Goal: Communication & Community: Answer question/provide support

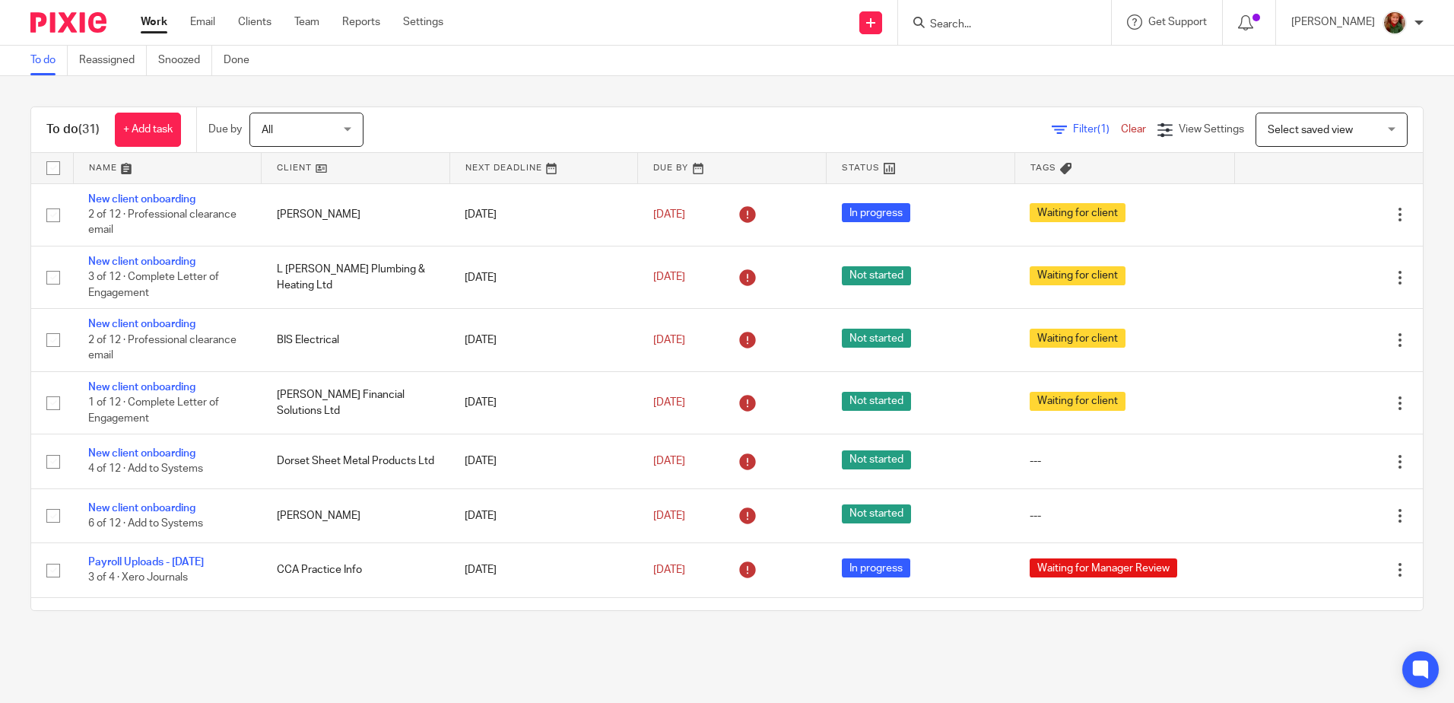
click at [964, 18] on input "Search" at bounding box center [997, 25] width 137 height 14
type input "yule"
click at [967, 59] on link at bounding box center [1063, 65] width 275 height 35
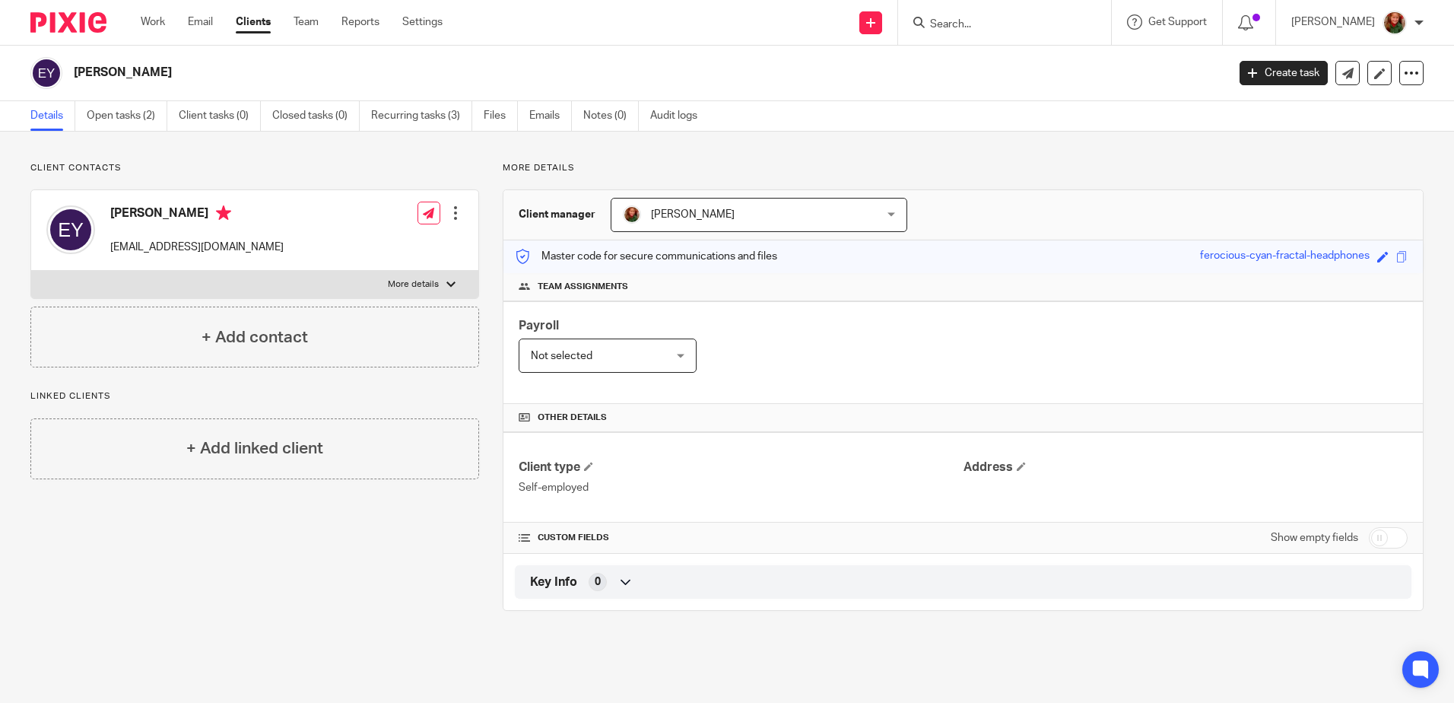
click at [132, 117] on link "Open tasks (2)" at bounding box center [127, 116] width 81 height 30
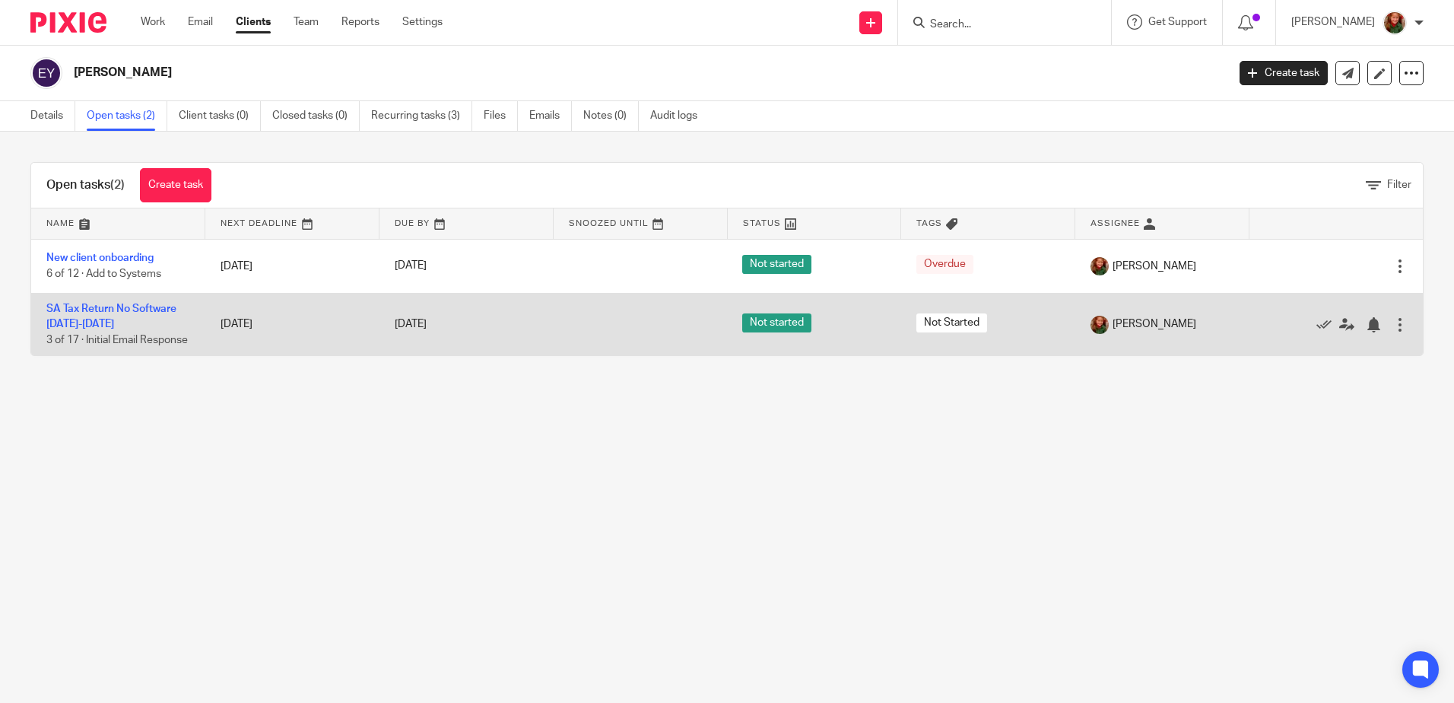
click at [99, 314] on td "SA Tax Return No Software 2021-2025 3 of 17 · Initial Email Response" at bounding box center [118, 324] width 174 height 62
click at [101, 311] on link "SA Tax Return No Software [DATE]-[DATE]" at bounding box center [111, 316] width 130 height 26
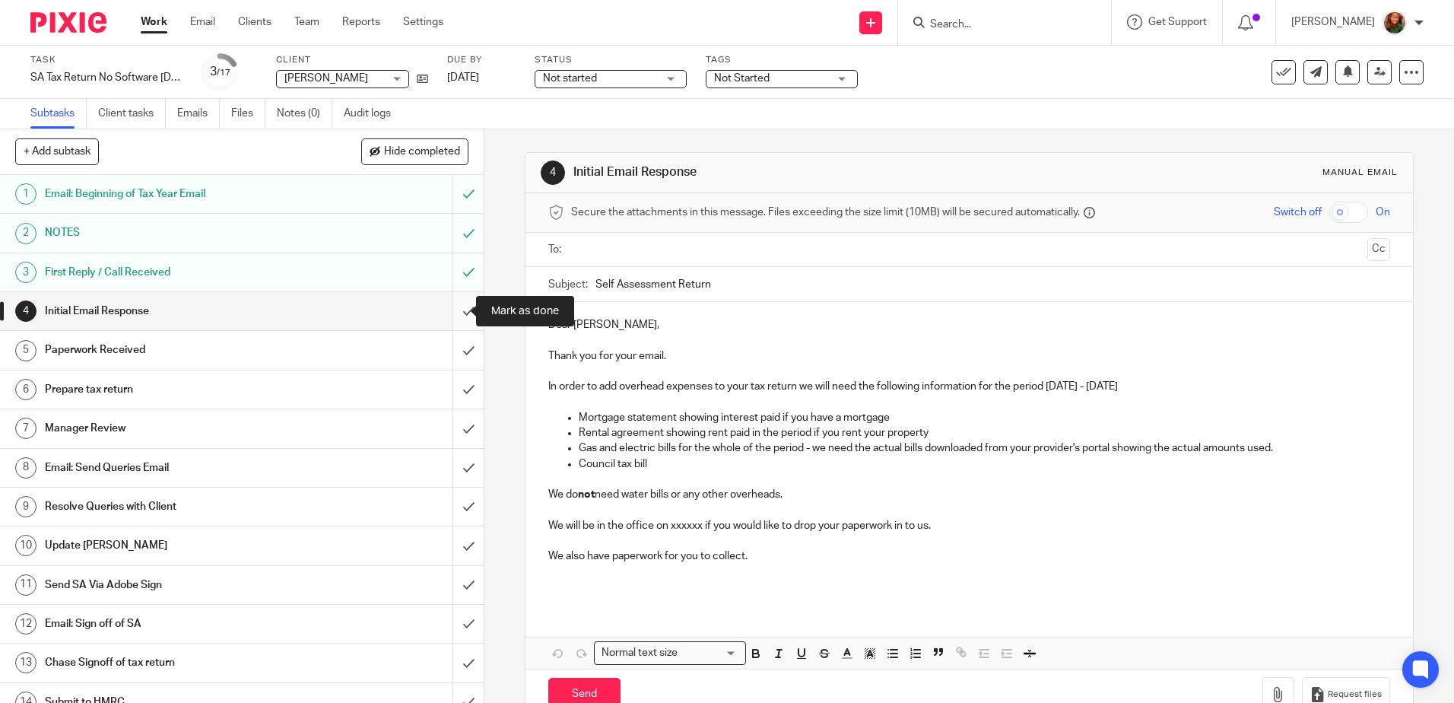
click at [449, 315] on input "submit" at bounding box center [242, 311] width 484 height 38
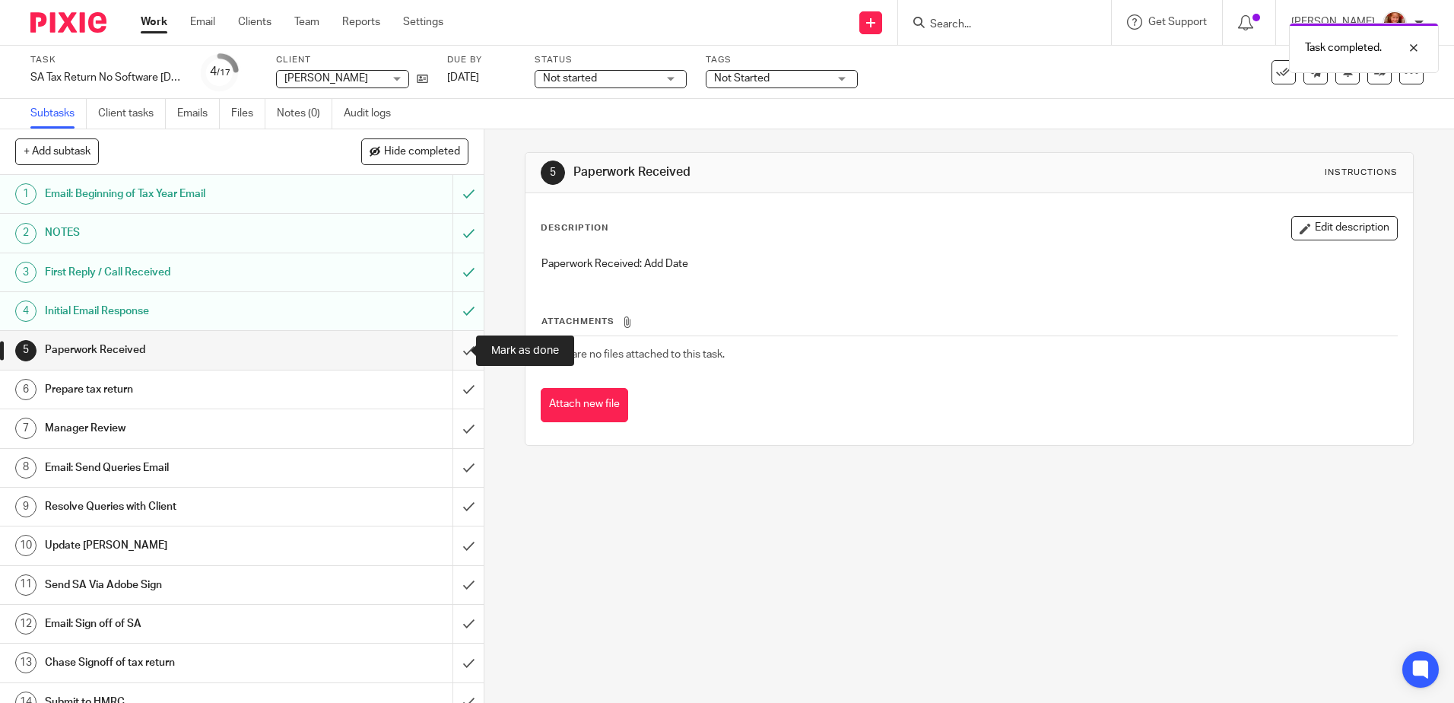
click at [453, 353] on input "submit" at bounding box center [242, 350] width 484 height 38
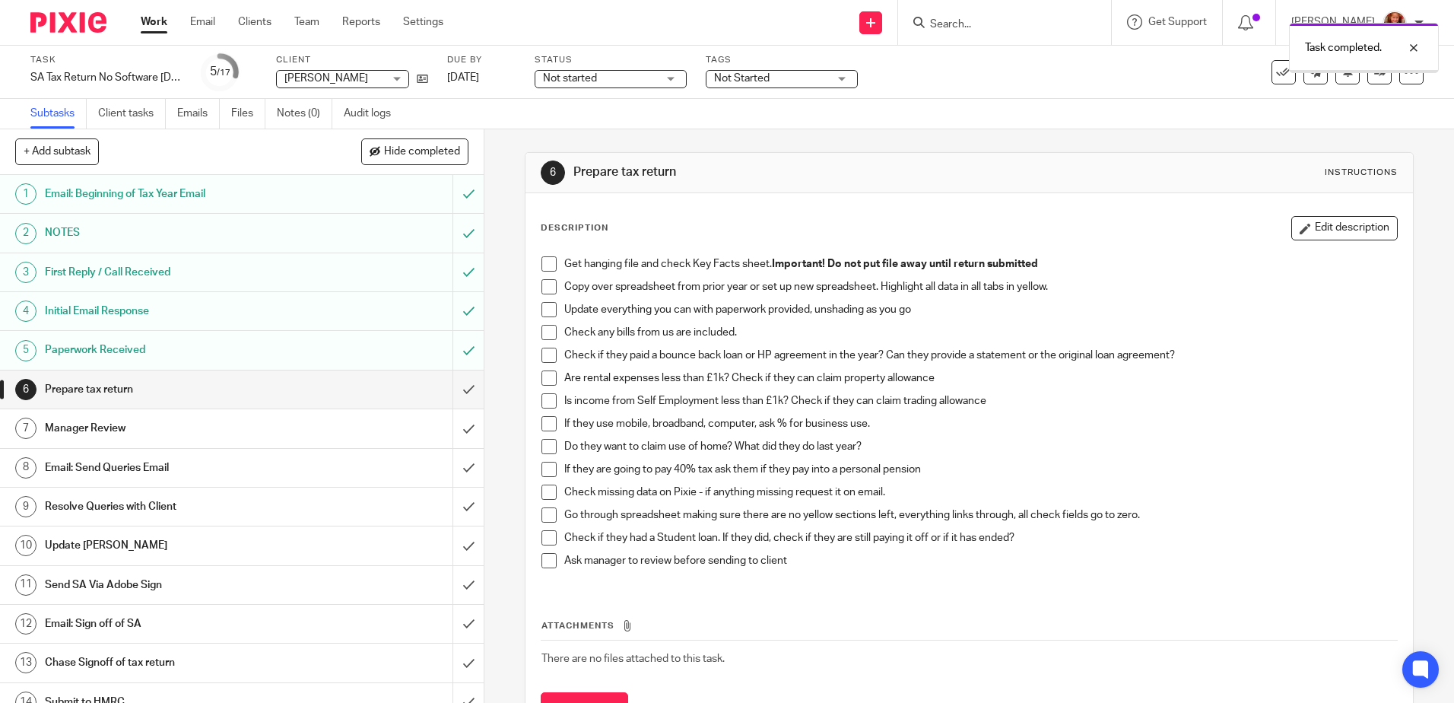
click at [139, 468] on h1 "Email: Send Queries Email" at bounding box center [176, 467] width 262 height 23
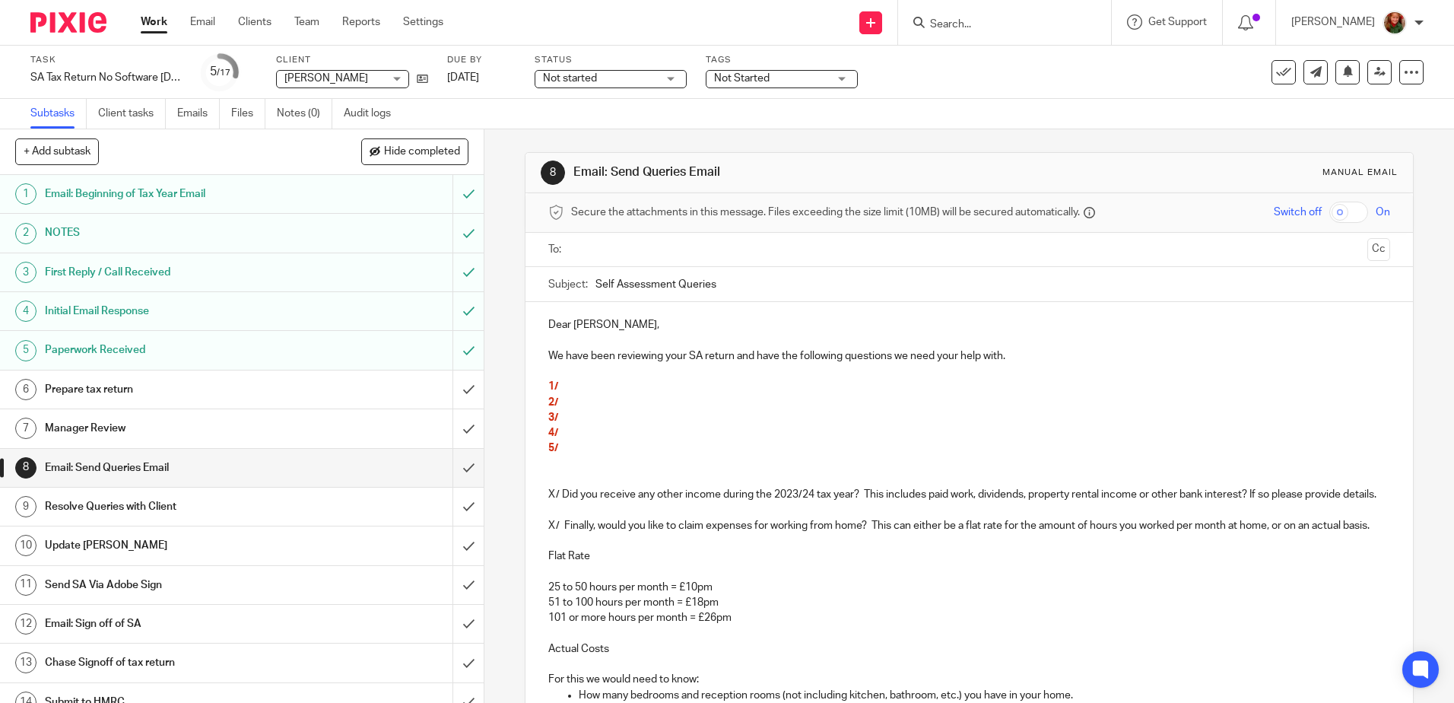
click at [729, 356] on p "We have been reviewing your SA return and have the following questions we need …" at bounding box center [968, 347] width 841 height 31
click at [1010, 354] on p "We have been reviewing your SA returns and have the following questions we need…" at bounding box center [968, 347] width 841 height 31
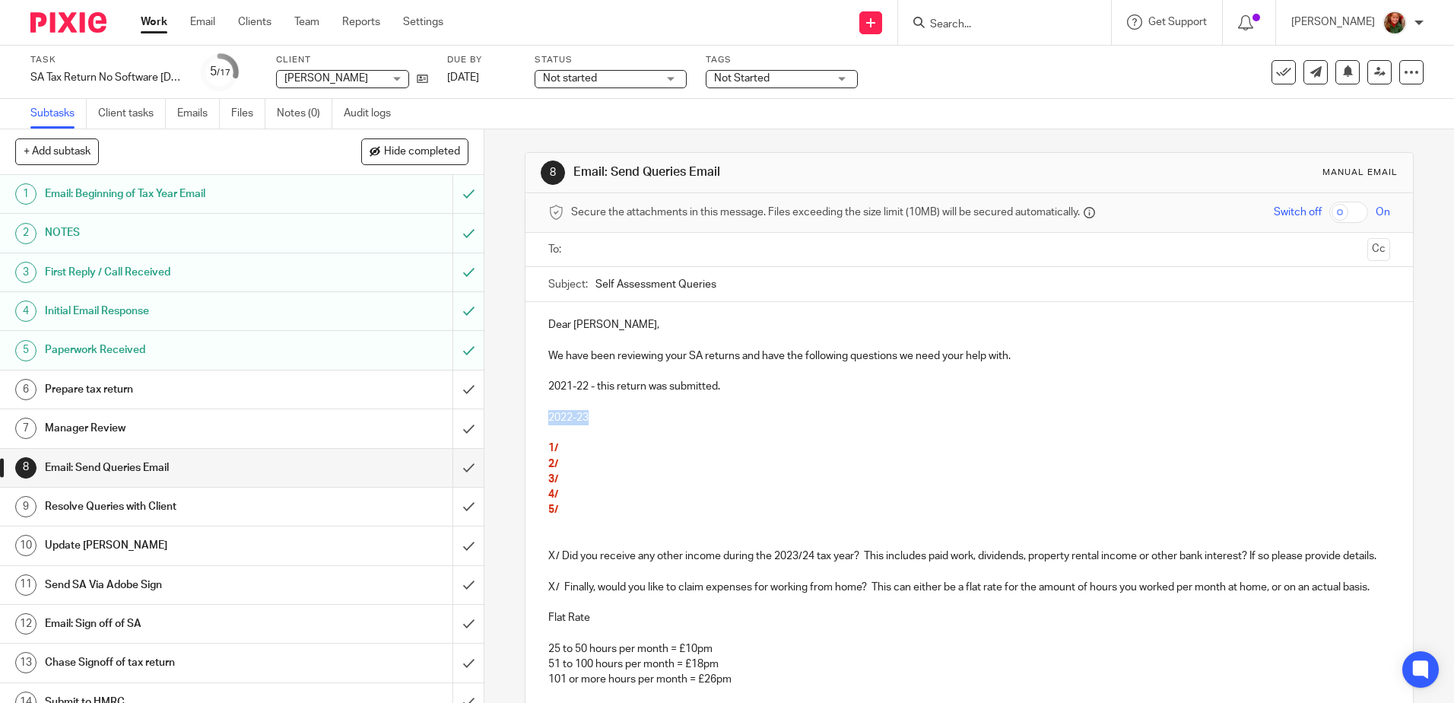
drag, startPoint x: 593, startPoint y: 417, endPoint x: 536, endPoint y: 417, distance: 57.0
click at [536, 417] on div "Dear [PERSON_NAME], We have been reviewing your SA returns and have the followi…" at bounding box center [969, 631] width 887 height 659
click at [738, 383] on p "2021-22 - this return was submitted." at bounding box center [968, 386] width 841 height 15
drag, startPoint x: 741, startPoint y: 383, endPoint x: 543, endPoint y: 389, distance: 197.8
click at [543, 389] on div "Dear [PERSON_NAME], We have been reviewing your SA returns and have the followi…" at bounding box center [969, 631] width 887 height 659
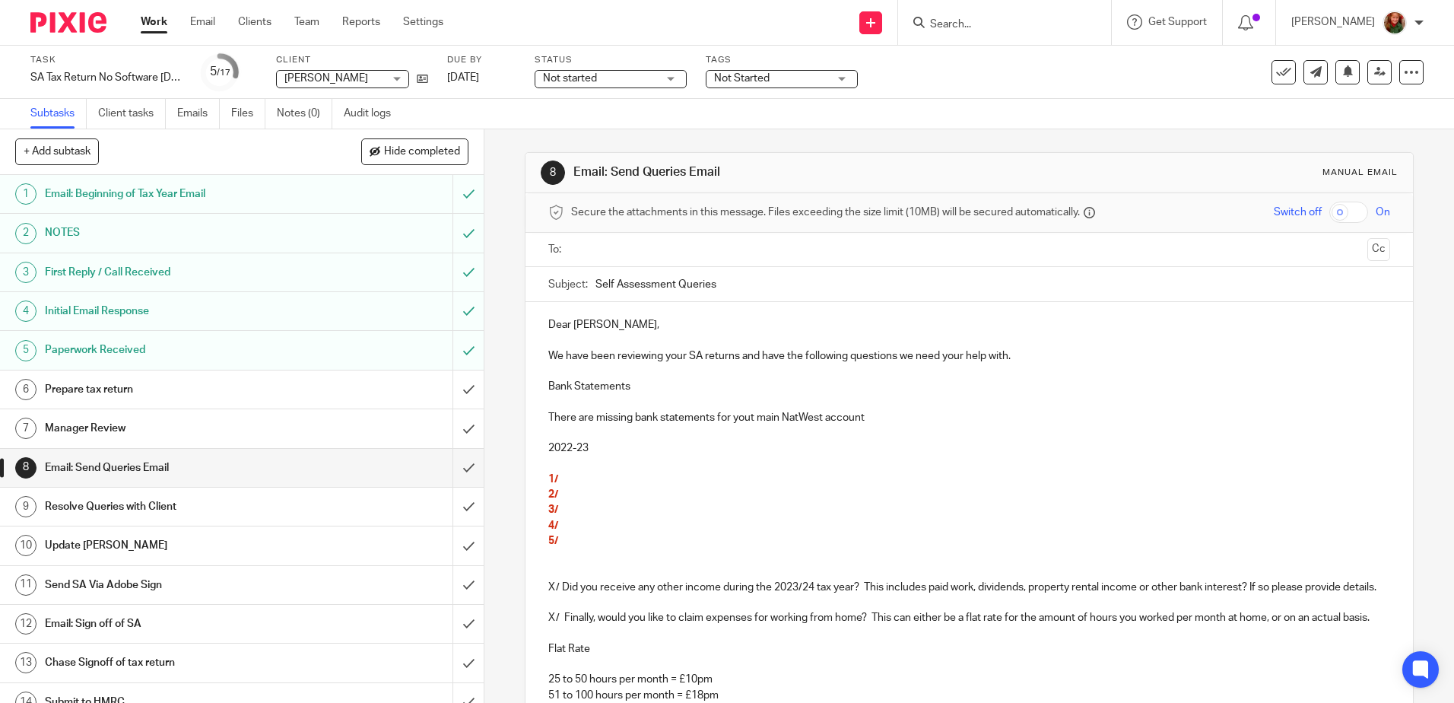
click at [752, 417] on p "There are missing bank statements for yout main NatWest account" at bounding box center [968, 417] width 841 height 15
click at [909, 417] on p "There are missing bank statements for your main NatWest account" at bounding box center [968, 417] width 841 height 15
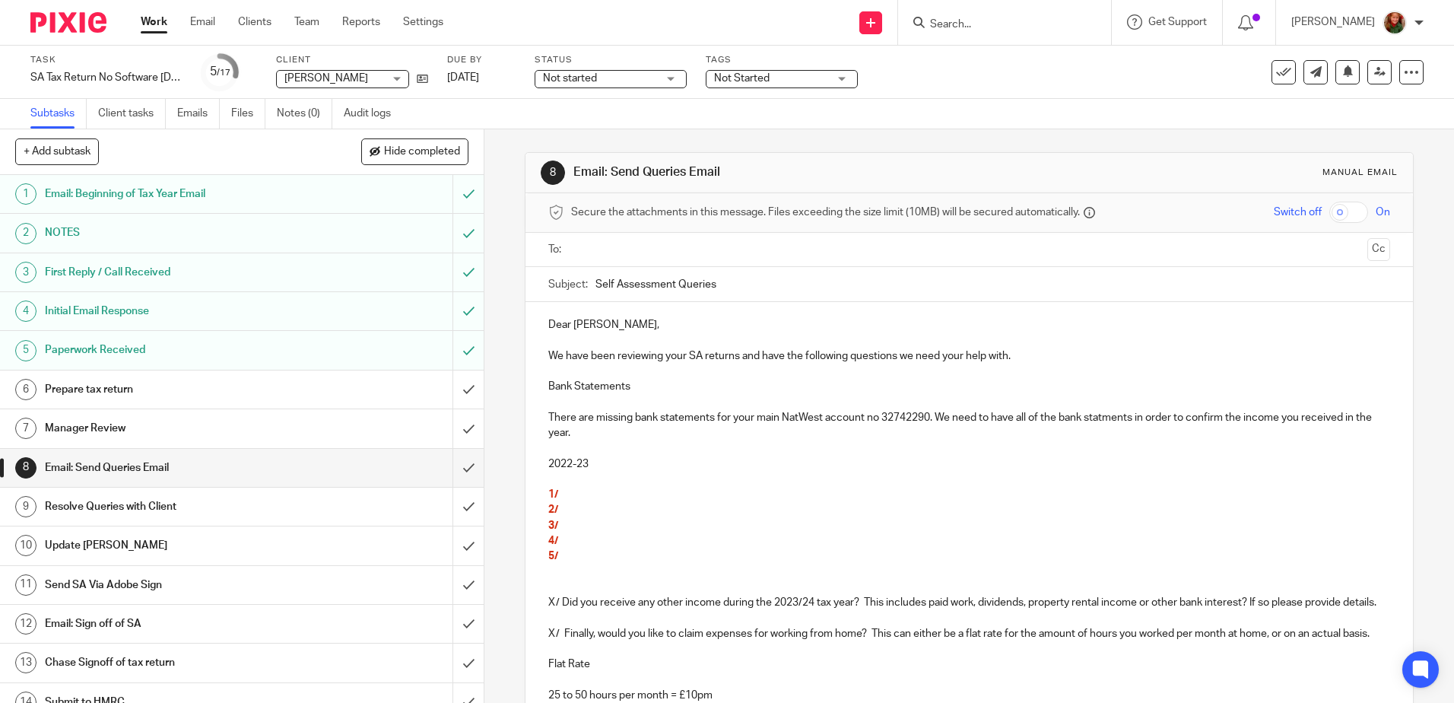
click at [1106, 421] on p "There are missing bank statements for your main NatWest account no 32742290. We…" at bounding box center [968, 425] width 841 height 31
click at [674, 429] on p "There are missing bank statements for your main NatWest account no 32742290. We…" at bounding box center [968, 425] width 841 height 31
click at [661, 435] on p "There are missing bank statements for your main NatWest account no 32742290. We…" at bounding box center [968, 425] width 841 height 31
click at [1103, 431] on p "There are missing bank statements for your main NatWest account no 32742290. We…" at bounding box center [968, 425] width 841 height 31
drag, startPoint x: 1203, startPoint y: 433, endPoint x: 1115, endPoint y: 433, distance: 88.2
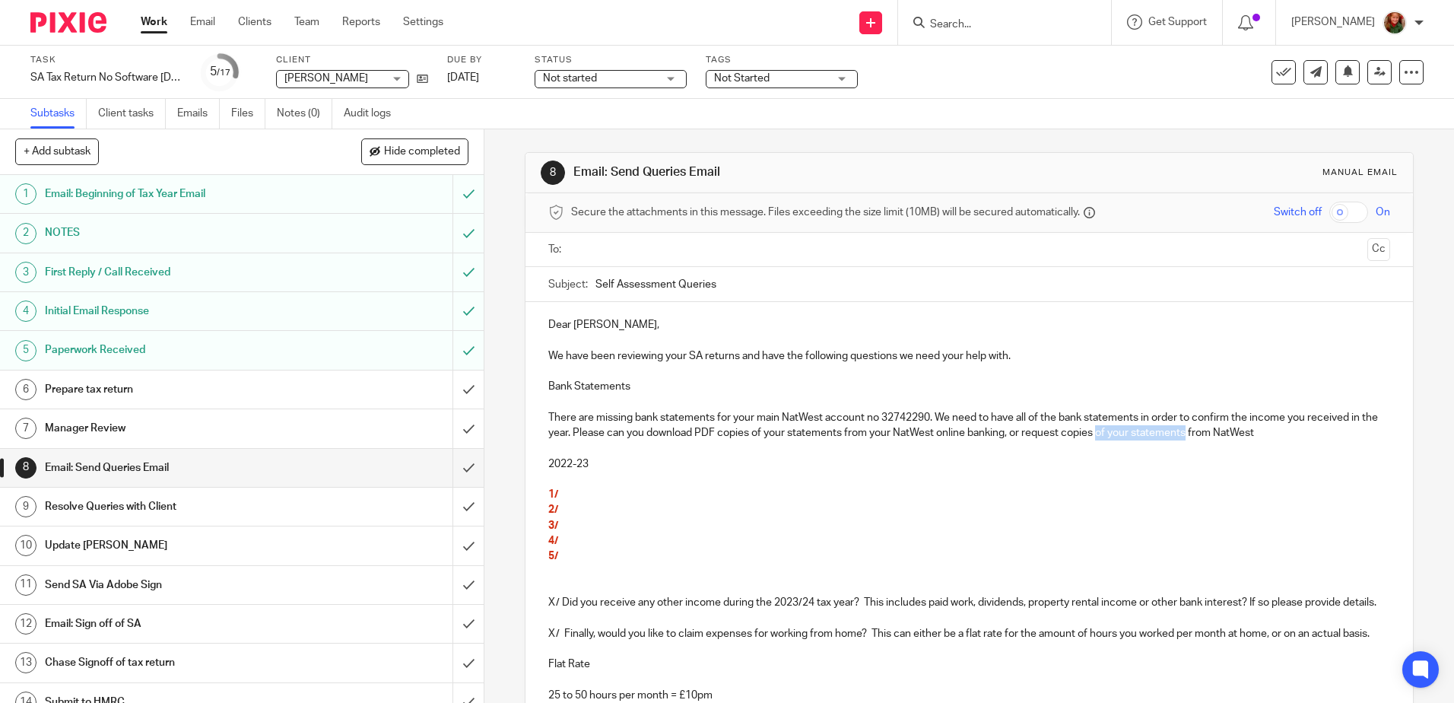
click at [1115, 433] on p "There are missing bank statements for your main NatWest account no 32742290. We…" at bounding box center [968, 425] width 841 height 31
click at [1191, 436] on p "There are missing bank statements for your main NatWest account no 32742290. We…" at bounding box center [968, 425] width 841 height 31
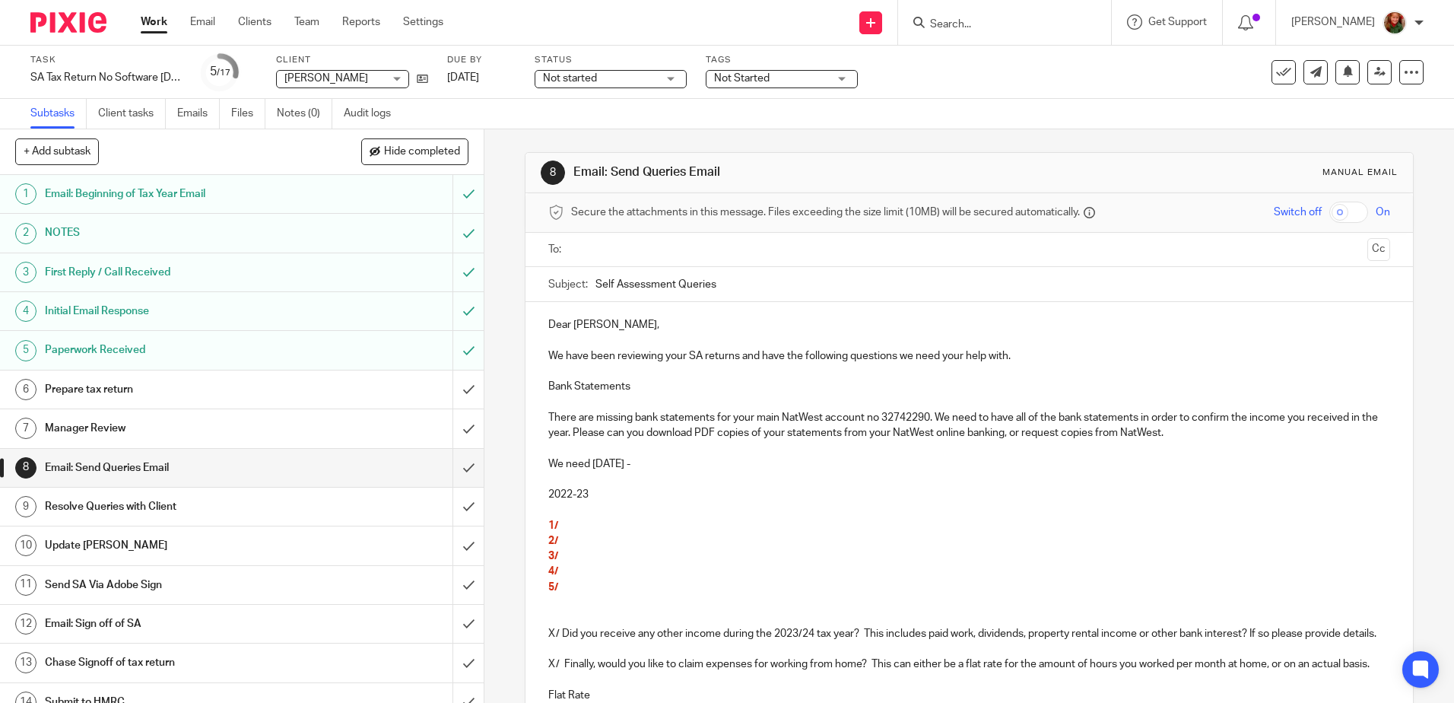
click at [611, 464] on p "We need [DATE] -" at bounding box center [968, 463] width 841 height 15
click at [590, 460] on p "We need [DATE] -" at bounding box center [968, 463] width 841 height 15
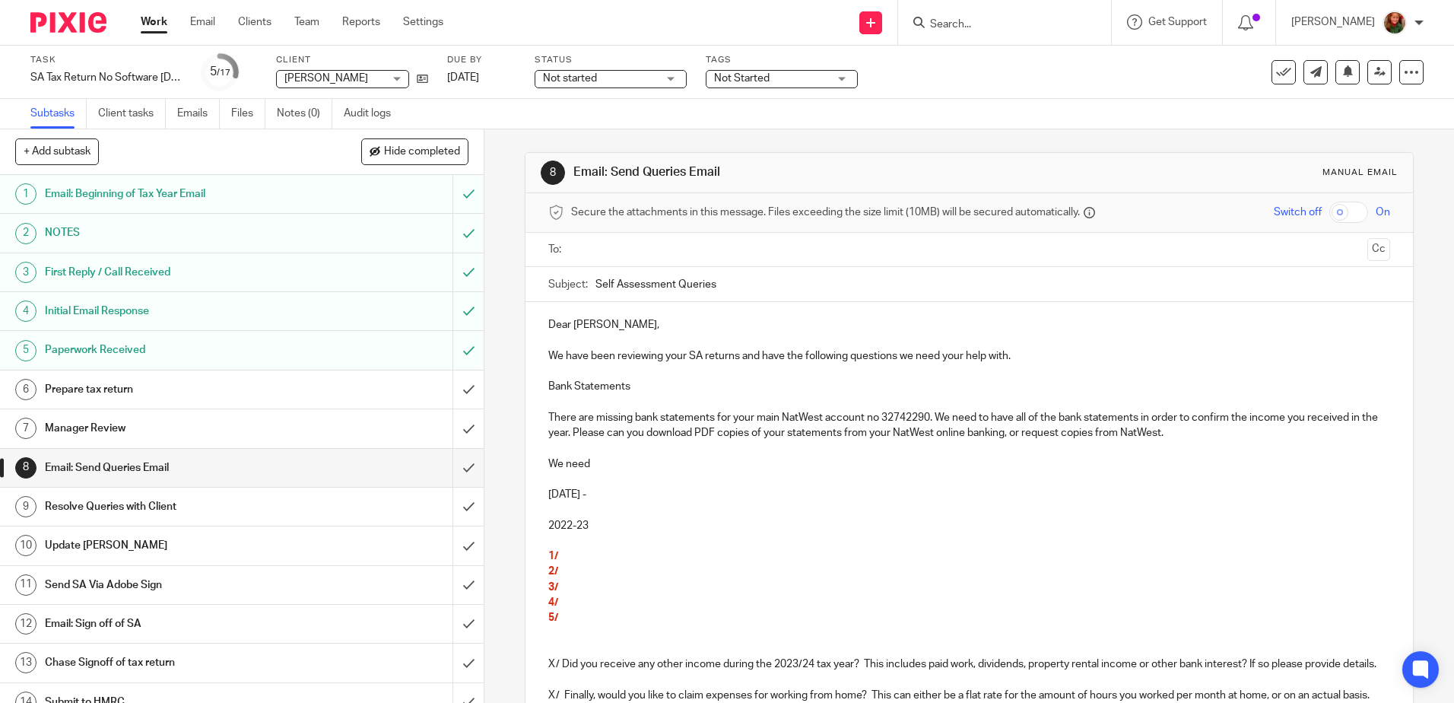
click at [656, 498] on p "[DATE] -" at bounding box center [968, 494] width 841 height 15
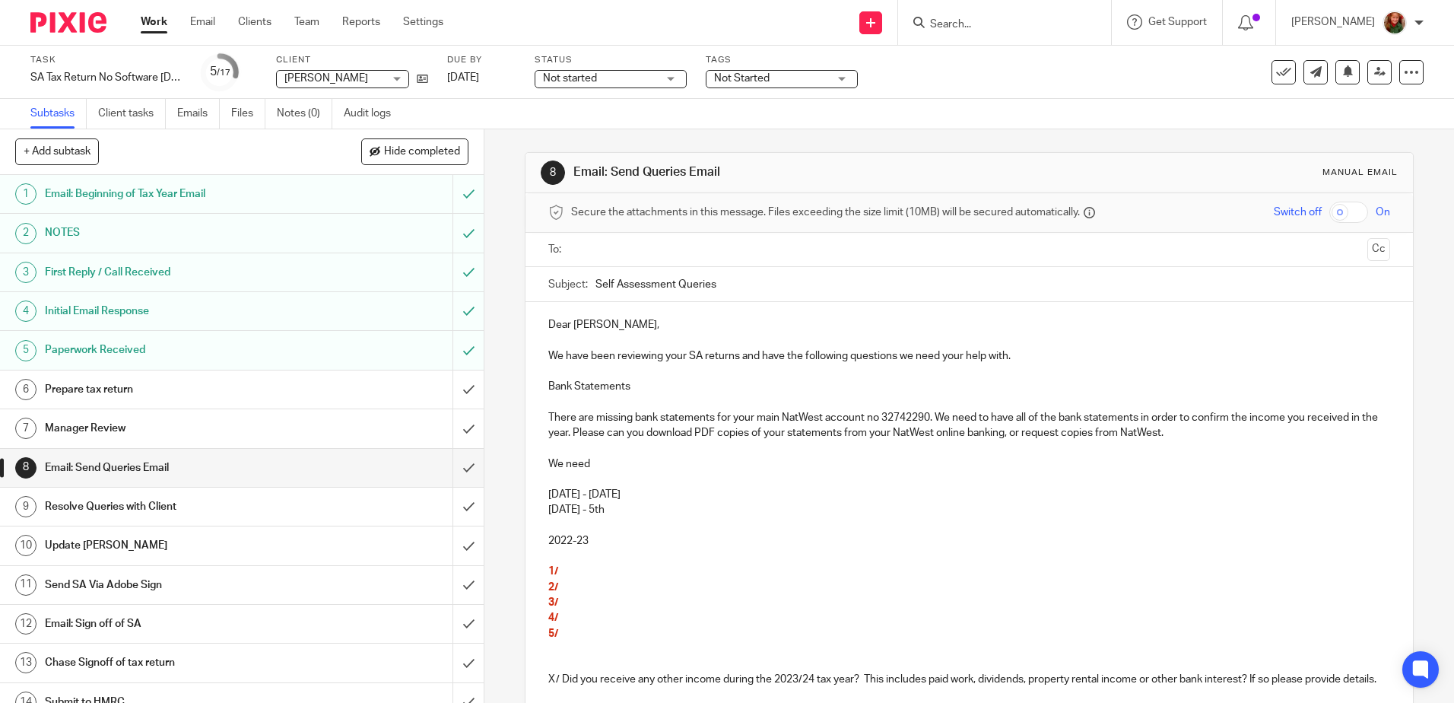
click at [569, 510] on p "[DATE] - 5th" at bounding box center [968, 509] width 841 height 15
click at [680, 506] on p "[DATE] - 5th" at bounding box center [968, 509] width 841 height 15
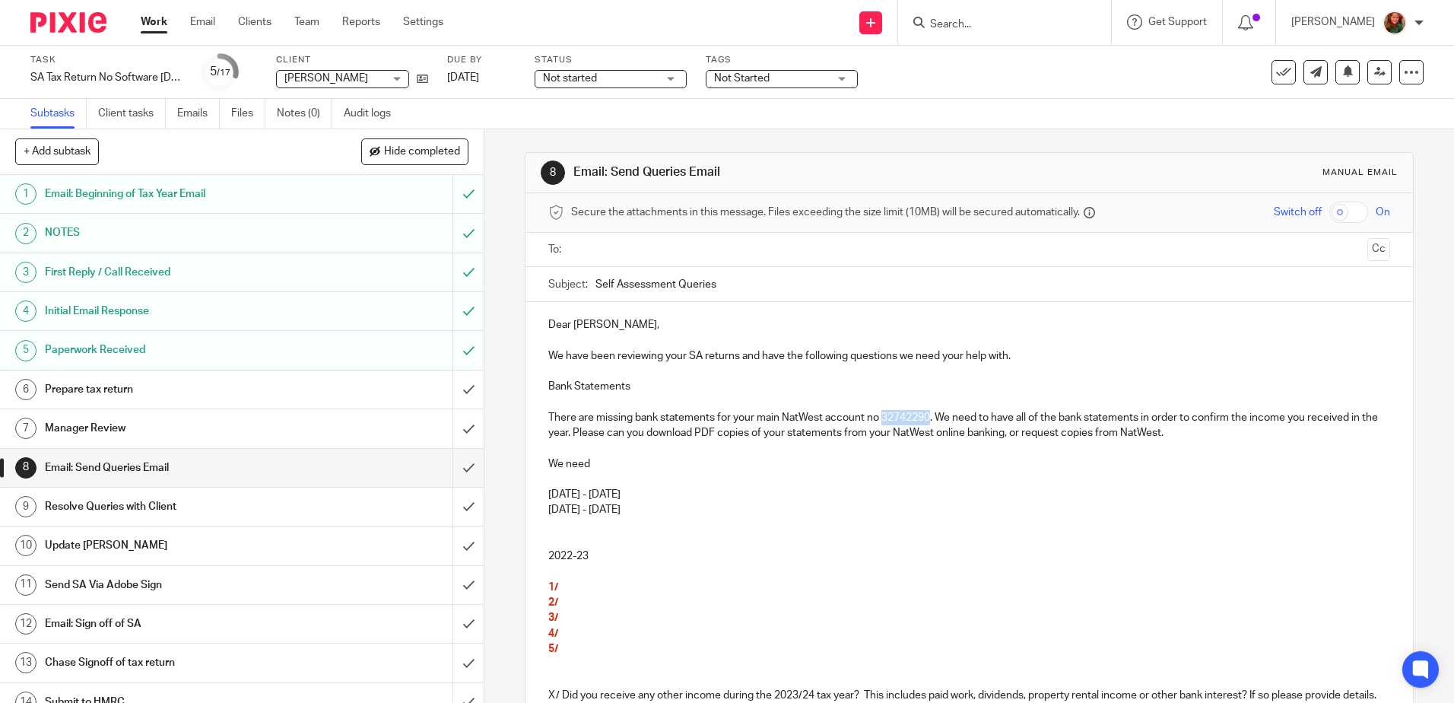
drag, startPoint x: 878, startPoint y: 420, endPoint x: 927, endPoint y: 420, distance: 48.7
click at [927, 420] on p "There are missing bank statements for your main NatWest account no 32742290. We…" at bounding box center [968, 425] width 841 height 31
drag, startPoint x: 696, startPoint y: 507, endPoint x: 522, endPoint y: 507, distance: 173.4
click at [526, 507] on div "Dear [PERSON_NAME], We have been reviewing your SA returns and have the followi…" at bounding box center [969, 700] width 887 height 797
copy p "[DATE] - [DATE]"
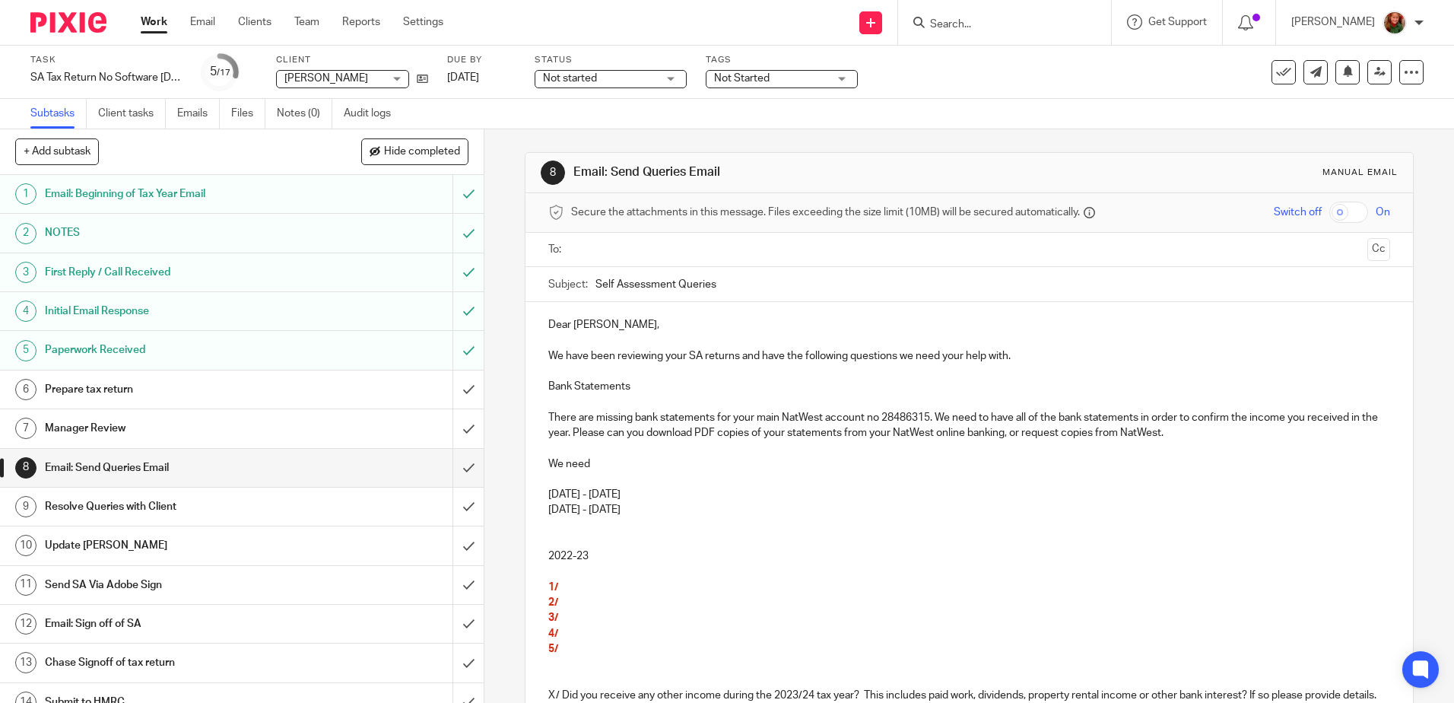
click at [554, 522] on p at bounding box center [968, 525] width 841 height 15
click at [610, 527] on p "[DATE] - [DATE]" at bounding box center [968, 525] width 841 height 15
click at [688, 527] on p "[DATE] - [DATE]" at bounding box center [968, 525] width 841 height 15
click at [593, 464] on p "We need" at bounding box center [968, 463] width 841 height 15
click at [726, 497] on p "[DATE] - [DATE]" at bounding box center [968, 494] width 841 height 15
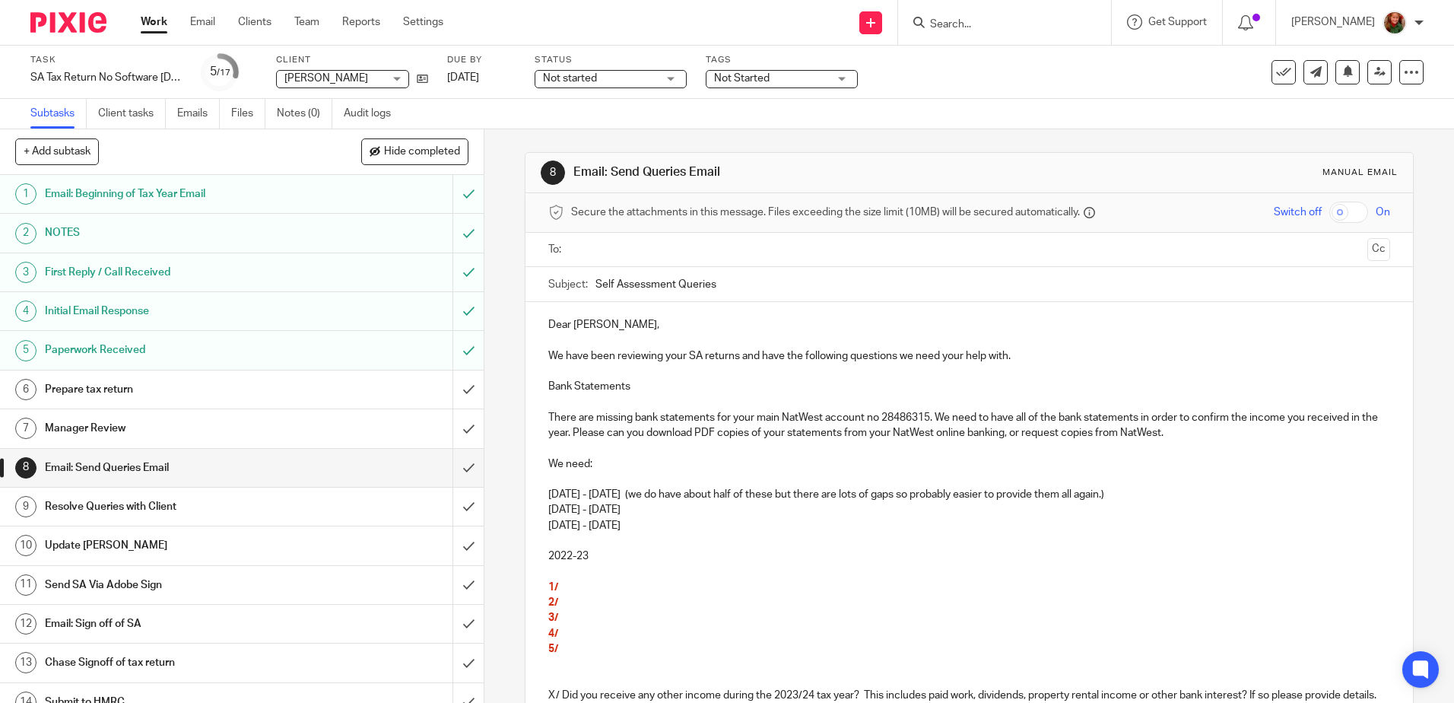
drag, startPoint x: 694, startPoint y: 497, endPoint x: 1212, endPoint y: 493, distance: 518.7
click at [1212, 493] on p "[DATE] - [DATE] (we do have about half of these but there are lots of gaps so p…" at bounding box center [968, 494] width 841 height 15
click at [1038, 525] on p "[DATE] - [DATE]" at bounding box center [968, 525] width 841 height 15
drag, startPoint x: 1185, startPoint y: 497, endPoint x: 692, endPoint y: 496, distance: 492.8
click at [692, 496] on p "[DATE] - [DATE] (we do have about half of these but there are lots of gaps so p…" at bounding box center [968, 494] width 841 height 15
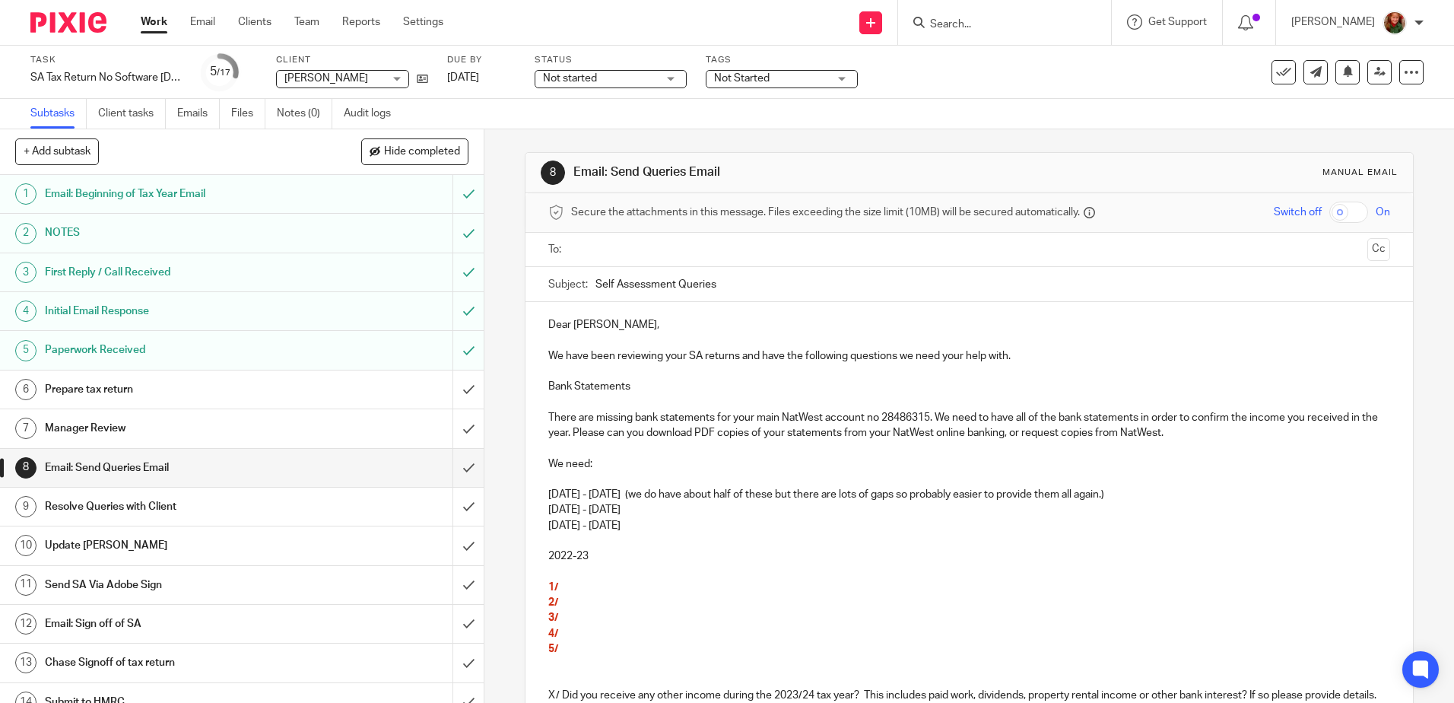
copy p "(we do have about half of these but there are lots of gaps so probably easier t…"
click at [699, 513] on p "[DATE] - [DATE]" at bounding box center [968, 509] width 841 height 15
click at [702, 510] on p "[DATE] - [DATE]" at bounding box center [968, 509] width 841 height 15
click at [549, 509] on div "Dear [PERSON_NAME], We have been reviewing your SA returns and have the followi…" at bounding box center [969, 700] width 887 height 797
drag, startPoint x: 611, startPoint y: 509, endPoint x: 700, endPoint y: 509, distance: 89.7
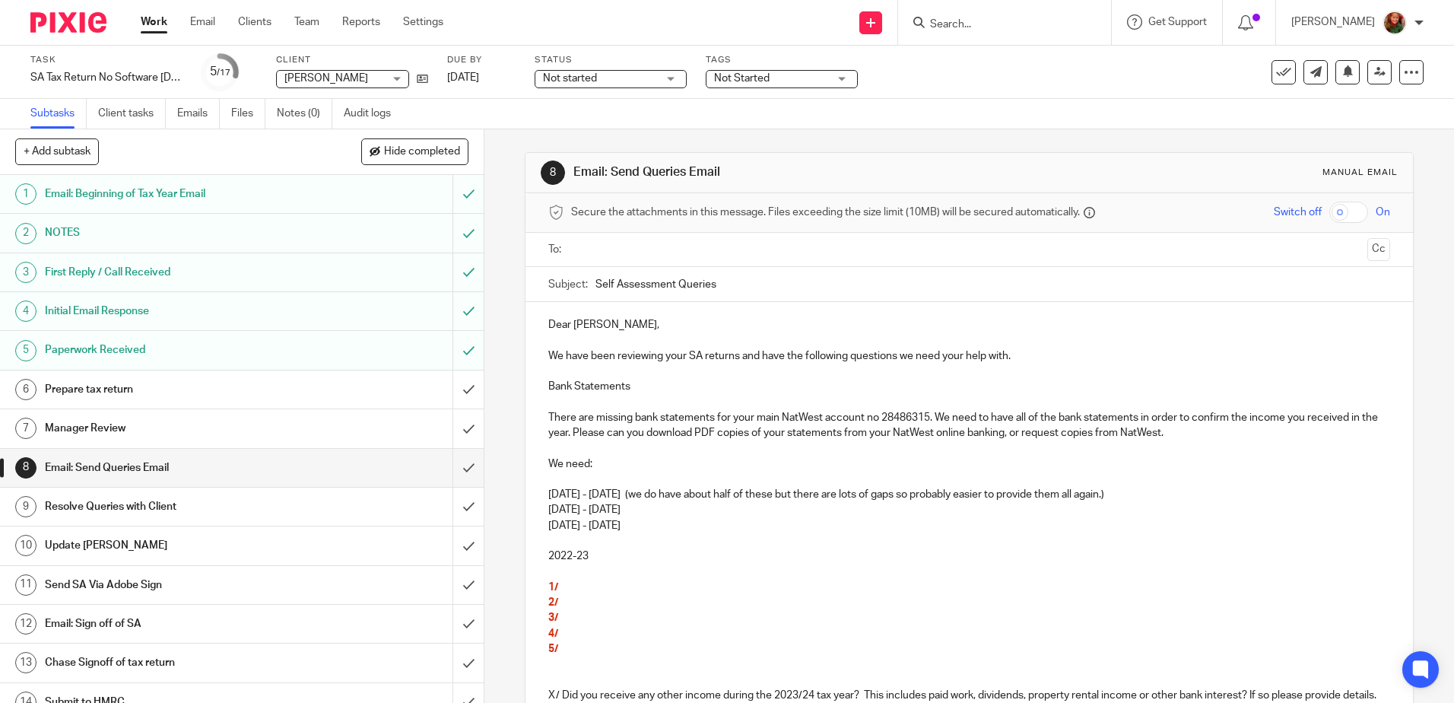
click at [700, 509] on p "[DATE] - [DATE]" at bounding box center [968, 509] width 841 height 15
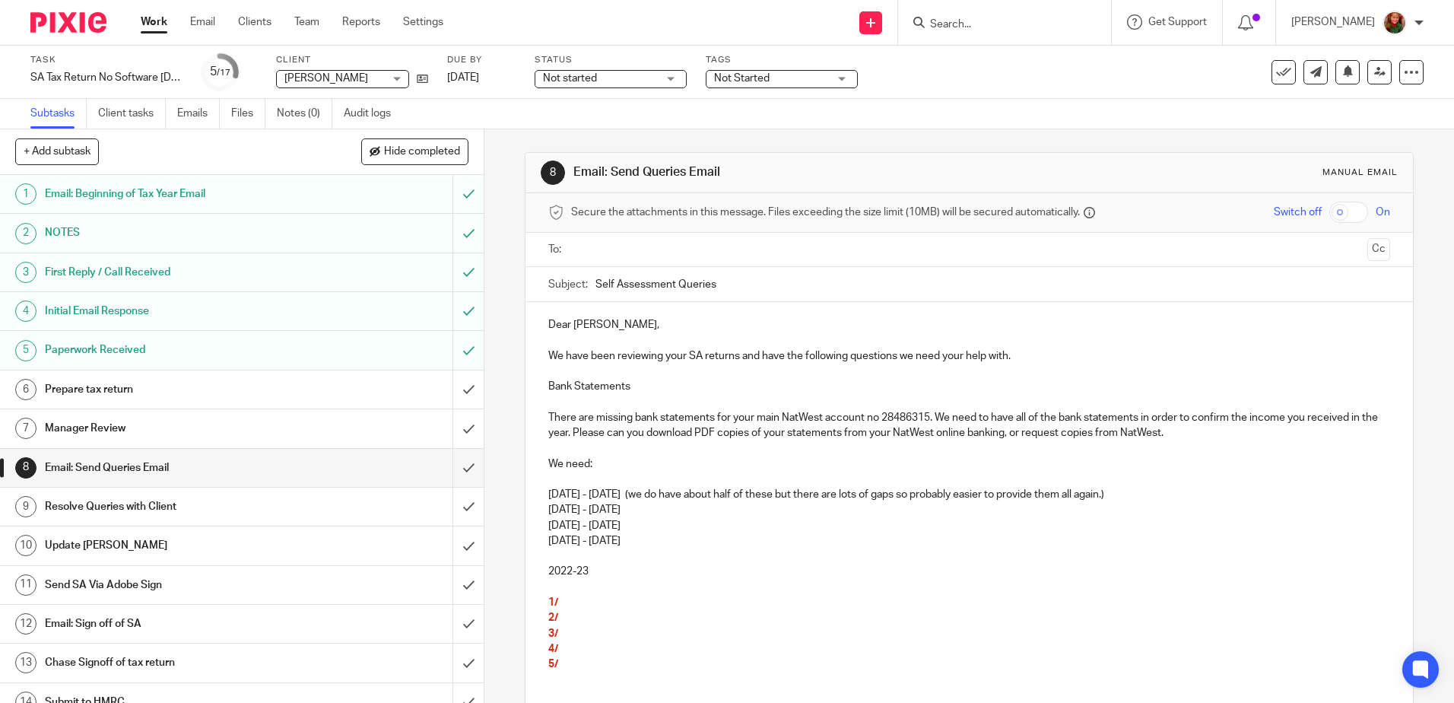
click at [586, 527] on p "[DATE] - [DATE]" at bounding box center [968, 525] width 841 height 15
click at [666, 526] on p "[DATE] - [DATE]" at bounding box center [968, 525] width 841 height 15
click at [591, 513] on p "[DATE] - [DATE]" at bounding box center [968, 509] width 841 height 15
click at [596, 497] on p "[DATE] - [DATE] (we do have about half of these but there are lots of gaps so p…" at bounding box center [968, 494] width 841 height 15
click at [599, 496] on p "[DATE] - [DATE] (we do have about half of these but there are lots of gaps so p…" at bounding box center [968, 494] width 841 height 15
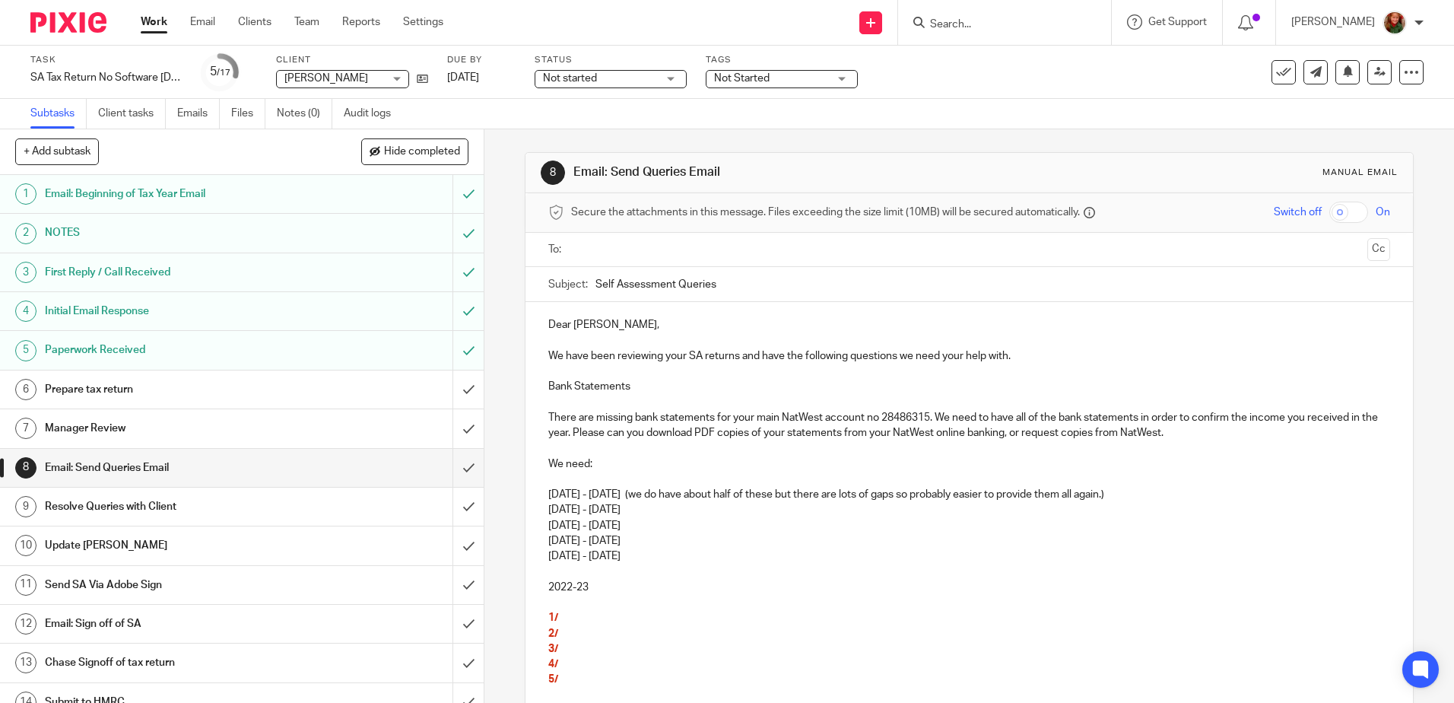
click at [662, 496] on p "[DATE] - [DATE] (we do have about half of these but there are lots of gaps so p…" at bounding box center [968, 494] width 841 height 15
click at [600, 508] on p "[DATE] - [DATE]" at bounding box center [968, 509] width 841 height 15
click at [581, 542] on p "[DATE] - [DATE]" at bounding box center [968, 540] width 841 height 15
click at [716, 557] on p "[DATE] - [DATE]" at bounding box center [968, 555] width 841 height 15
click at [610, 480] on p at bounding box center [968, 479] width 841 height 15
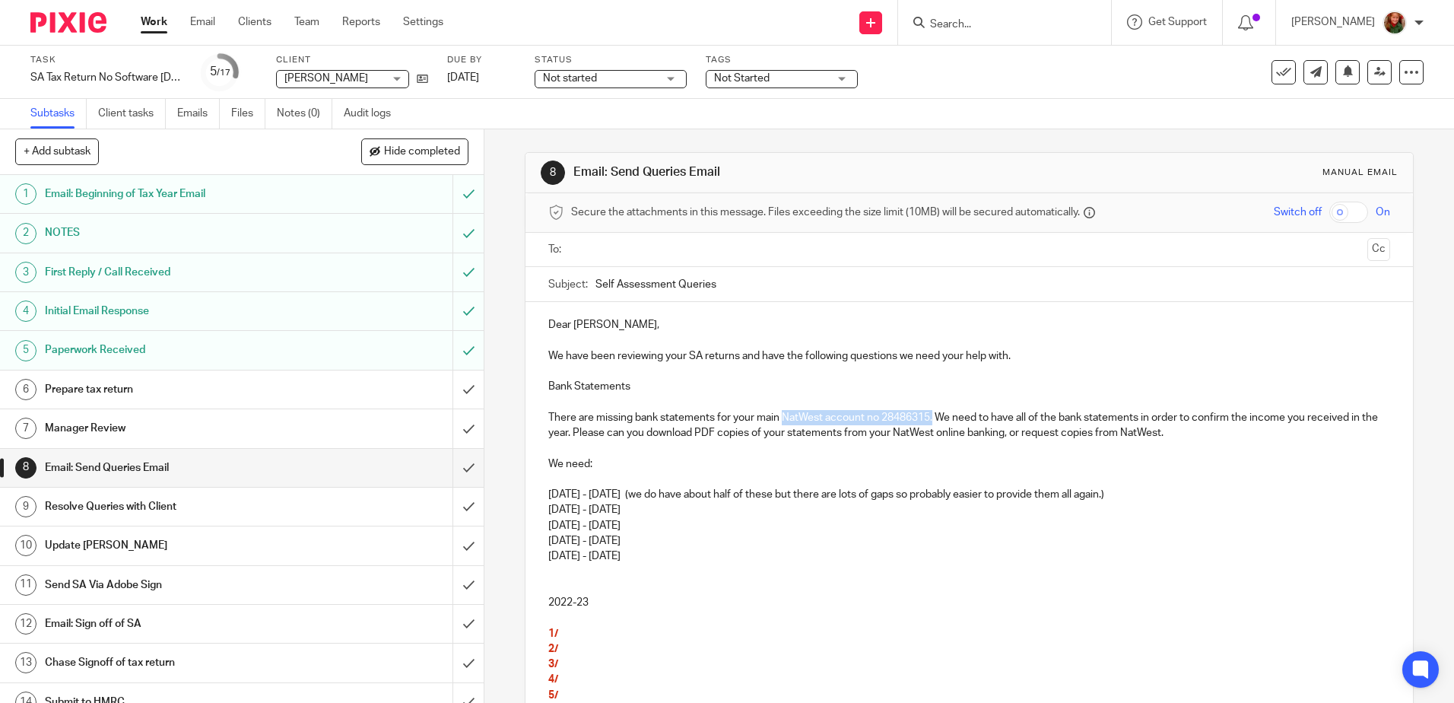
drag, startPoint x: 782, startPoint y: 414, endPoint x: 931, endPoint y: 414, distance: 149.1
click at [931, 414] on p "There are missing bank statements for your main NatWest account no 28486315. We…" at bounding box center [968, 425] width 841 height 31
click at [588, 463] on p "We need:" at bounding box center [968, 463] width 841 height 15
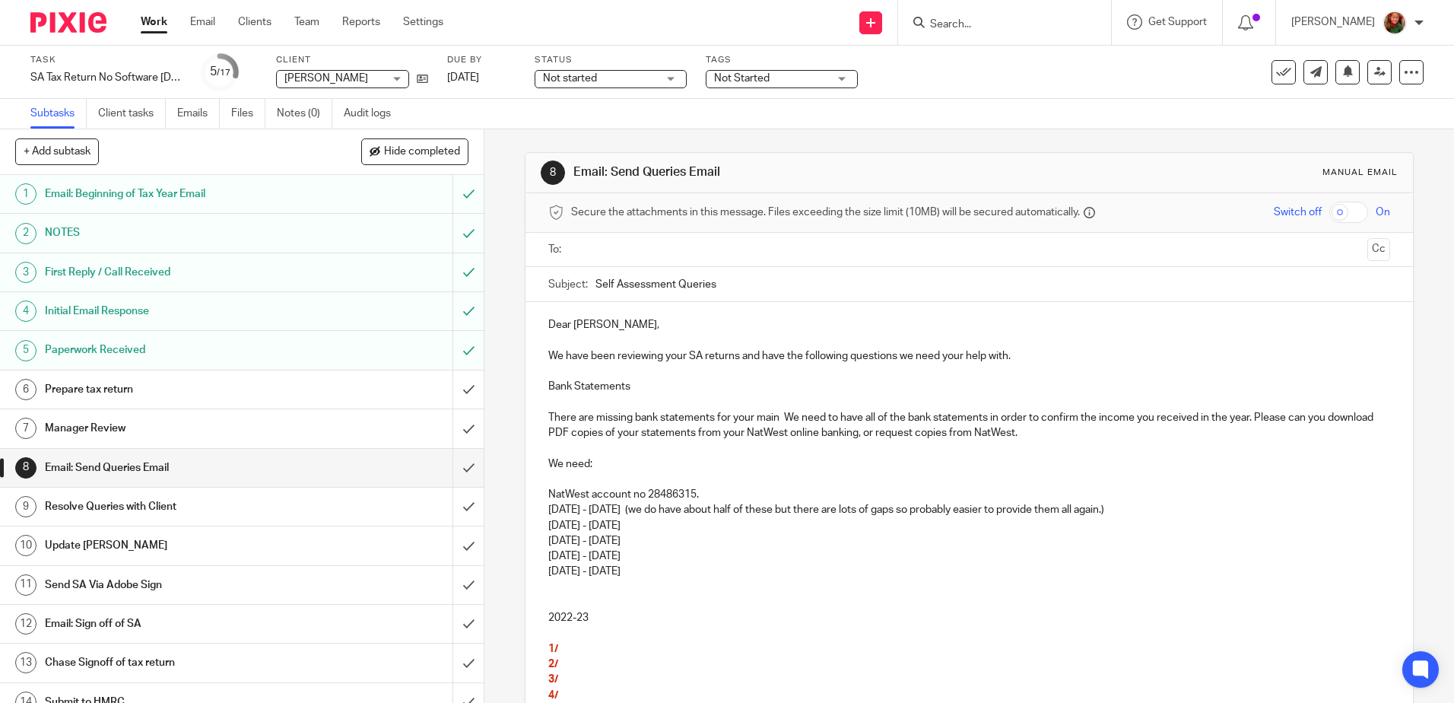
click at [696, 492] on p "NatWest account no 28486315." at bounding box center [968, 494] width 841 height 15
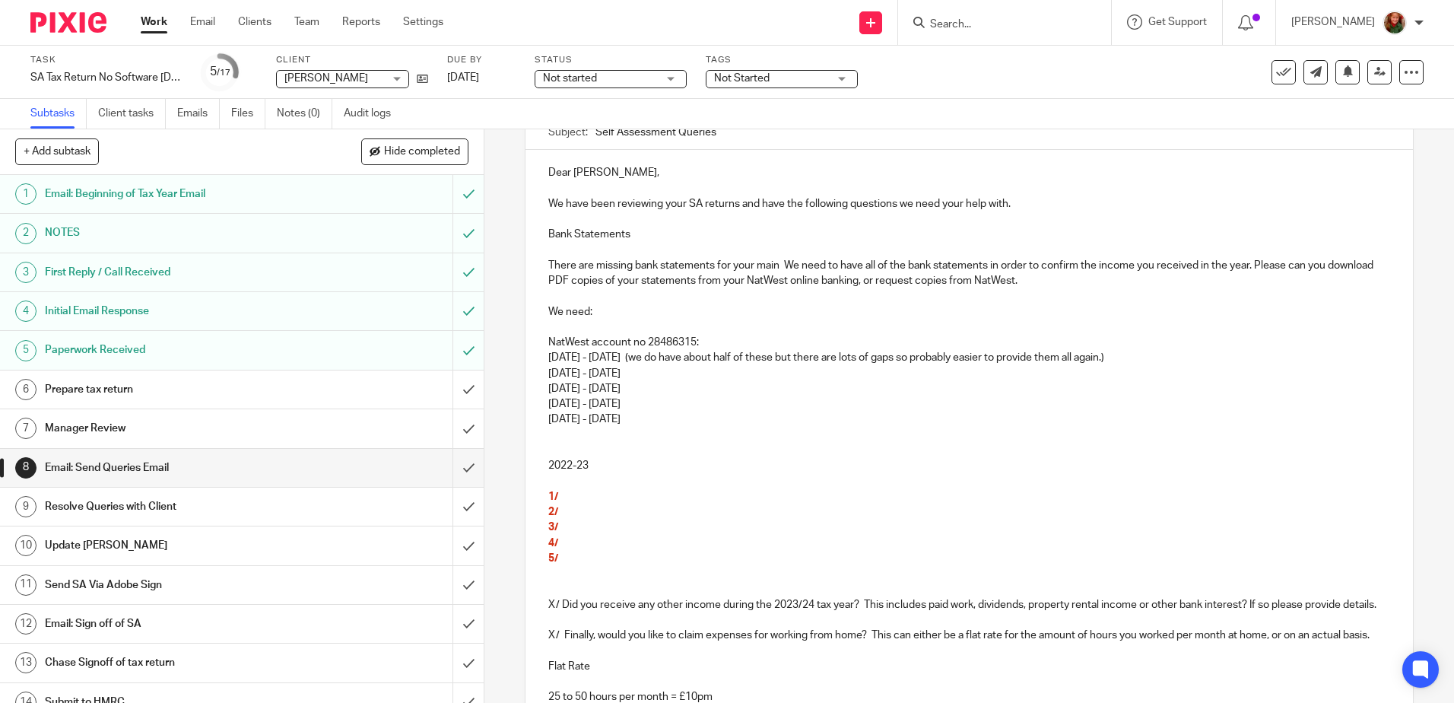
click at [575, 442] on p at bounding box center [968, 434] width 841 height 15
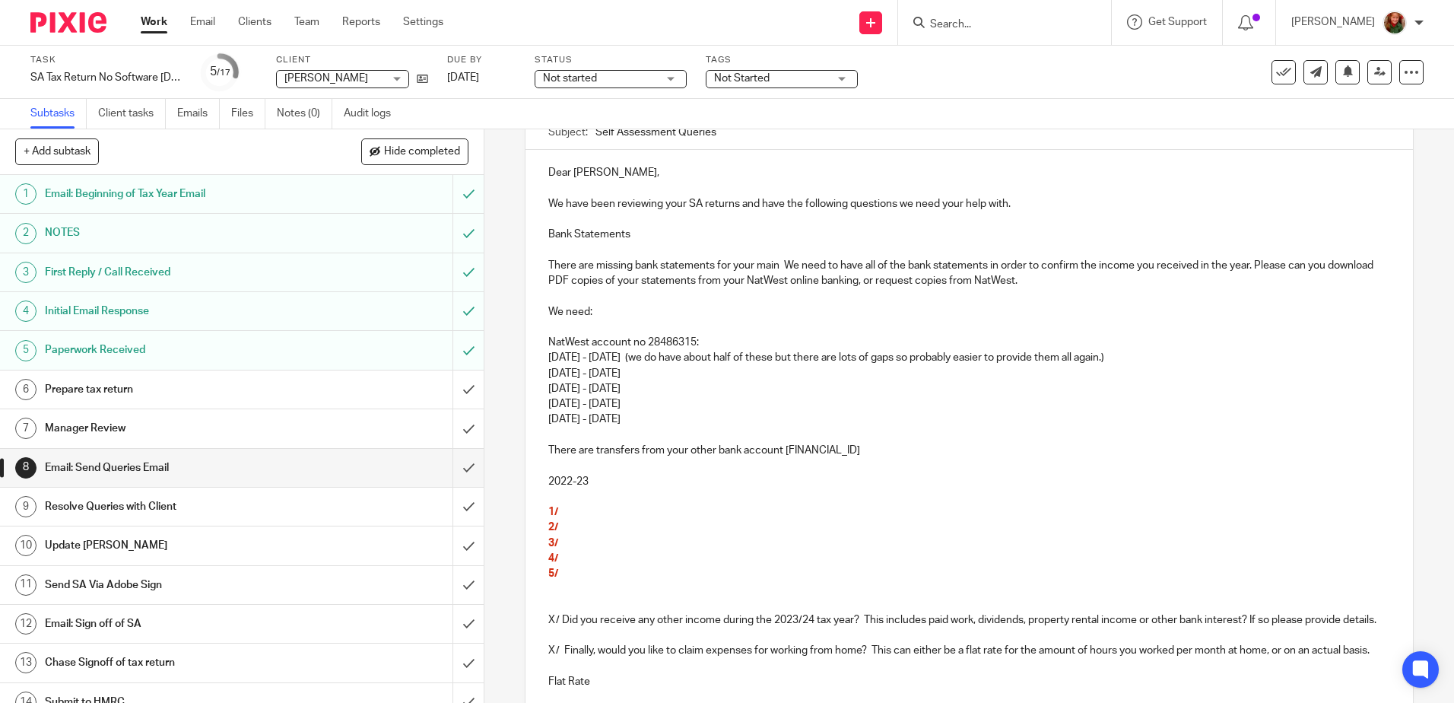
click at [639, 449] on p "There are transfers from your other bank account [FINANCIAL_ID]" at bounding box center [968, 450] width 841 height 15
click at [882, 451] on p "There are transfers to and from your other bank account [FINANCIAL_ID]" at bounding box center [968, 450] width 841 height 15
click at [1043, 449] on p "There are transfers to and from your other bank account [FINANCIAL_ID]. Please …" at bounding box center [968, 450] width 841 height 15
click at [1107, 449] on p "There are transfers to and from your other bank account [FINANCIAL_ID]. Please …" at bounding box center [968, 450] width 841 height 15
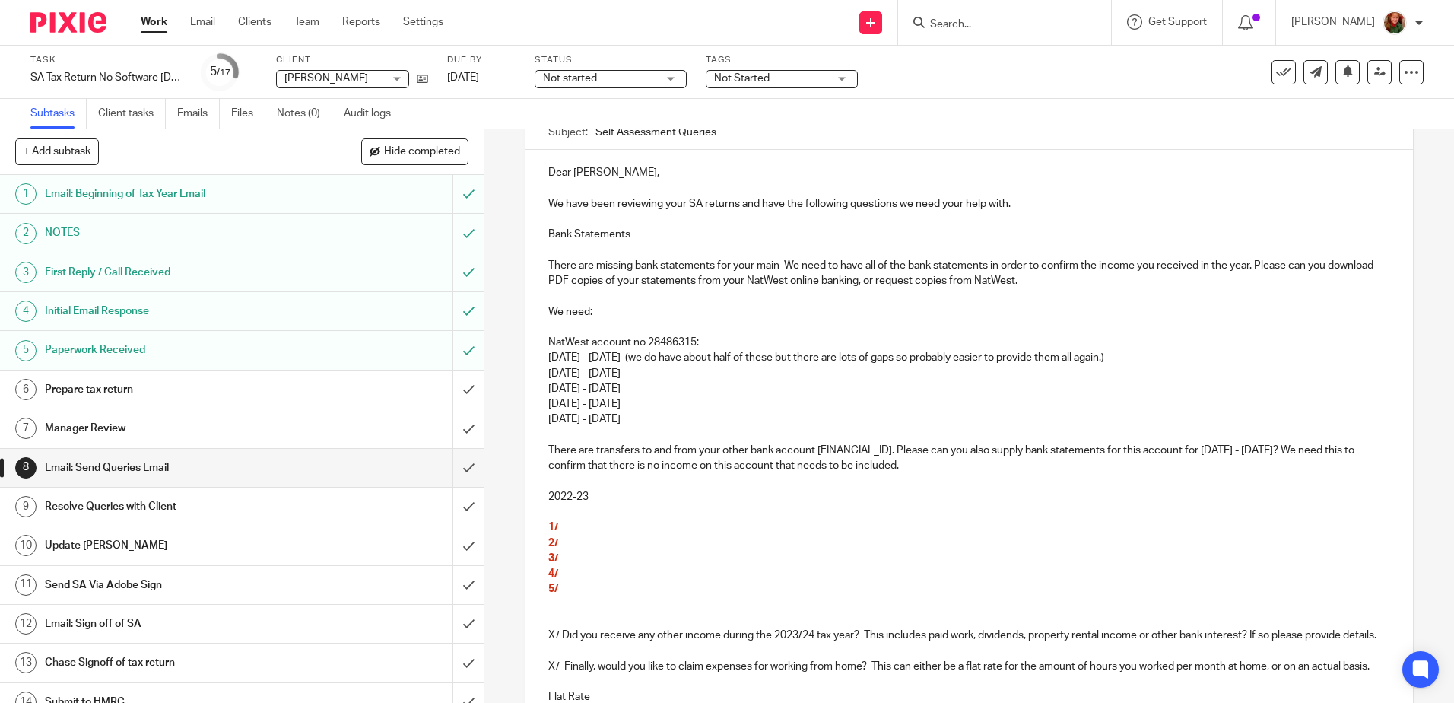
click at [548, 235] on p "Bank Statements" at bounding box center [968, 234] width 841 height 15
drag, startPoint x: 541, startPoint y: 235, endPoint x: 679, endPoint y: 237, distance: 138.4
click at [679, 237] on div "Dear [PERSON_NAME], We have been reviewing your SA returns and have the followi…" at bounding box center [969, 595] width 887 height 890
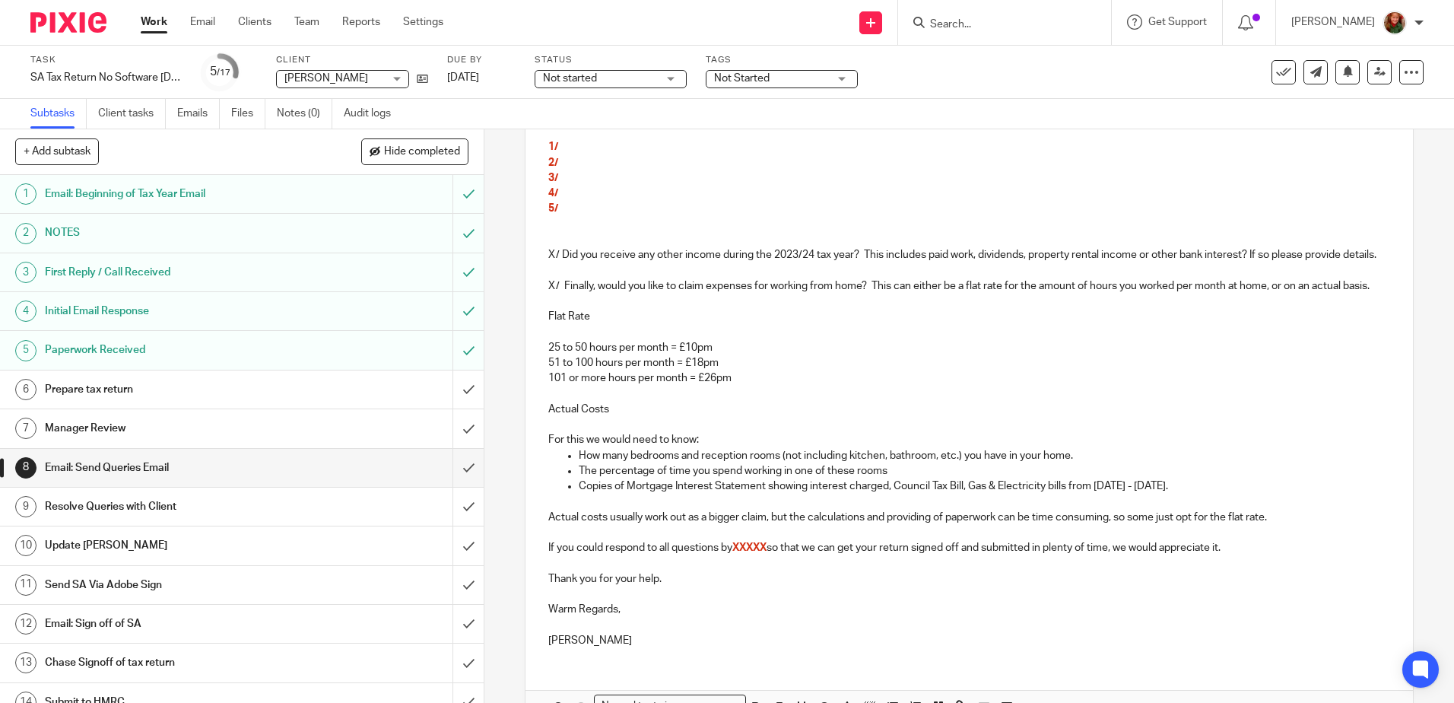
scroll to position [656, 0]
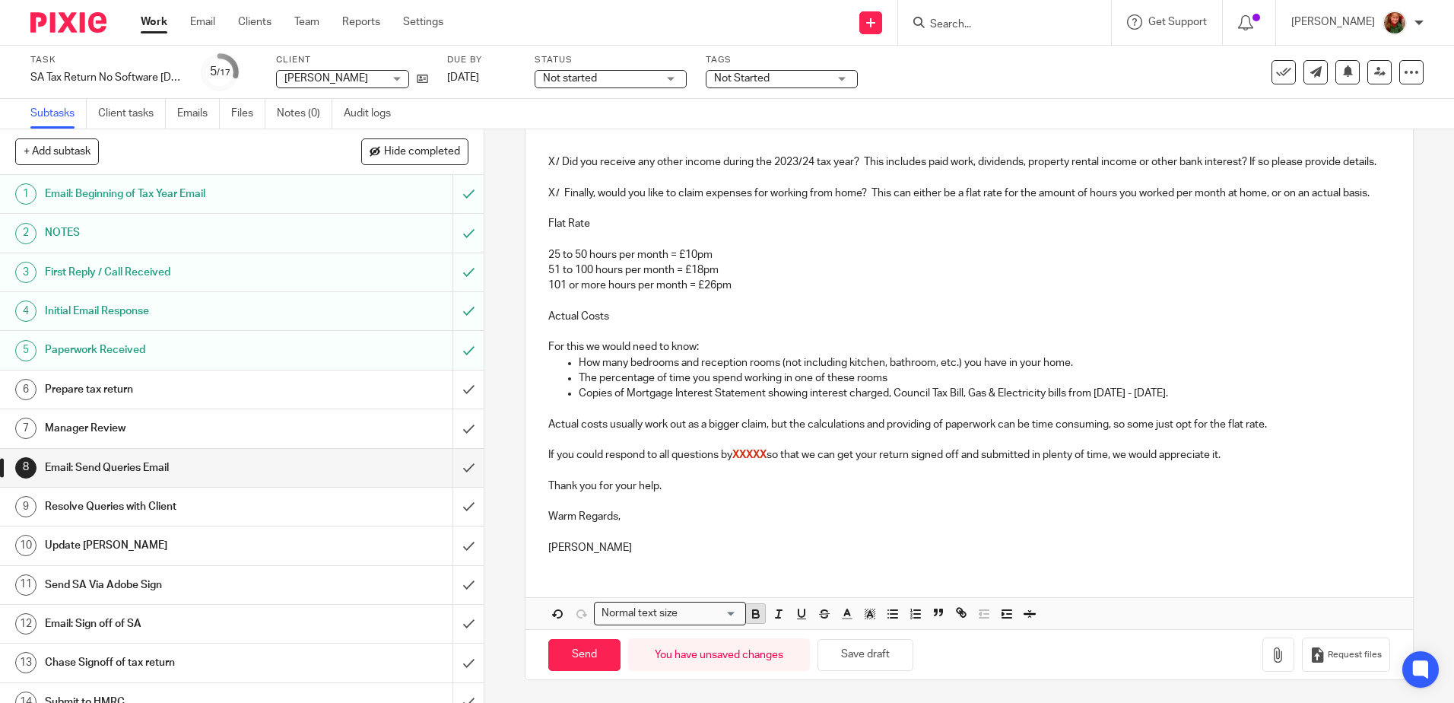
click at [753, 614] on icon "button" at bounding box center [756, 616] width 6 height 4
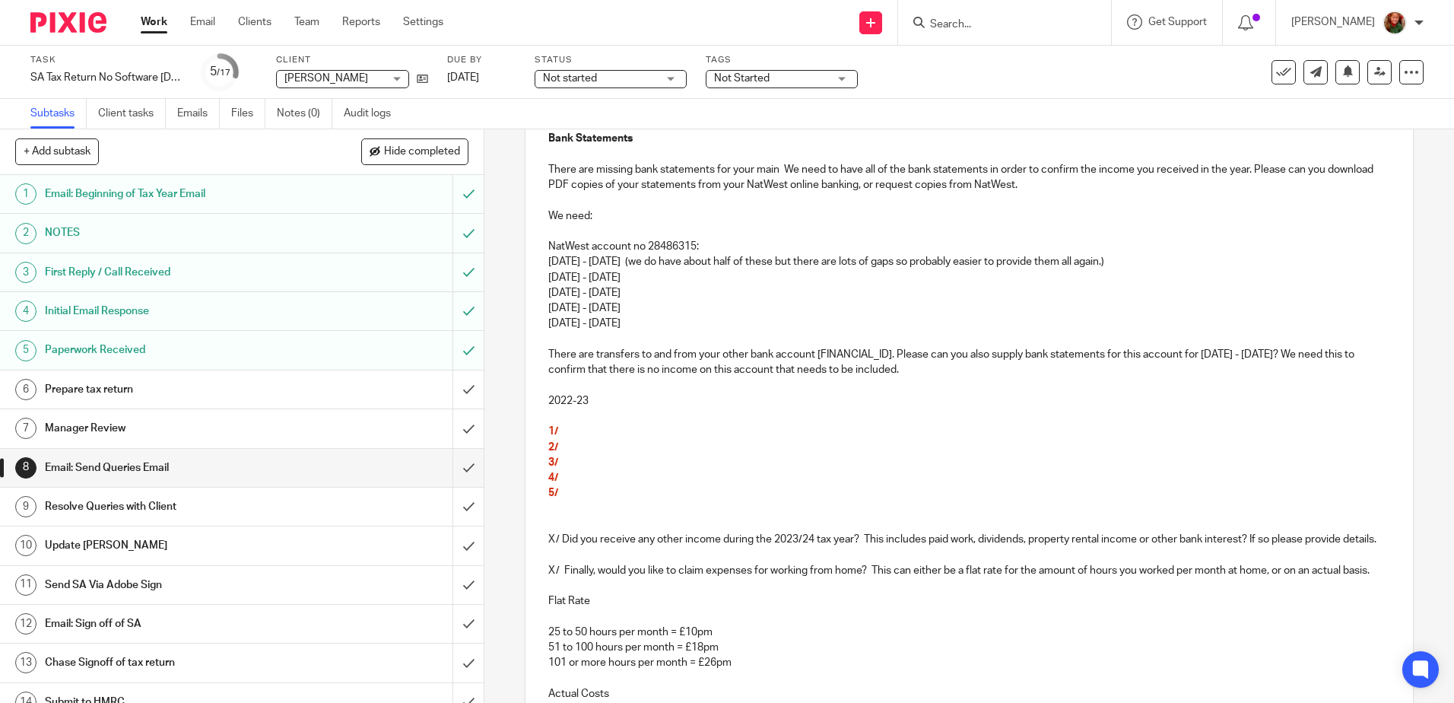
scroll to position [0, 0]
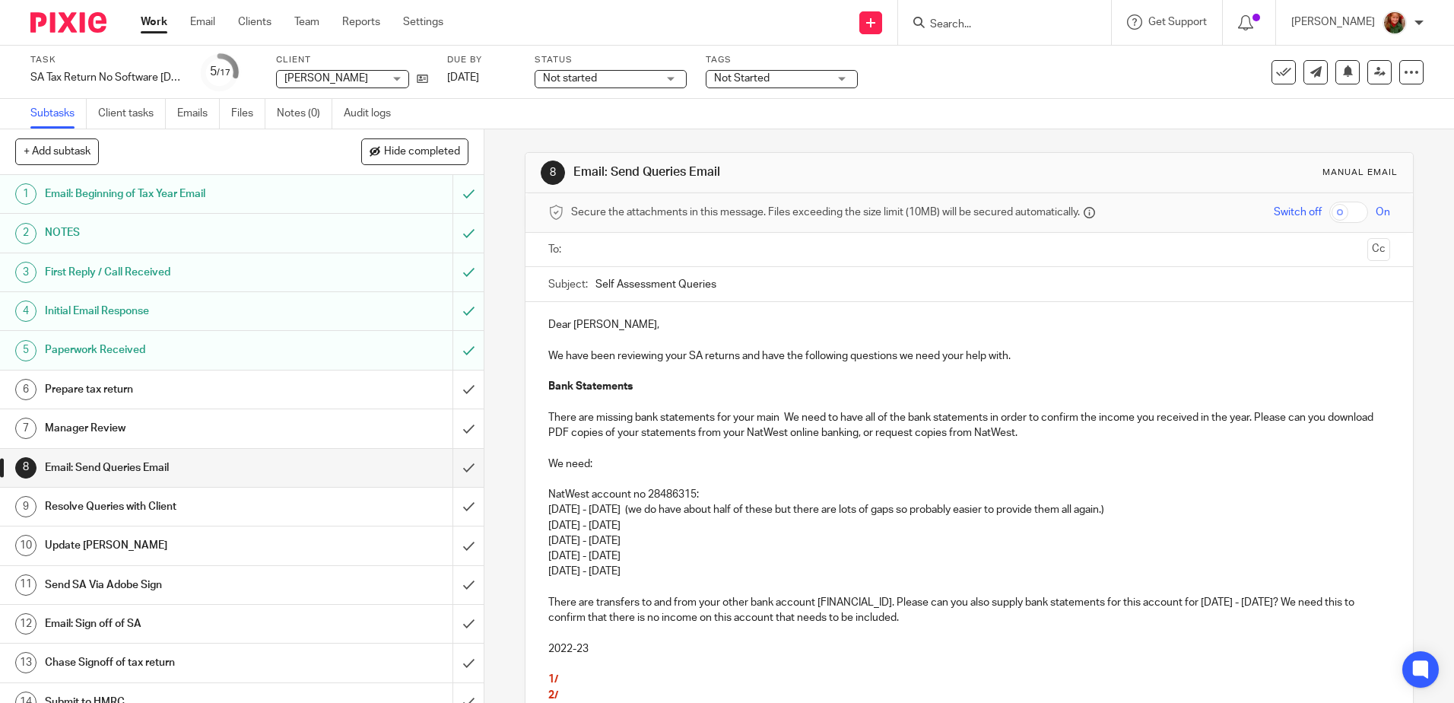
click at [850, 356] on p "We have been reviewing your SA returns and have the following questions we need…" at bounding box center [968, 347] width 841 height 31
drag, startPoint x: 849, startPoint y: 355, endPoint x: 892, endPoint y: 354, distance: 43.4
click at [892, 354] on p "We have been reviewing your SA returns and have the following questions we need…" at bounding box center [968, 347] width 841 height 31
click at [713, 485] on p at bounding box center [968, 479] width 841 height 15
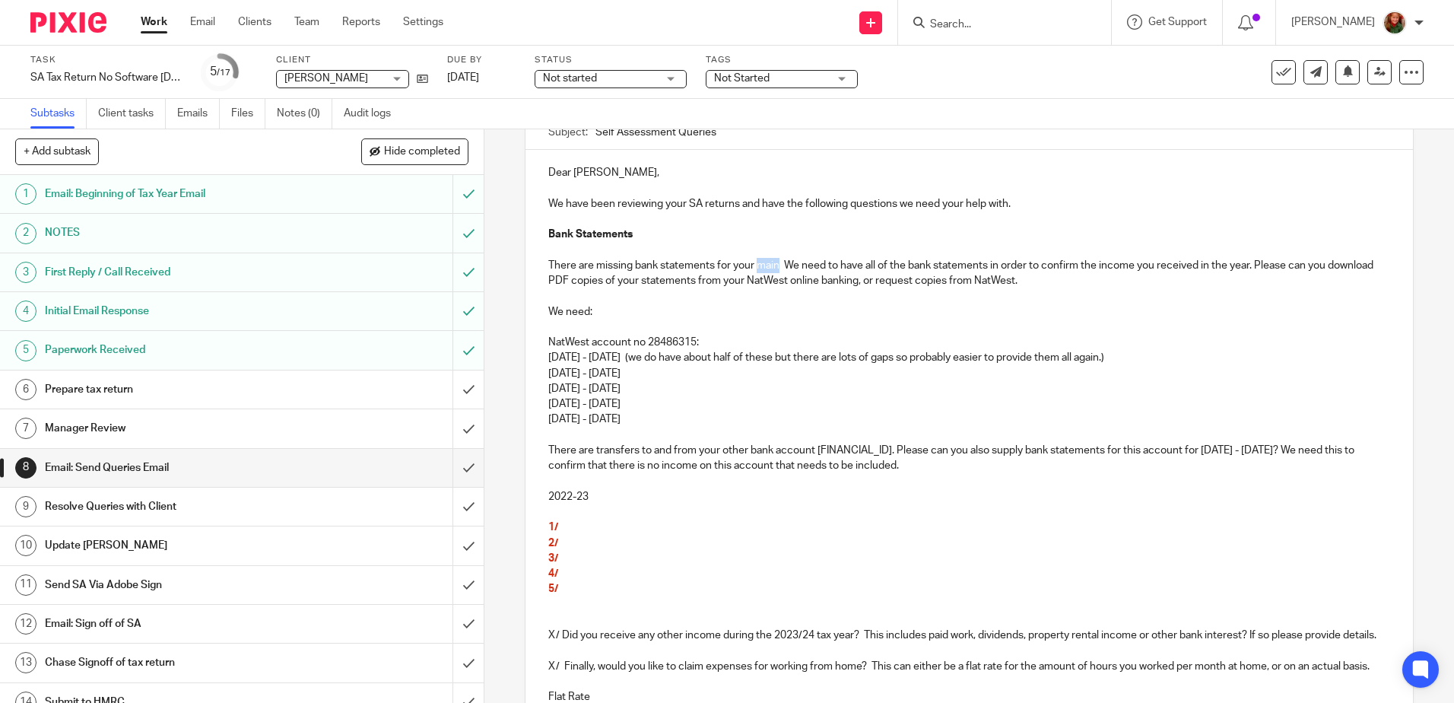
drag, startPoint x: 778, startPoint y: 265, endPoint x: 755, endPoint y: 268, distance: 22.9
click at [755, 268] on p "There are missing bank statements for your main We need to have all of the bank…" at bounding box center [968, 273] width 841 height 31
click at [707, 340] on p "NatWest account no 28486315:" at bounding box center [968, 342] width 841 height 15
drag, startPoint x: 542, startPoint y: 343, endPoint x: 696, endPoint y: 347, distance: 154.4
click at [696, 347] on div "Dear [PERSON_NAME], We have been reviewing your SA returns and have the followi…" at bounding box center [969, 595] width 887 height 890
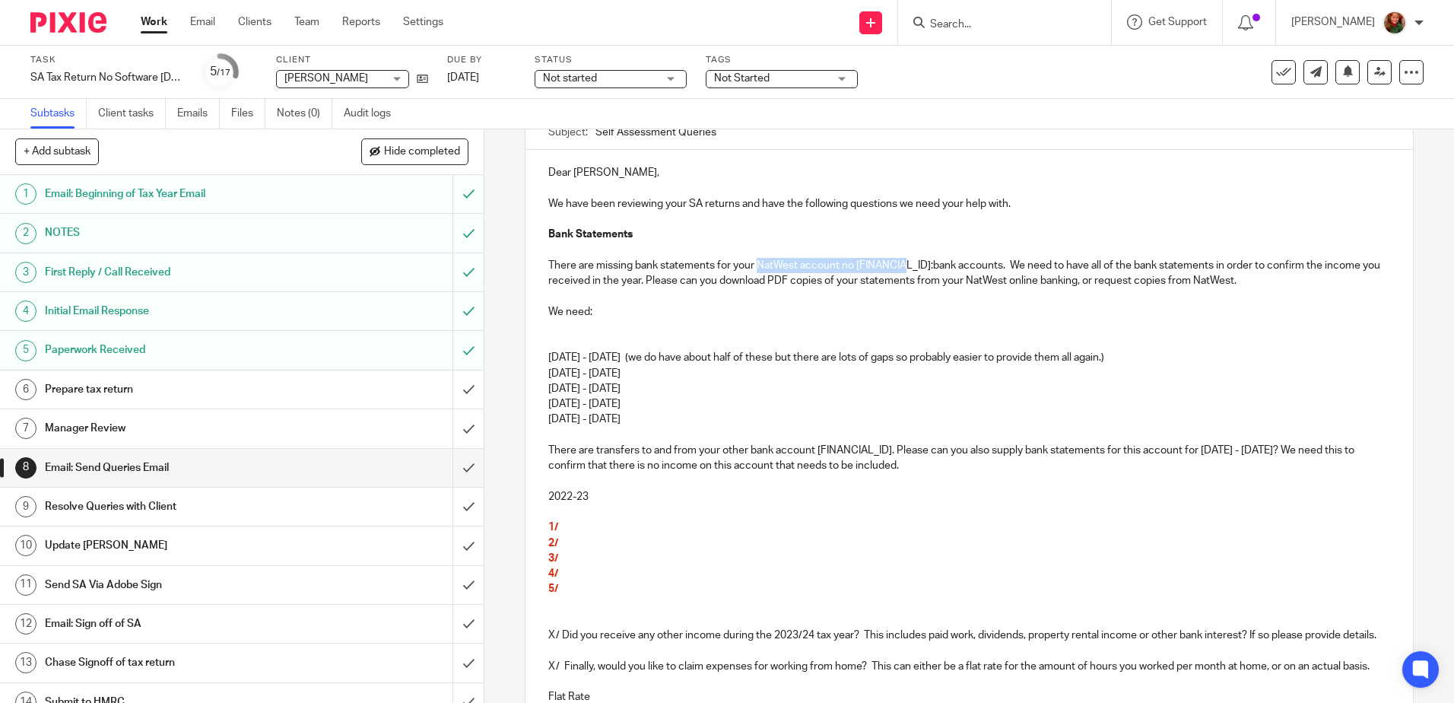
click at [904, 264] on p "There are missing bank statements for your NatWest account no [FINANCIAL_ID]:ba…" at bounding box center [968, 273] width 841 height 31
click at [977, 267] on p "There are missing bank statements for your NatWest account no [FINANCIAL_ID] ba…" at bounding box center [968, 273] width 841 height 31
click at [579, 332] on p at bounding box center [968, 326] width 841 height 15
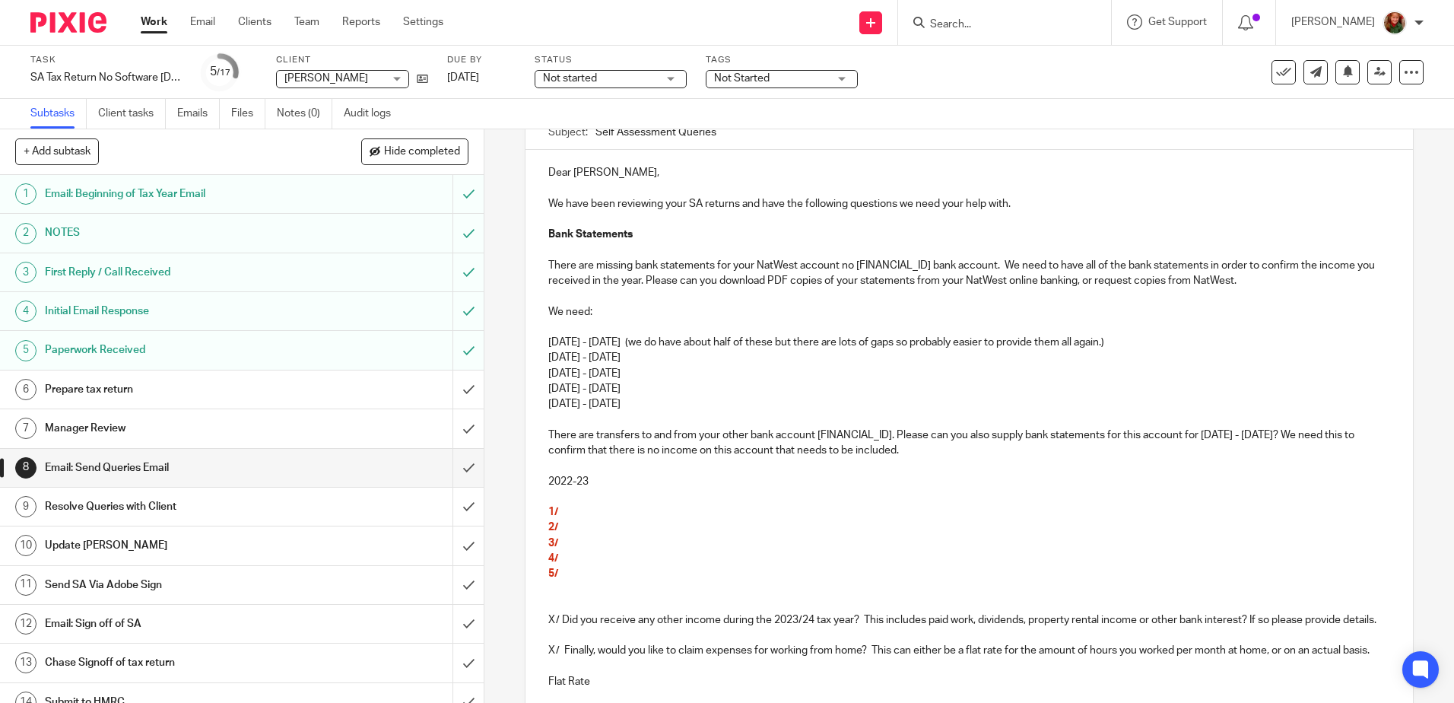
click at [678, 402] on p "[DATE] - [DATE]" at bounding box center [968, 403] width 841 height 15
click at [598, 405] on p "[DATE] - [DATE]" at bounding box center [968, 403] width 841 height 15
click at [815, 437] on p "There are transfers to and from your other bank account [FINANCIAL_ID]. Please …" at bounding box center [968, 442] width 841 height 31
drag, startPoint x: 541, startPoint y: 481, endPoint x: 629, endPoint y: 481, distance: 88.2
click at [629, 481] on div "Dear [PERSON_NAME], We have been reviewing your SA returns and have the followi…" at bounding box center [969, 587] width 887 height 875
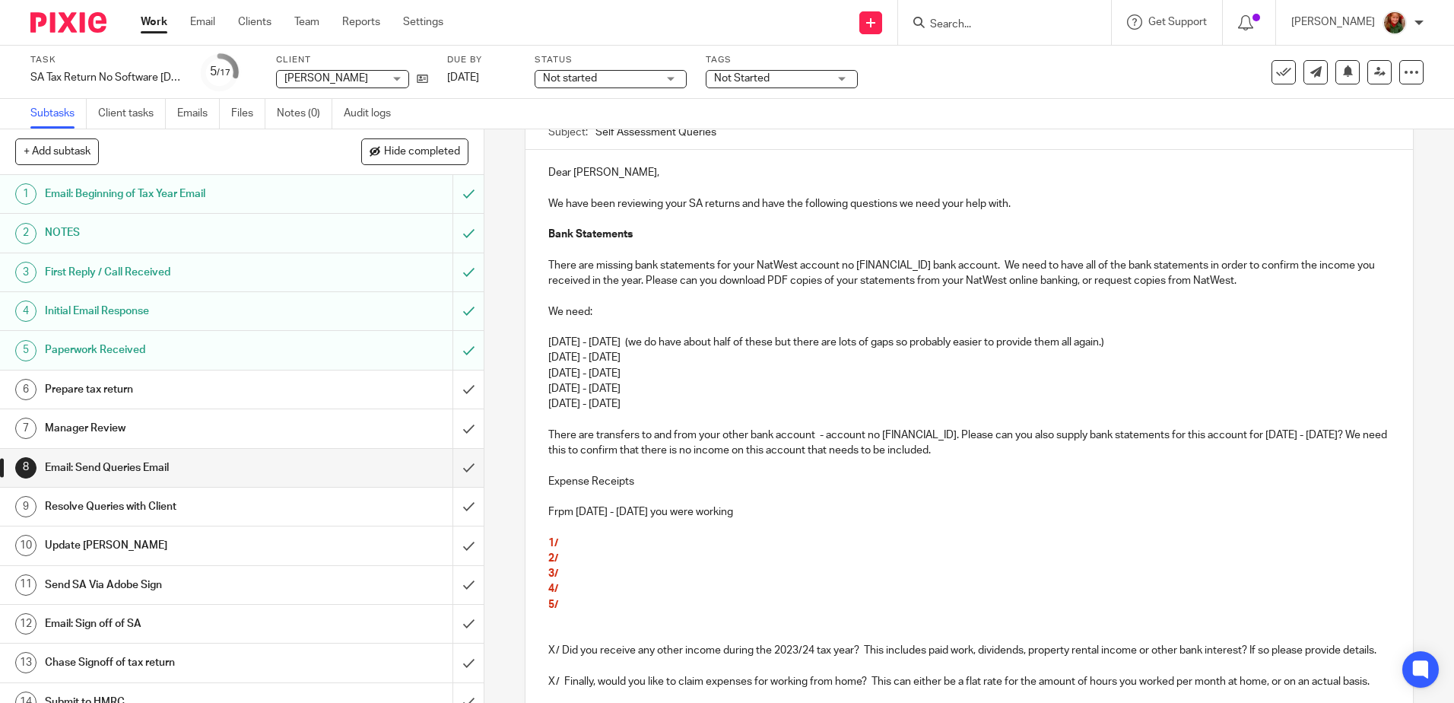
click at [561, 515] on p "Frpm [DATE] - [DATE] you were working" at bounding box center [968, 511] width 841 height 15
click at [817, 516] on p "From [DATE] - [DATE] you were working" at bounding box center [968, 511] width 841 height 15
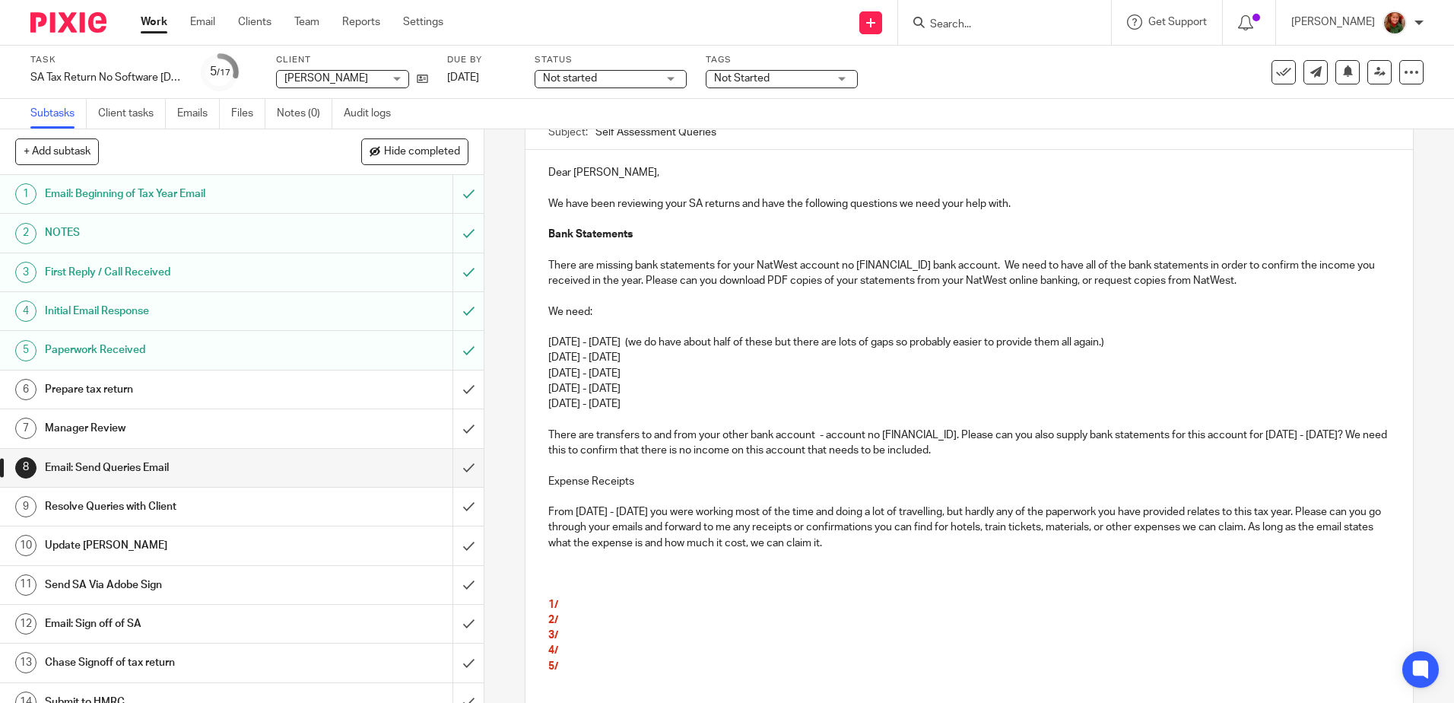
drag, startPoint x: 910, startPoint y: 548, endPoint x: 536, endPoint y: 517, distance: 374.7
click at [536, 517] on div "Dear [PERSON_NAME], We have been reviewing your SA returns and have the followi…" at bounding box center [969, 633] width 887 height 967
copy p "From [DATE] - [DATE] you were working most of the time and doing a lot of trave…"
click at [567, 564] on p at bounding box center [968, 558] width 841 height 15
click at [573, 509] on p "From [DATE] - [DATE] you were working most of the time and doing a lot of trave…" at bounding box center [968, 527] width 841 height 46
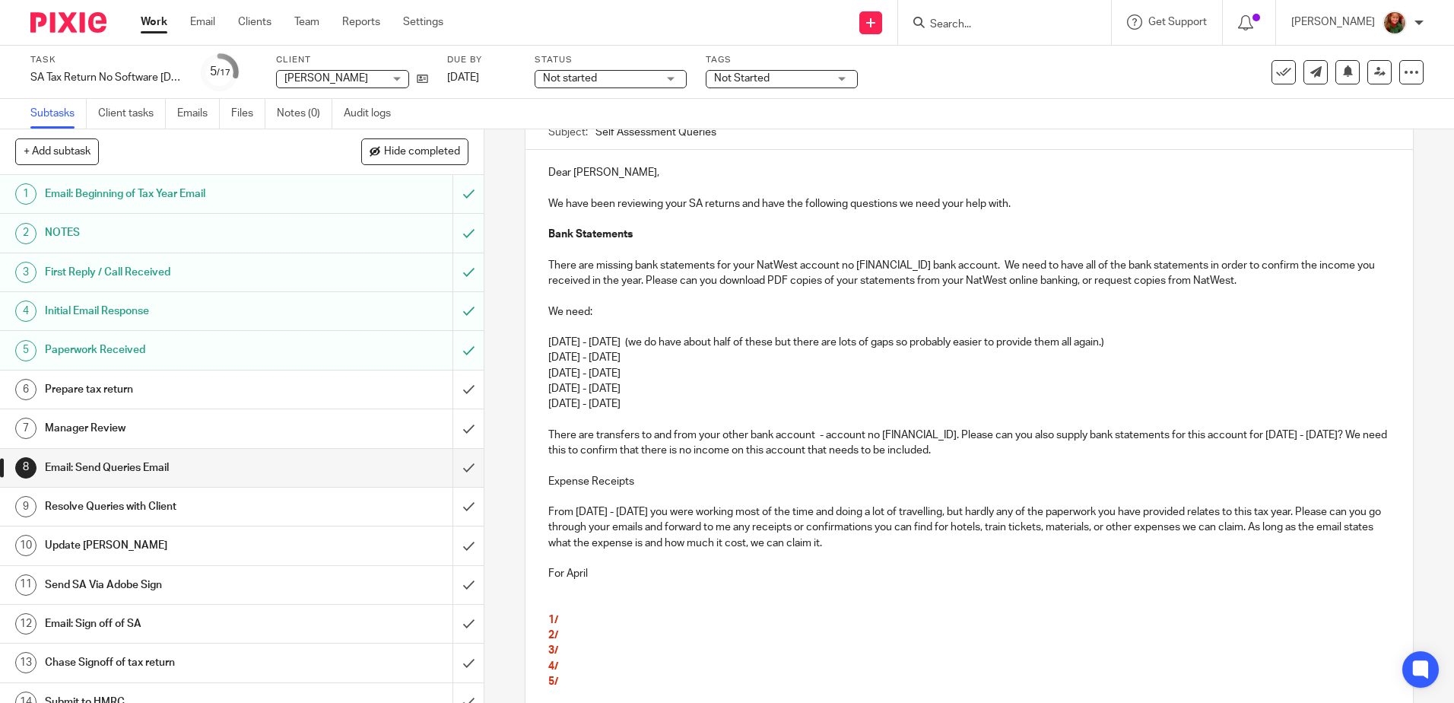
click at [649, 509] on p "From [DATE] - [DATE] you were working most of the time and doing a lot of trave…" at bounding box center [968, 527] width 841 height 46
drag, startPoint x: 562, startPoint y: 572, endPoint x: 618, endPoint y: 572, distance: 56.3
click at [618, 572] on p "For April" at bounding box center [968, 573] width 841 height 15
click at [1133, 522] on p "From [DATE] - [DATE] you were working most of the time and doing a lot of trave…" at bounding box center [968, 527] width 841 height 46
click at [1092, 570] on p "For [DATE]- [DATE] I think you were working a lot less, but again there may be …" at bounding box center [968, 573] width 841 height 15
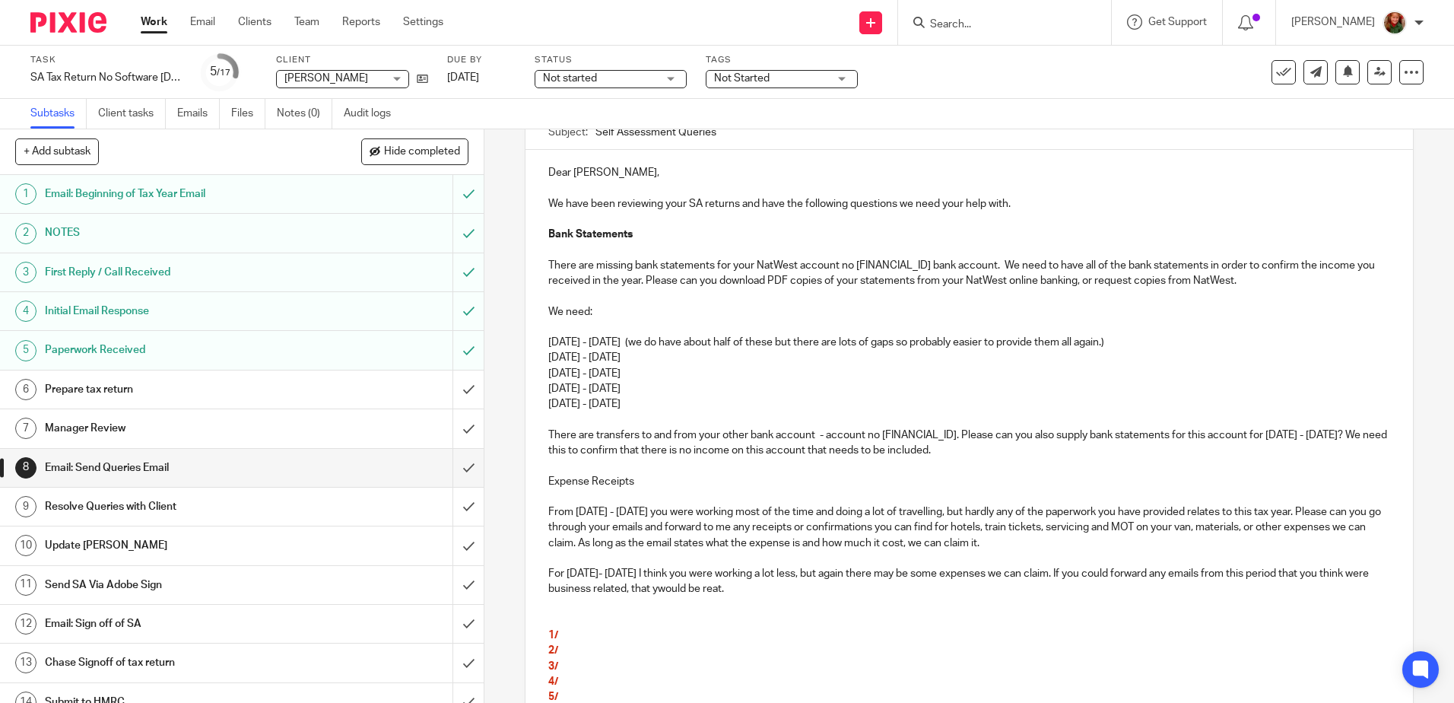
click at [745, 592] on p "For [DATE]- [DATE] I think you were working a lot less, but again there may be …" at bounding box center [968, 581] width 841 height 31
click at [786, 590] on p "For [DATE]- [DATE] I think you were working a lot less, but again there may be …" at bounding box center [968, 581] width 841 height 31
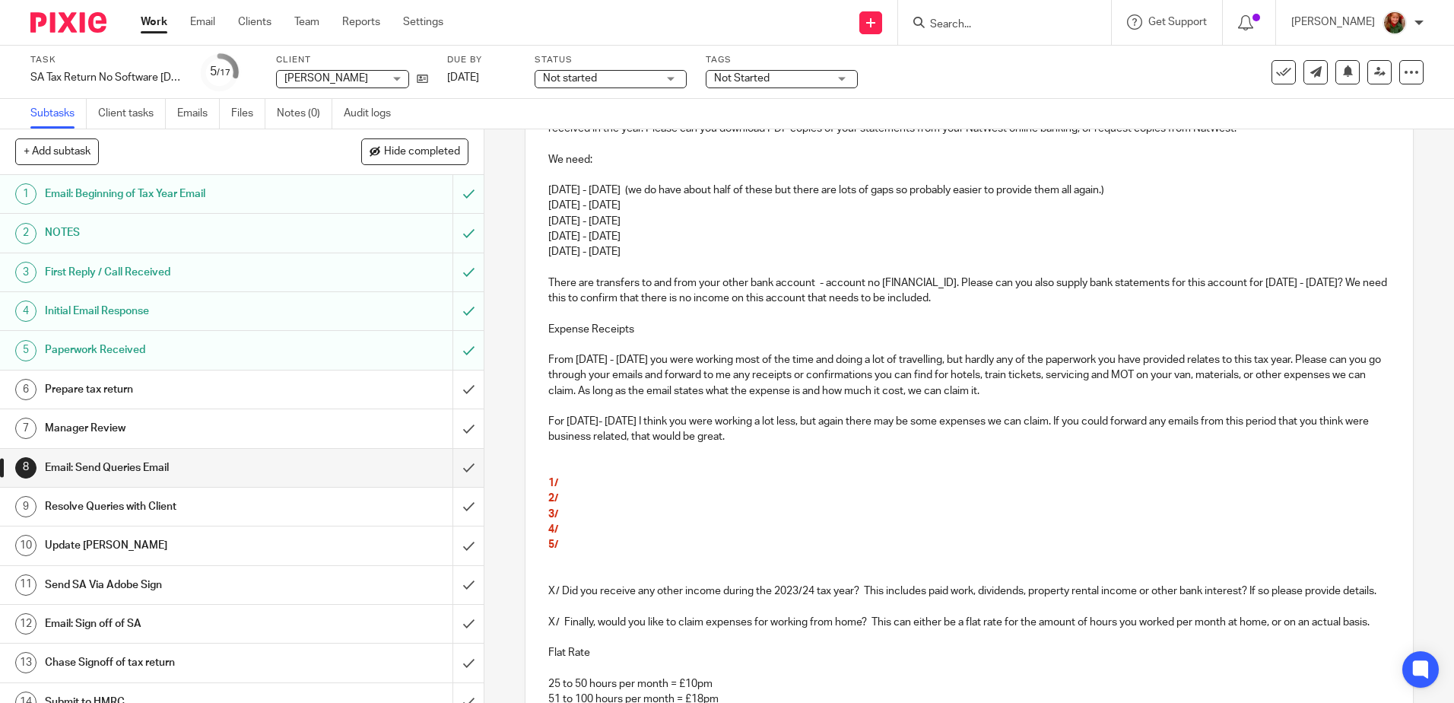
scroll to position [228, 0]
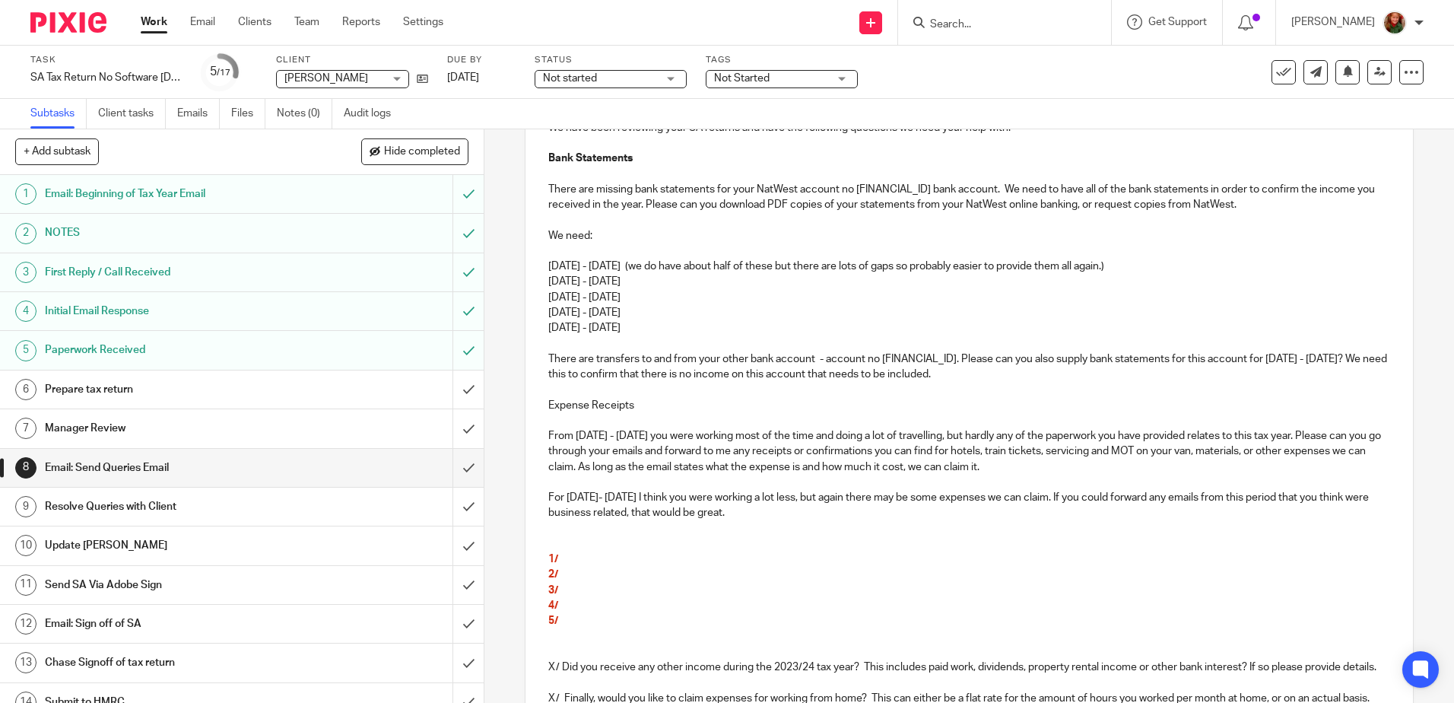
click at [681, 341] on p at bounding box center [968, 342] width 841 height 15
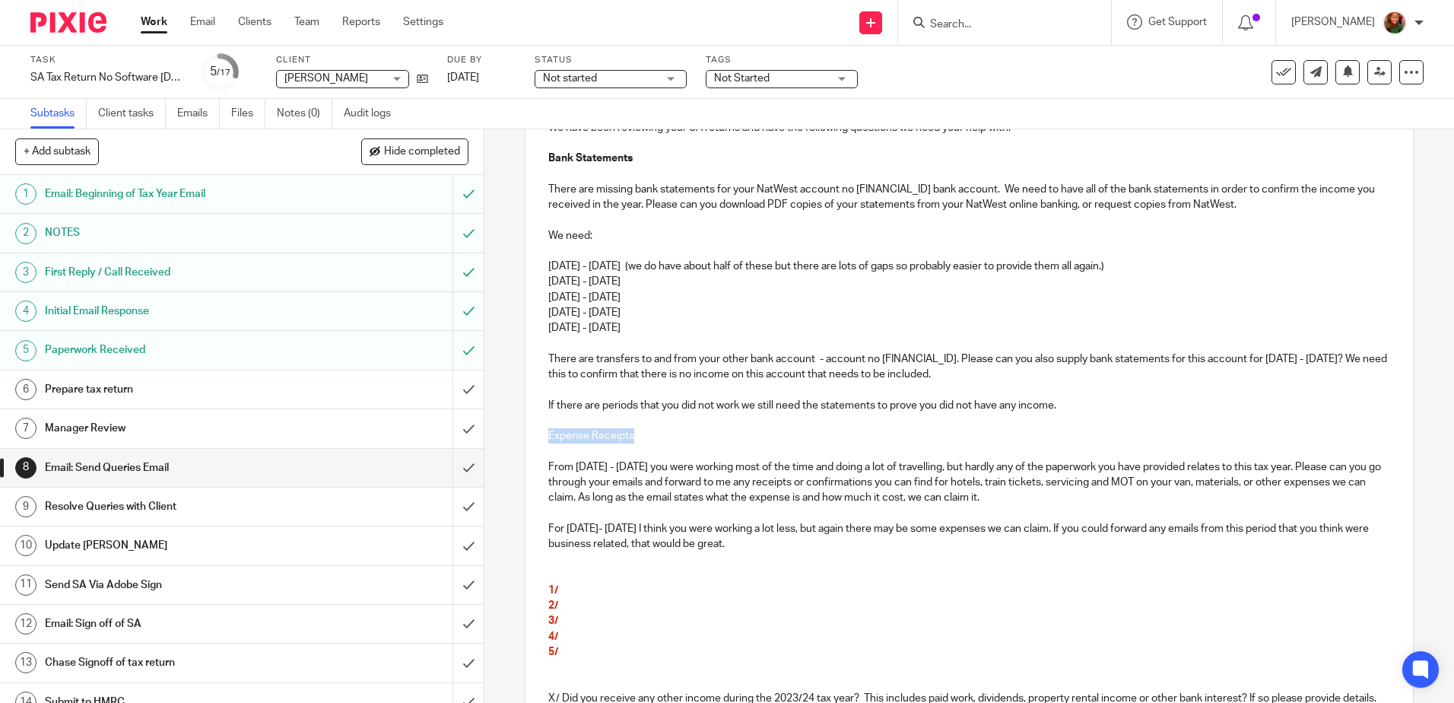
drag, startPoint x: 651, startPoint y: 441, endPoint x: 530, endPoint y: 431, distance: 121.3
click at [530, 431] on div "Dear [PERSON_NAME], We have been reviewing your SA returns and have the followi…" at bounding box center [969, 588] width 887 height 1028
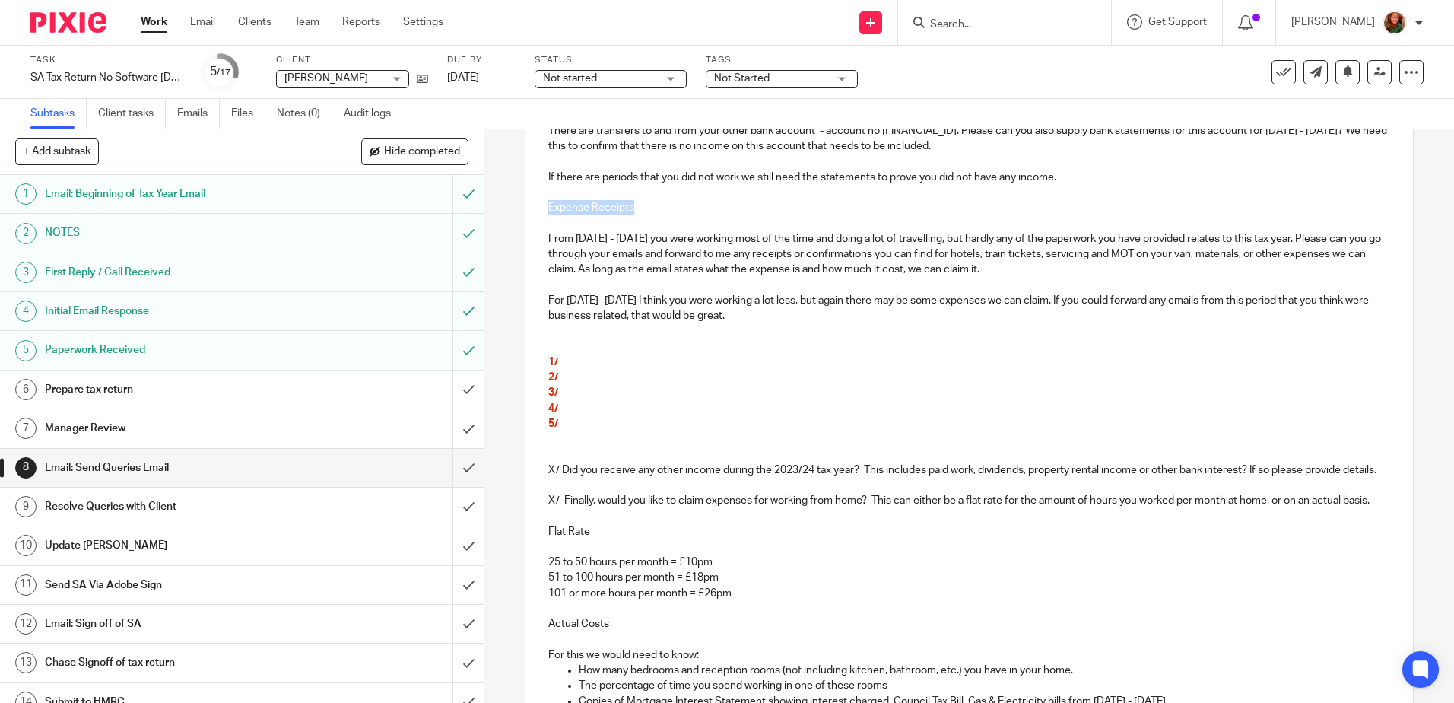
scroll to position [795, 0]
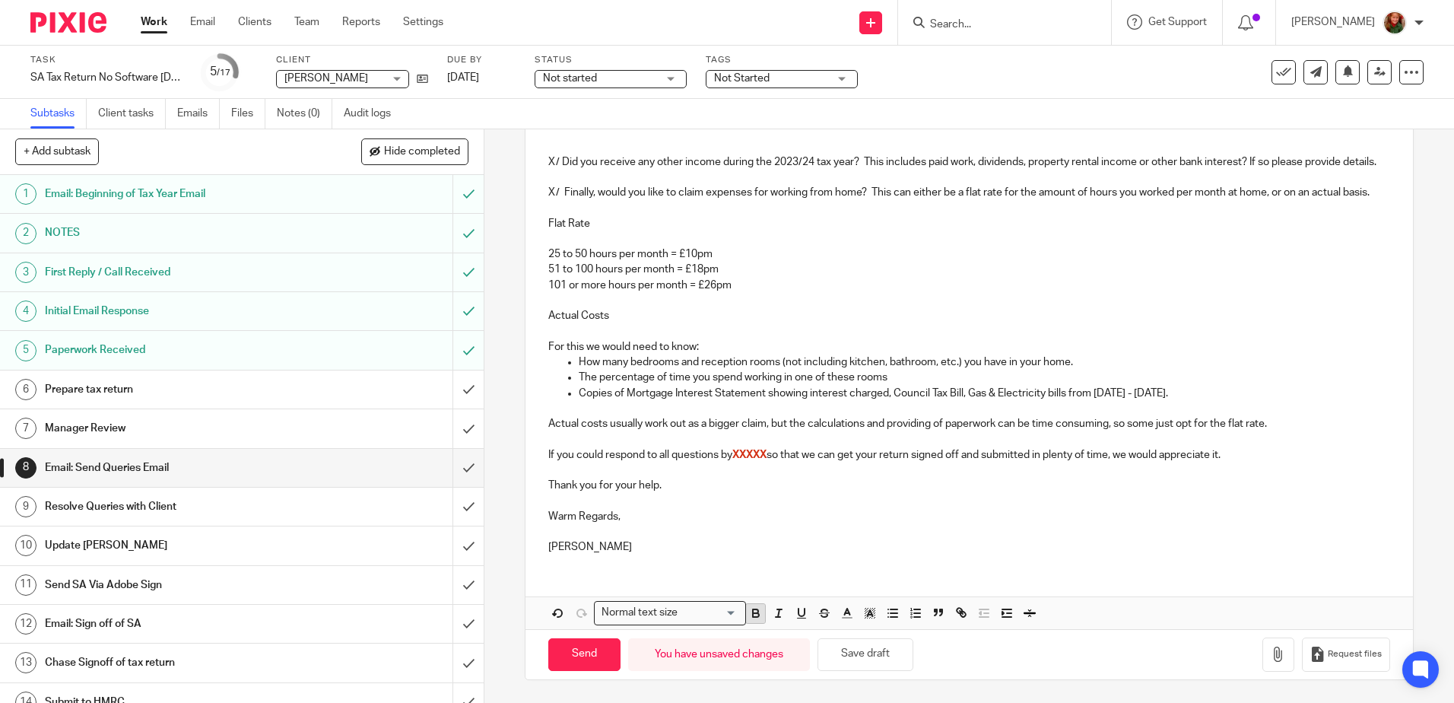
click at [754, 616] on icon "button" at bounding box center [756, 615] width 6 height 4
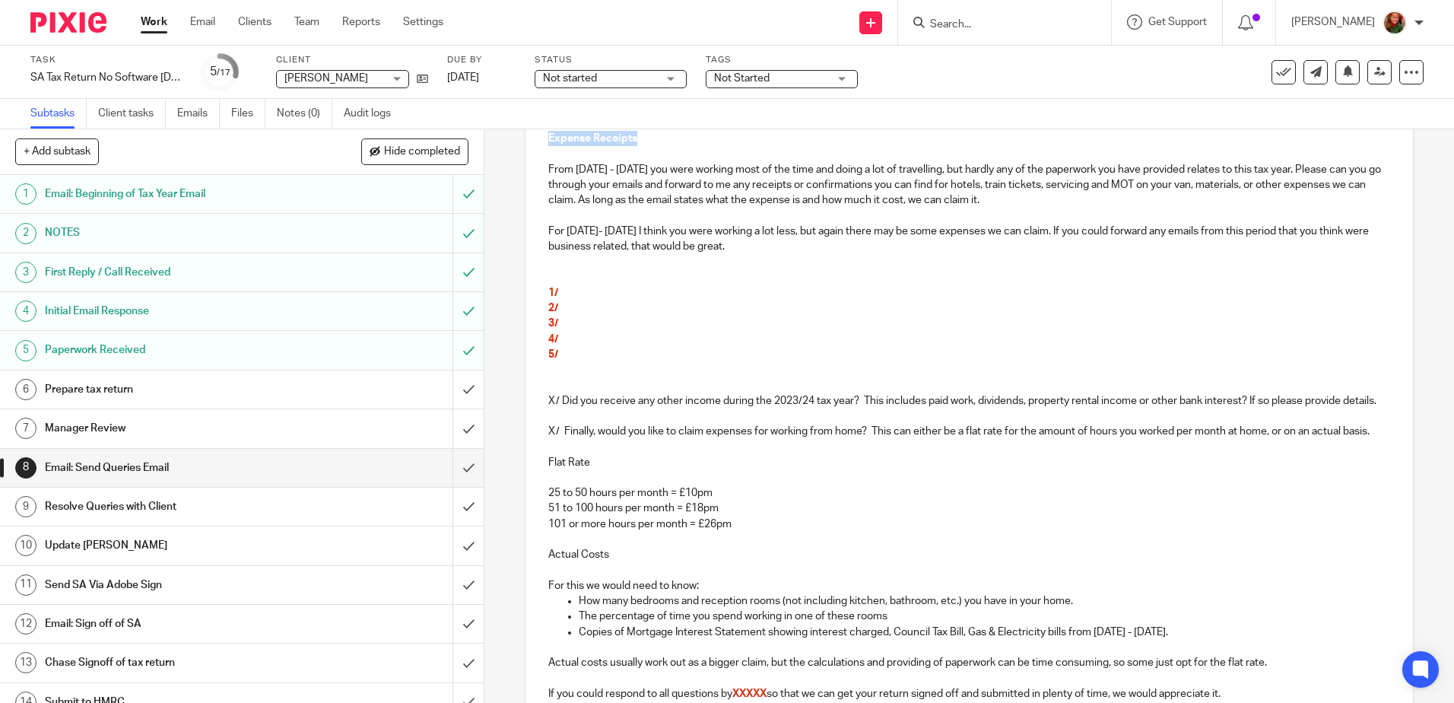
scroll to position [373, 0]
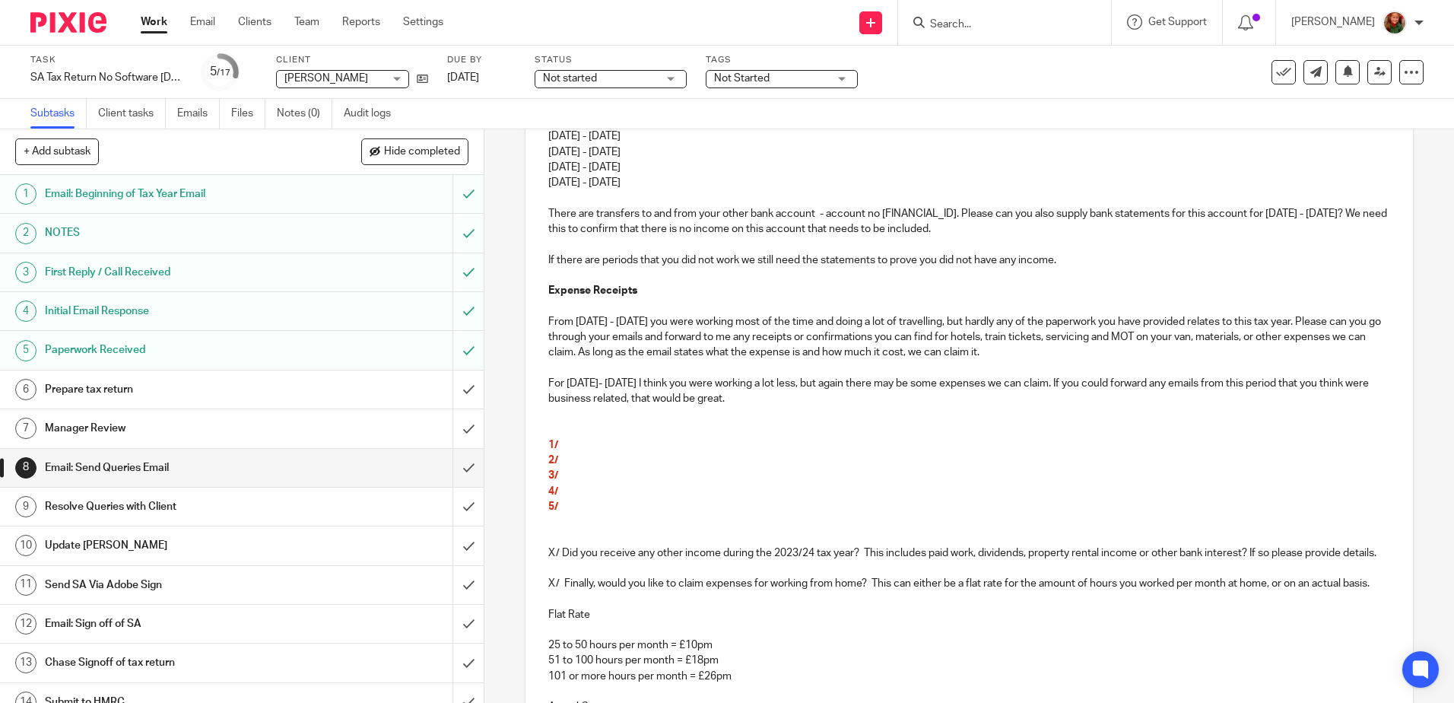
click at [827, 451] on p "1/" at bounding box center [968, 444] width 841 height 15
click at [817, 400] on p "For [DATE]- [DATE] I think you were working a lot less, but again there may be …" at bounding box center [968, 391] width 841 height 31
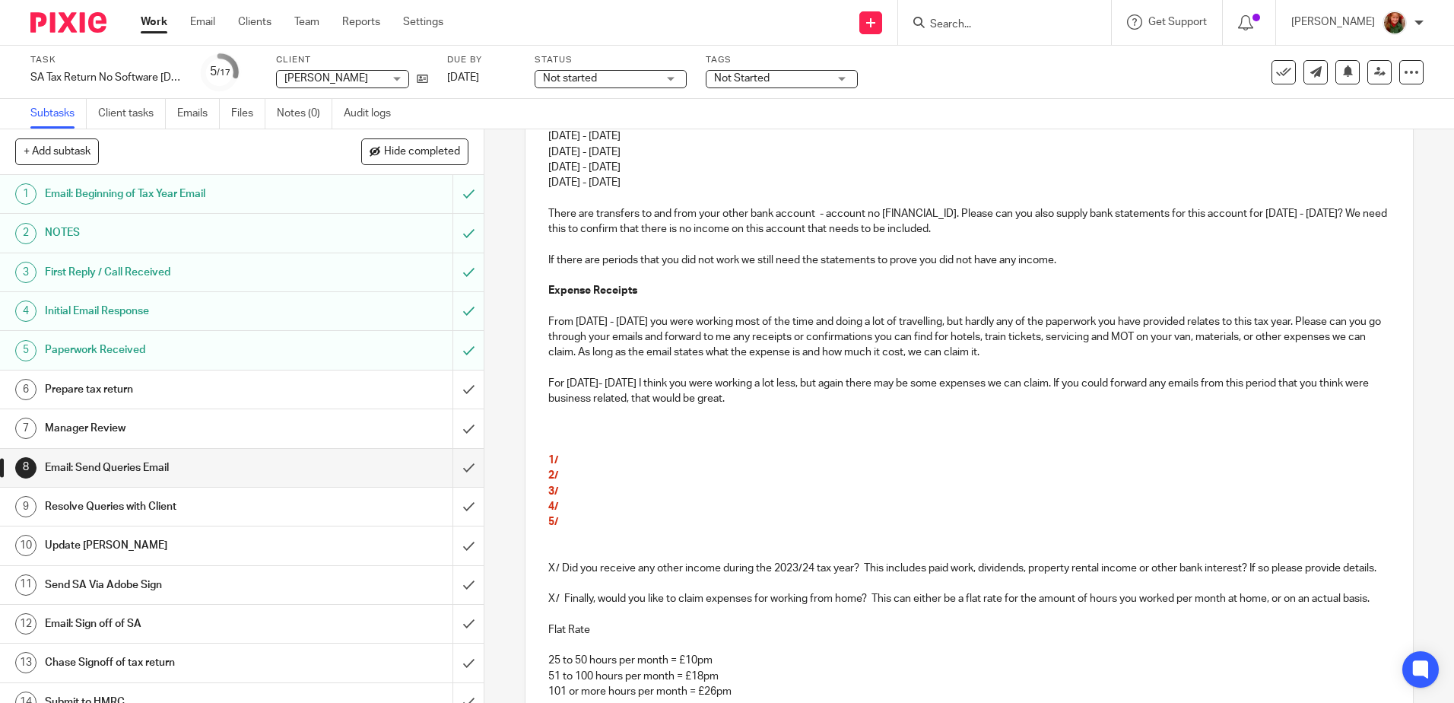
click at [703, 383] on p "For [DATE]- [DATE] I think you were working a lot less, but again there may be …" at bounding box center [968, 391] width 841 height 31
click at [561, 418] on p at bounding box center [968, 413] width 841 height 15
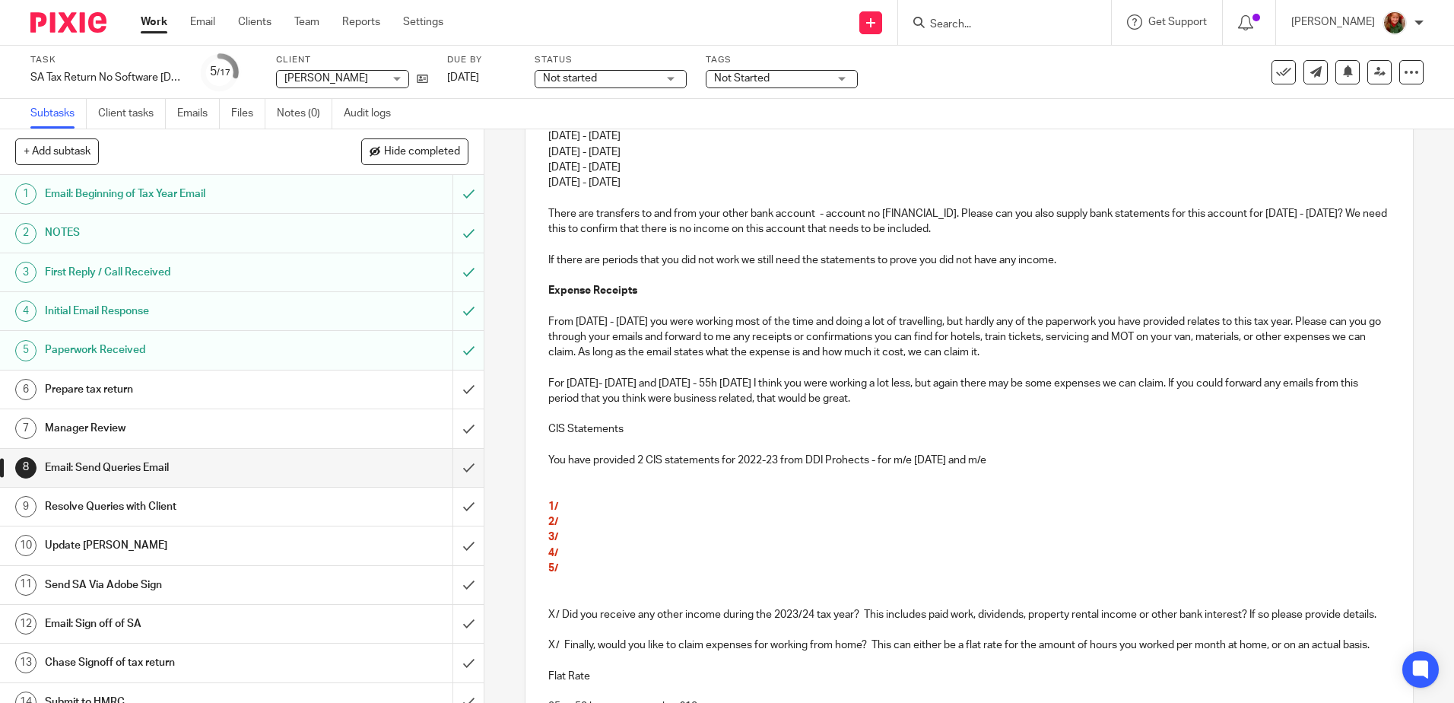
click at [844, 462] on p "You have provided 2 CIS statements for 2022-23 from DDI Prohects - for m/e [DAT…" at bounding box center [968, 460] width 841 height 15
click at [1037, 465] on p "You have provided 2 CIS statements for 2022-23 from DDI Projects - for m/e [DAT…" at bounding box center [968, 460] width 841 height 15
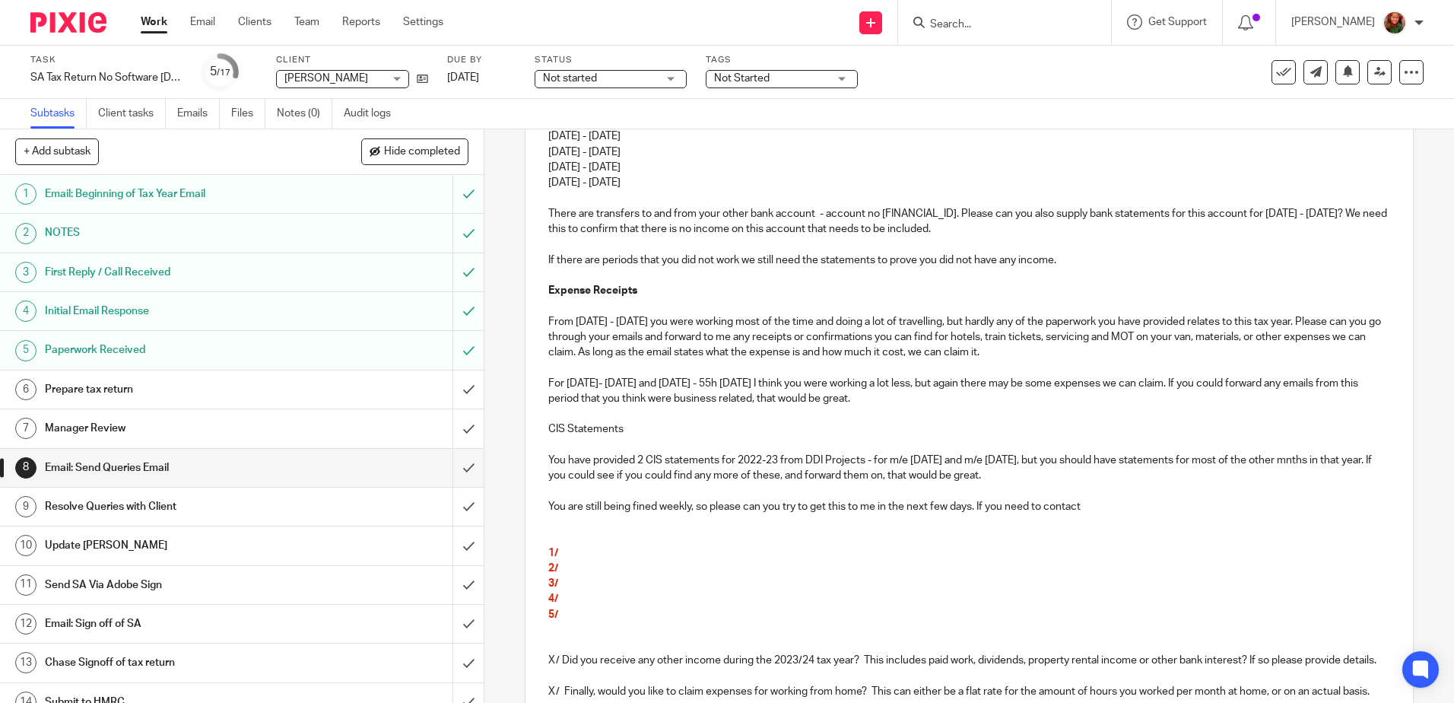
scroll to position [221, 0]
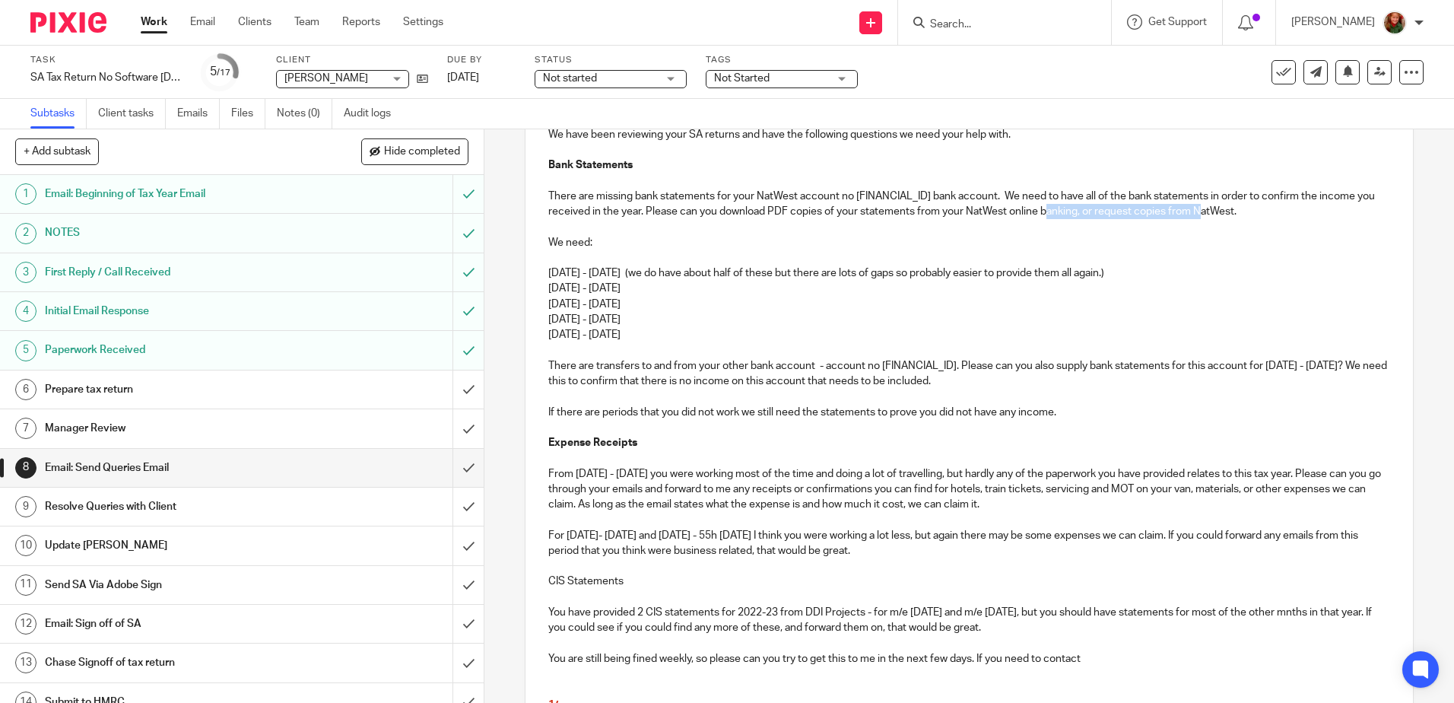
drag, startPoint x: 1076, startPoint y: 214, endPoint x: 1233, endPoint y: 214, distance: 156.7
click at [1233, 214] on p "There are missing bank statements for your NatWest account no [FINANCIAL_ID] ba…" at bounding box center [968, 204] width 841 height 31
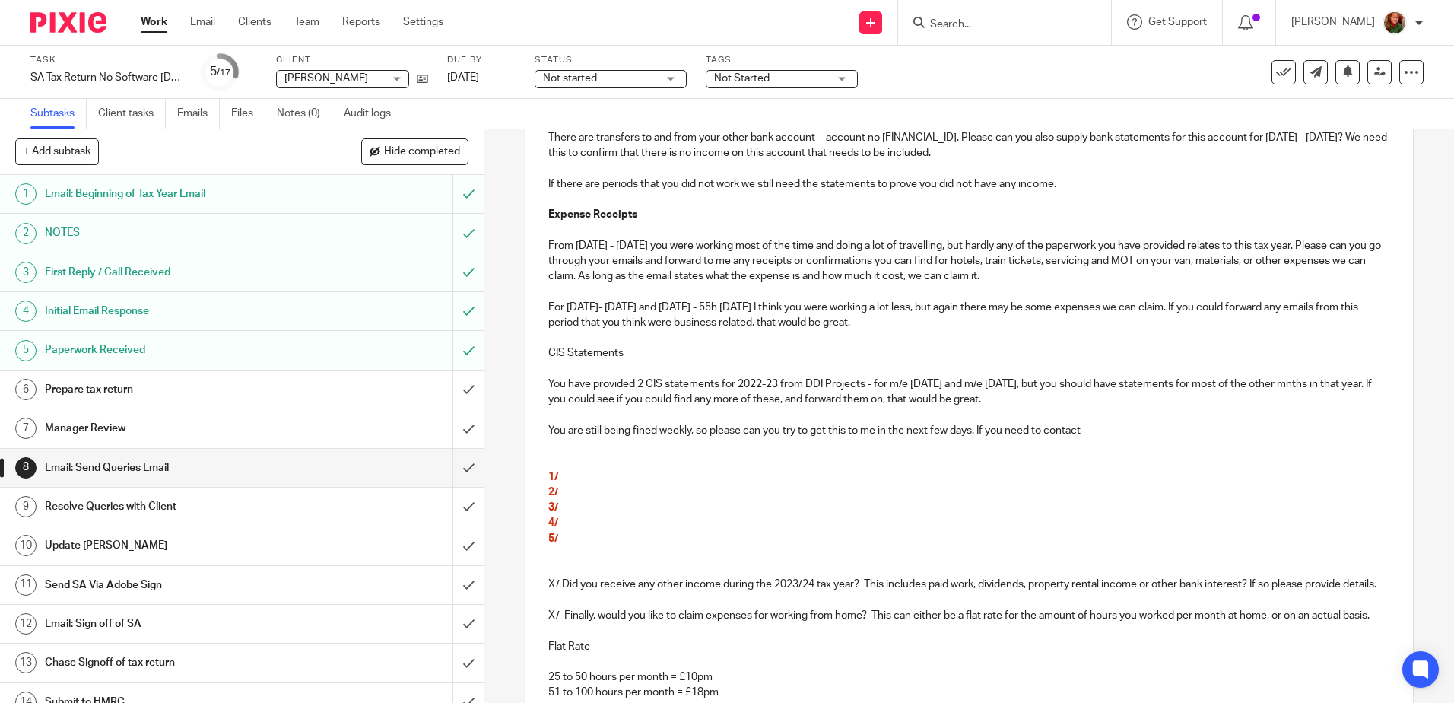
scroll to position [373, 0]
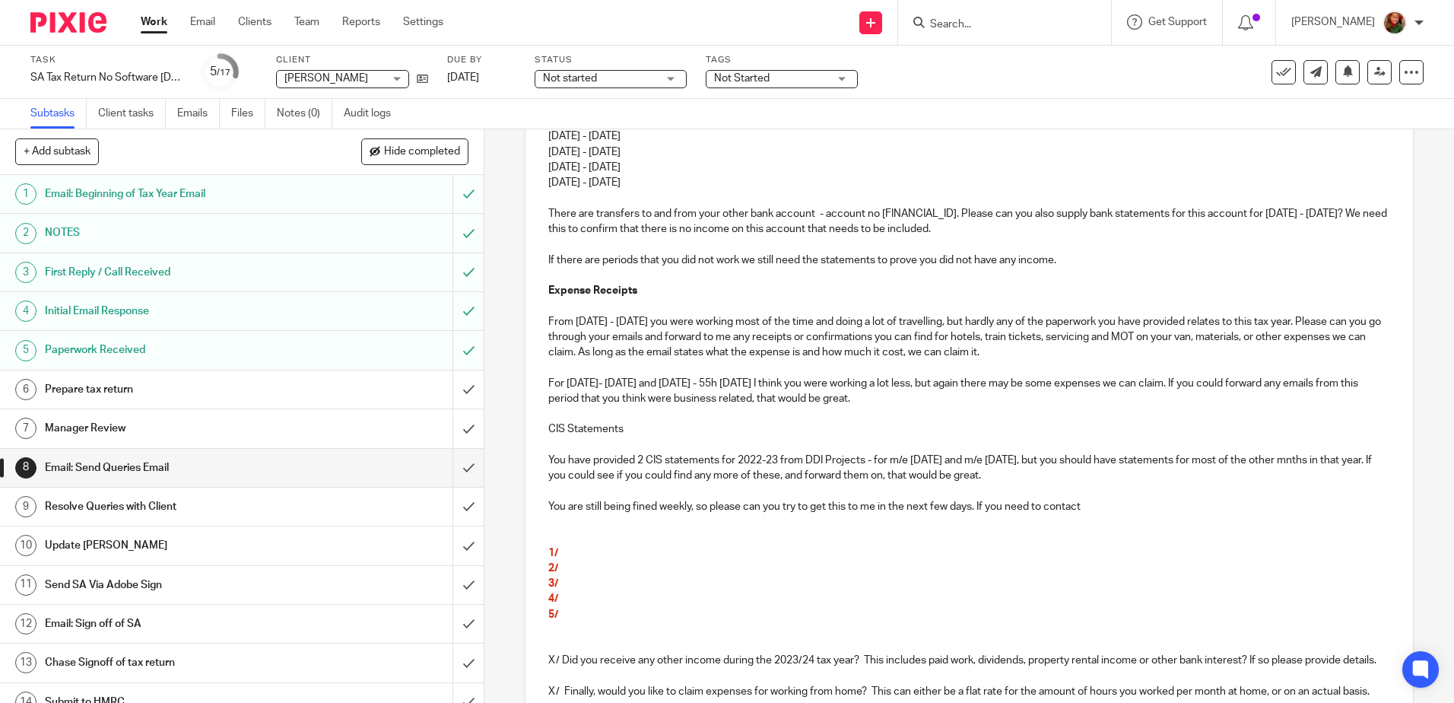
click at [930, 215] on p "There are transfers to and from your other bank account - account no [FINANCIAL…" at bounding box center [968, 221] width 841 height 31
click at [929, 215] on p "There are transfers to and from your other bank account - account no [FINANCIAL…" at bounding box center [968, 221] width 841 height 31
drag, startPoint x: 634, startPoint y: 425, endPoint x: 487, endPoint y: 424, distance: 147.5
click at [487, 424] on div "8 Email: Send Queries Email Manual email Secure the attachments in this message…" at bounding box center [969, 415] width 970 height 573
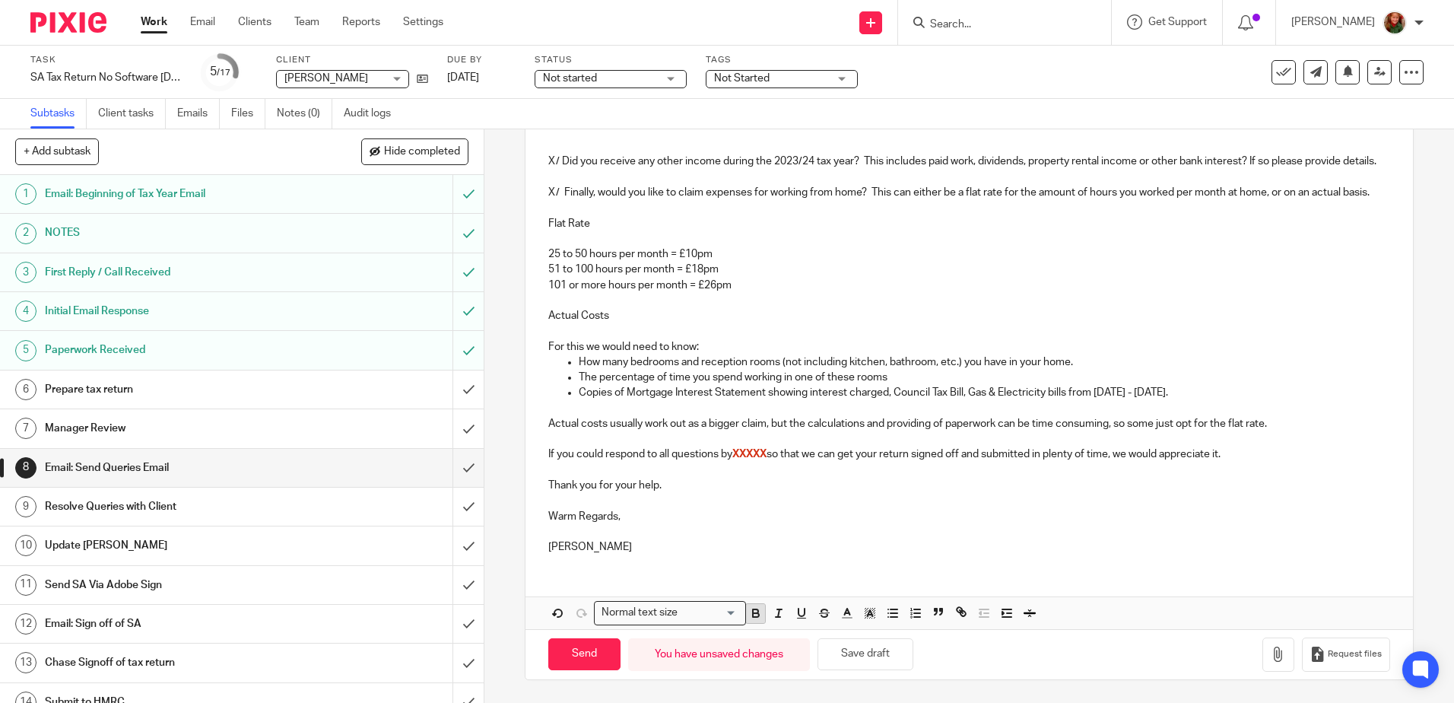
click at [758, 611] on icon "button" at bounding box center [756, 613] width 14 height 14
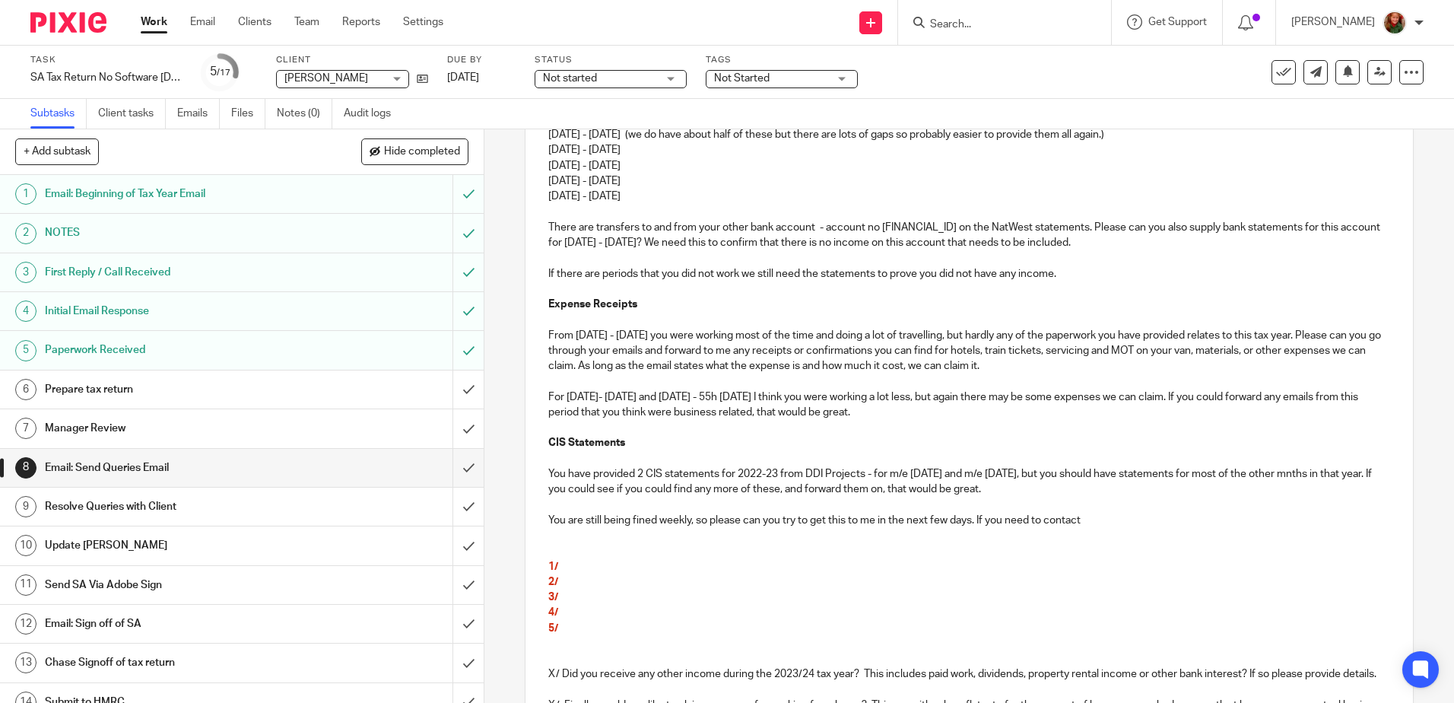
scroll to position [664, 0]
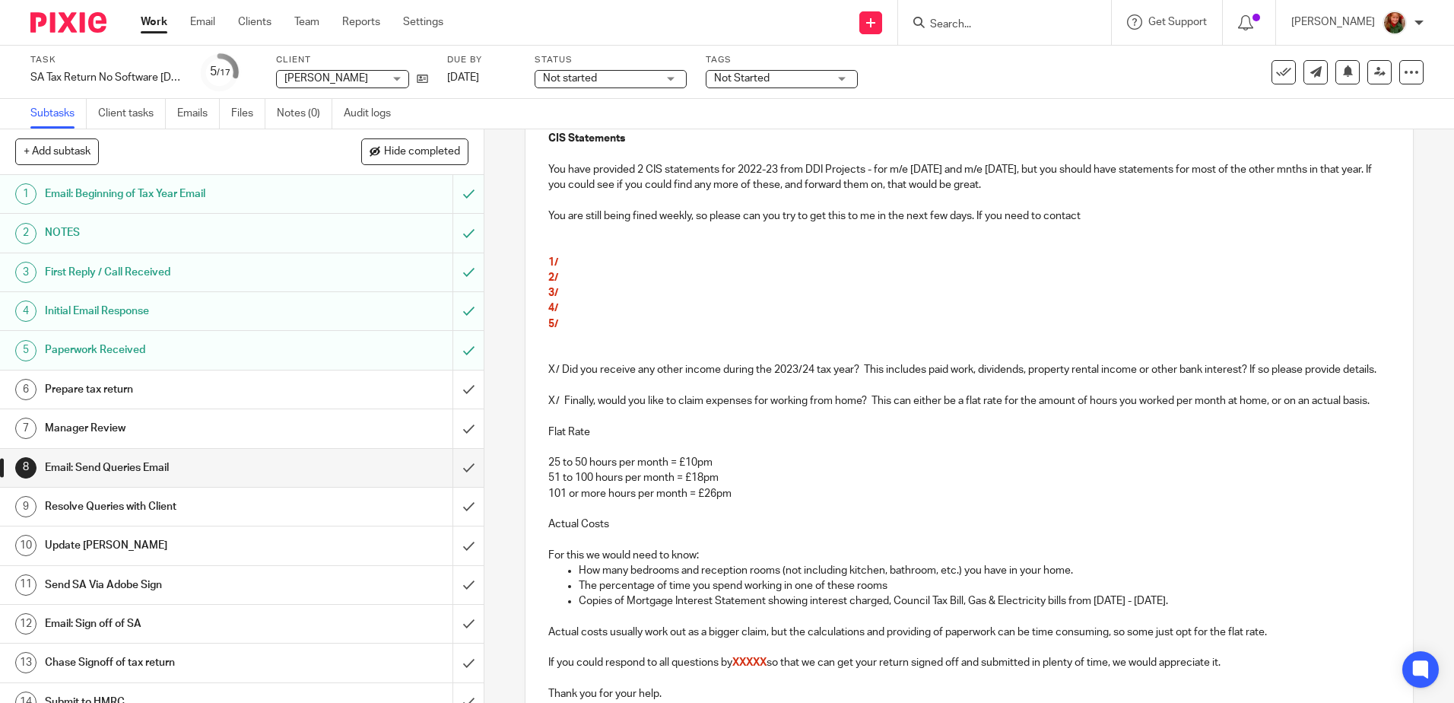
click at [1329, 171] on p "You have provided 2 CIS statements for 2022-23 from DDI Projects - for m/e [DAT…" at bounding box center [968, 177] width 841 height 31
click at [1326, 171] on p "You have provided 2 CIS statements for 2022-23 from DDI Projects - for m/e [DAT…" at bounding box center [968, 177] width 841 height 31
drag, startPoint x: 1082, startPoint y: 218, endPoint x: 975, endPoint y: 218, distance: 107.2
click at [975, 218] on p "You are still being fined weekly, so please can you try to get this to me in th…" at bounding box center [968, 215] width 841 height 15
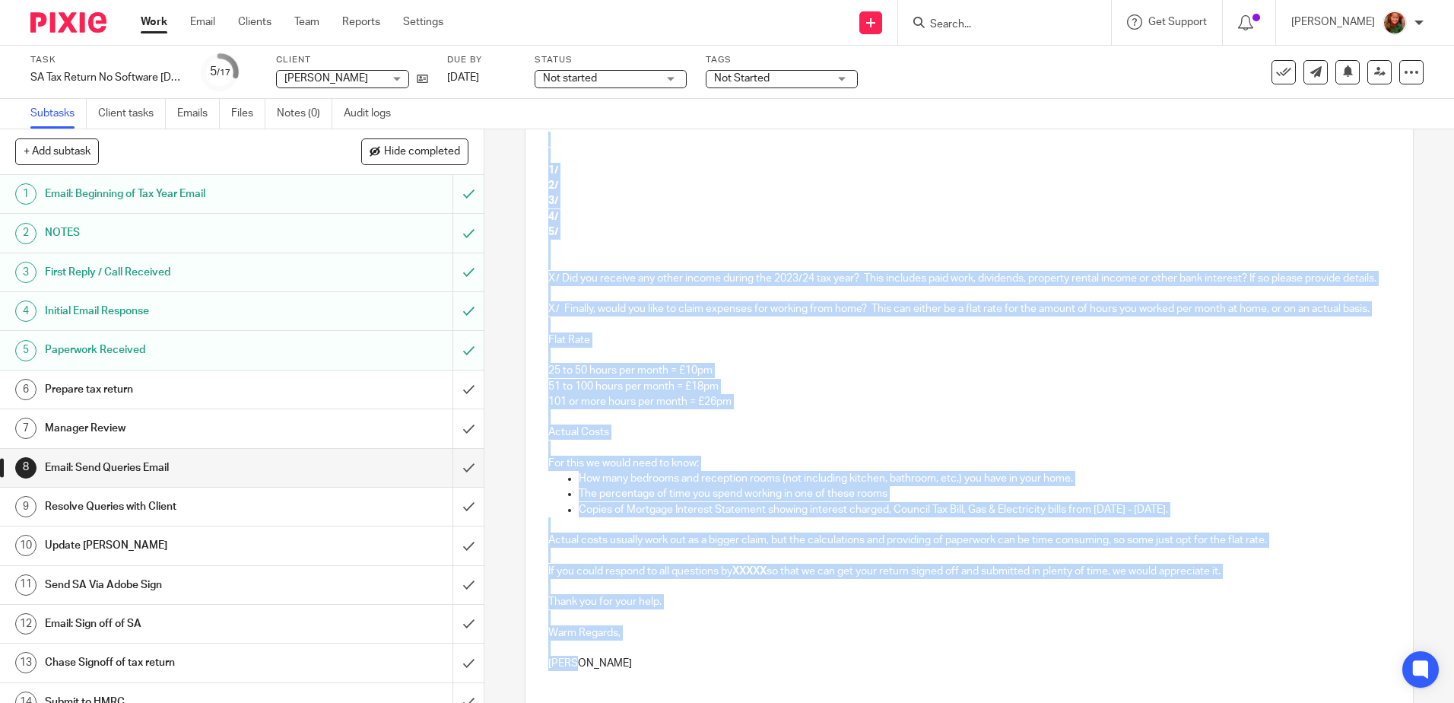
scroll to position [918, 0]
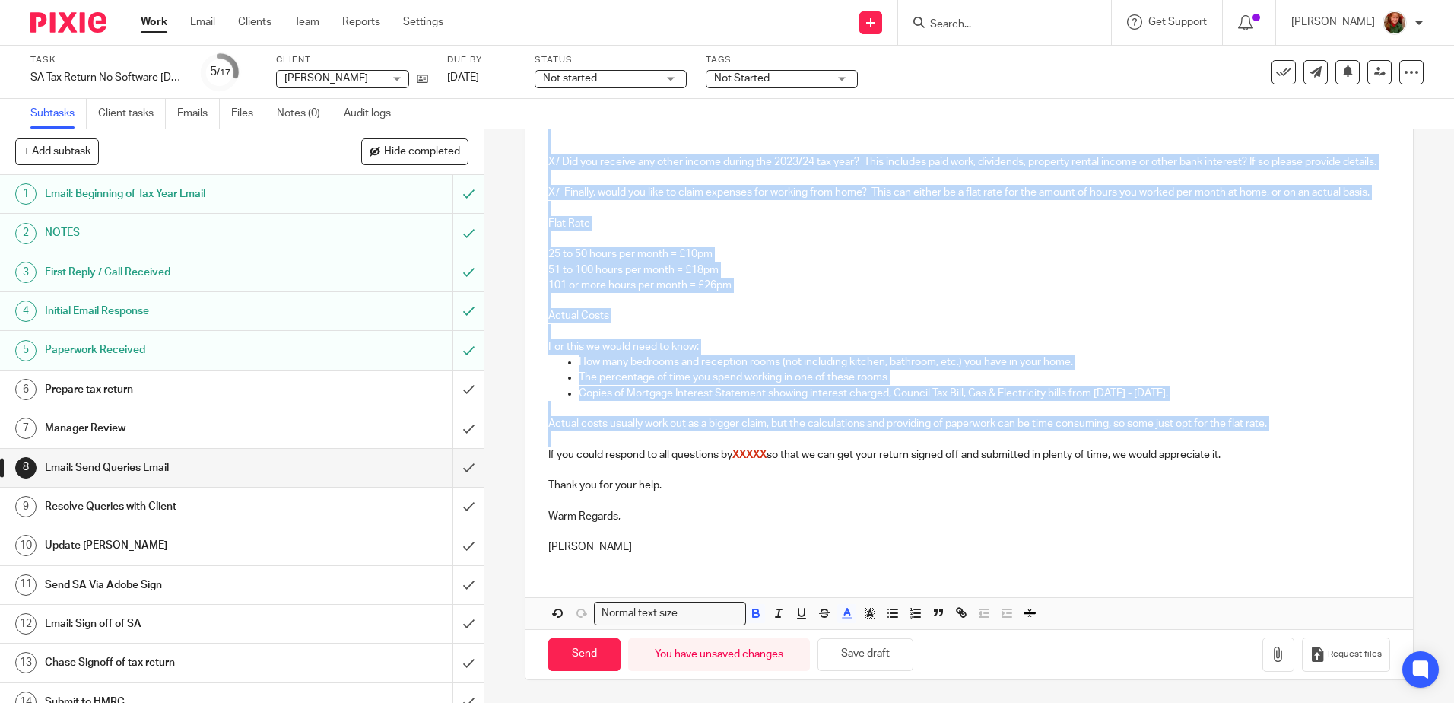
drag, startPoint x: 558, startPoint y: 253, endPoint x: 1271, endPoint y: 434, distance: 735.1
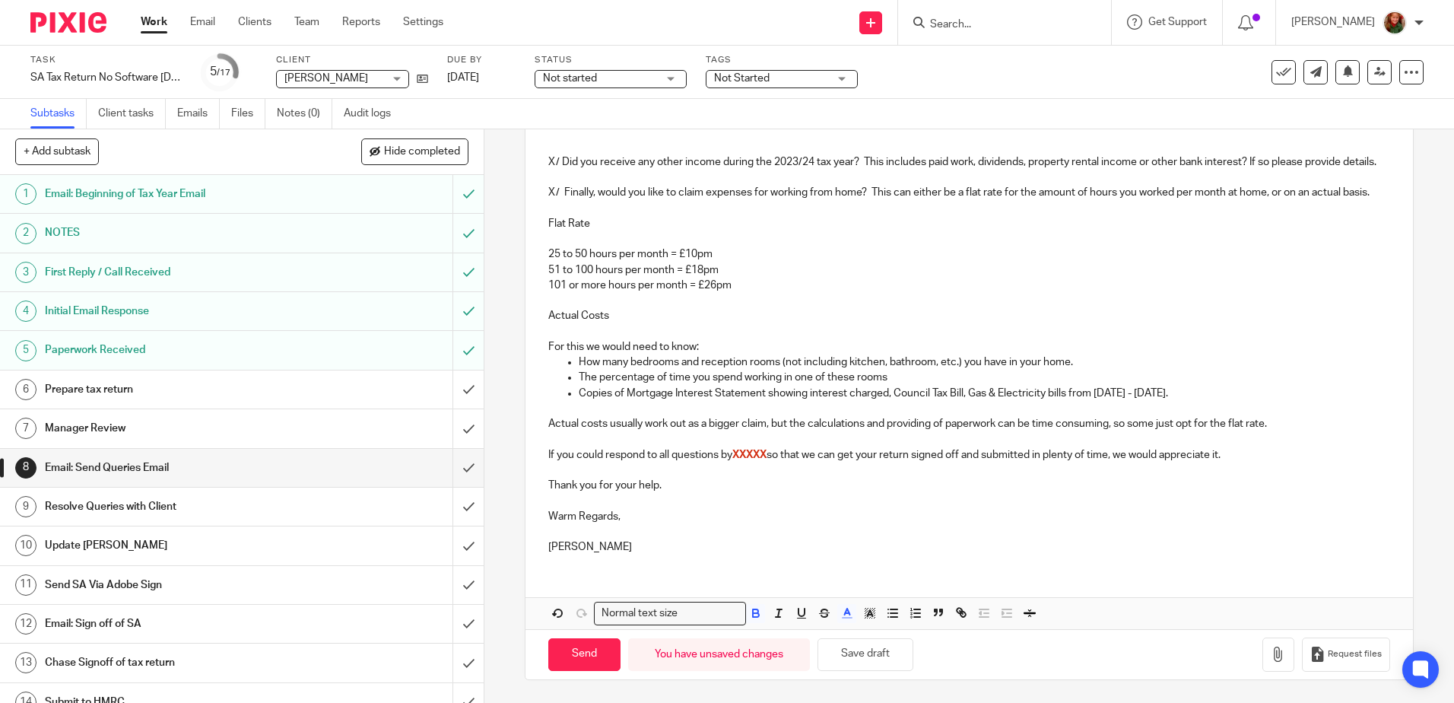
scroll to position [472, 0]
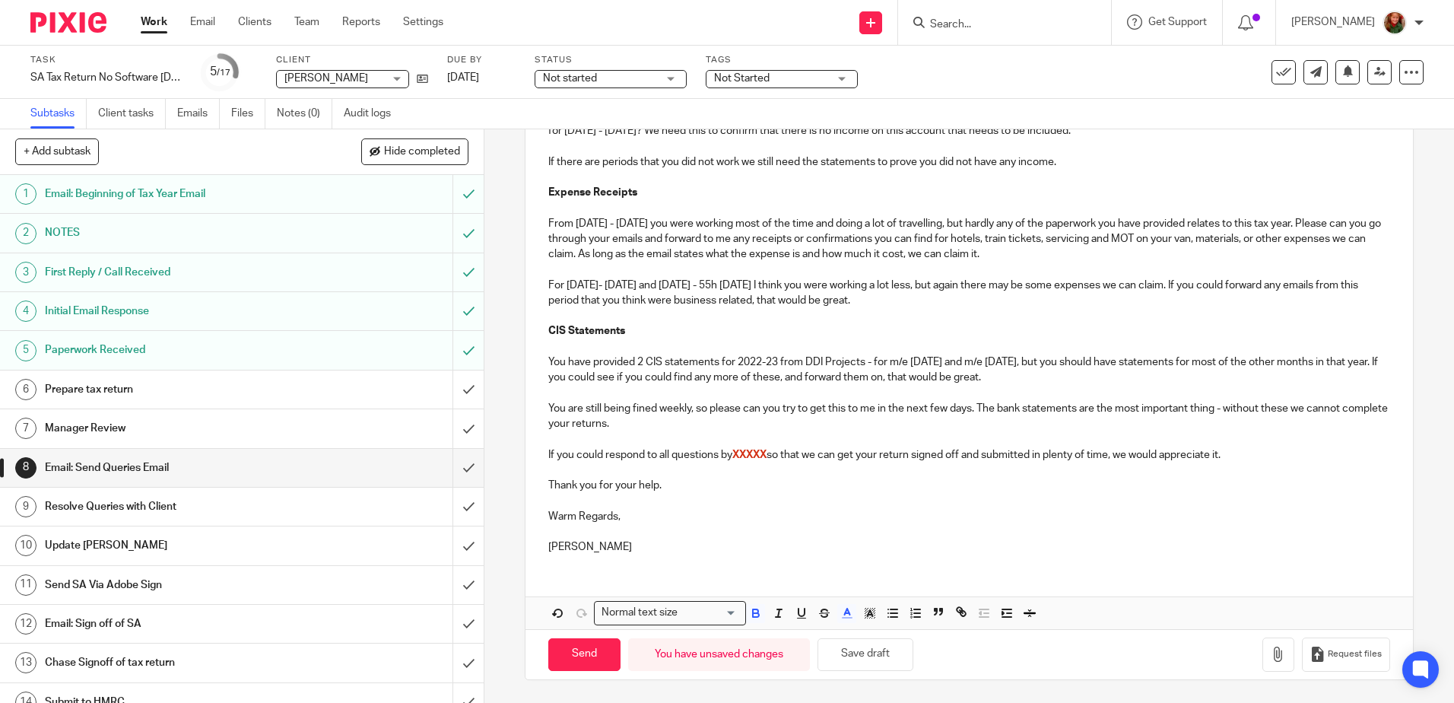
drag, startPoint x: 1244, startPoint y: 455, endPoint x: 532, endPoint y: 447, distance: 712.7
click at [532, 447] on div "Dear [PERSON_NAME], We have been reviewing your SA returns and have the followi…" at bounding box center [969, 197] width 887 height 735
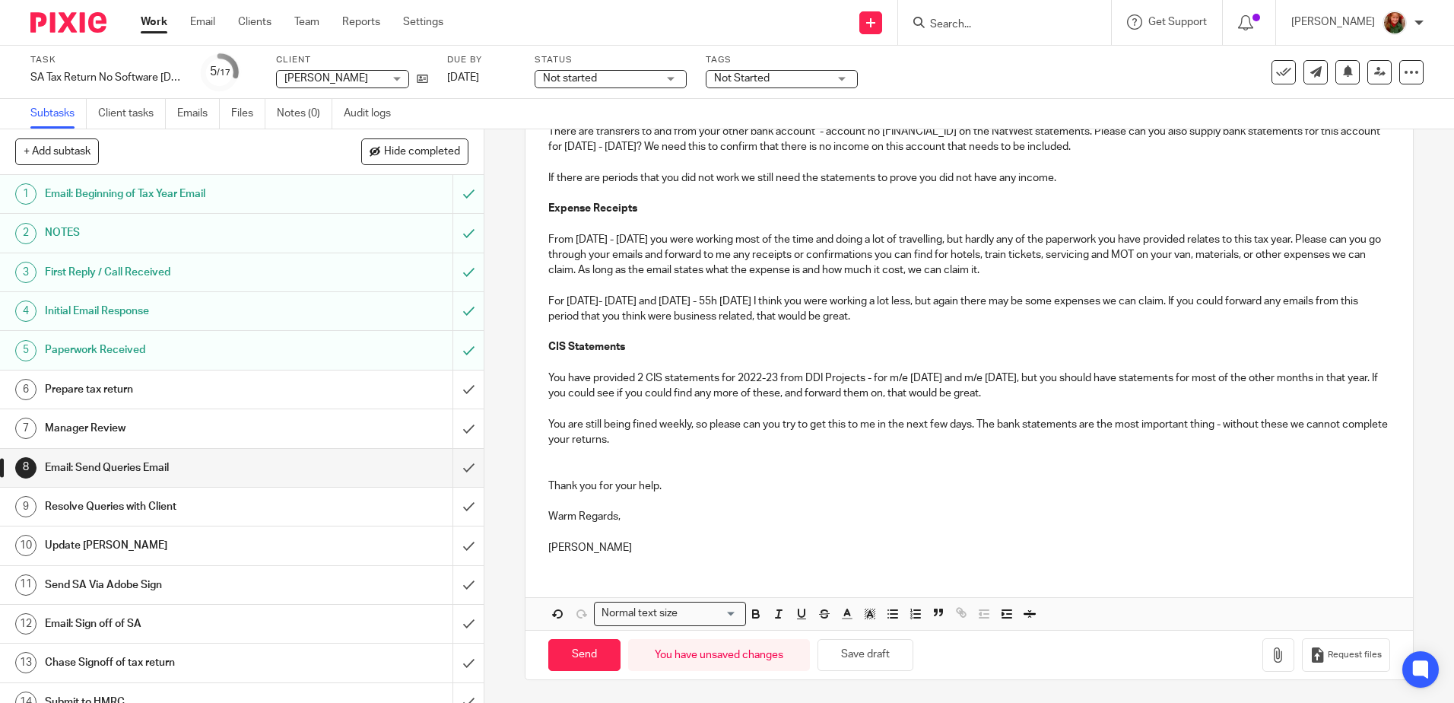
scroll to position [322, 0]
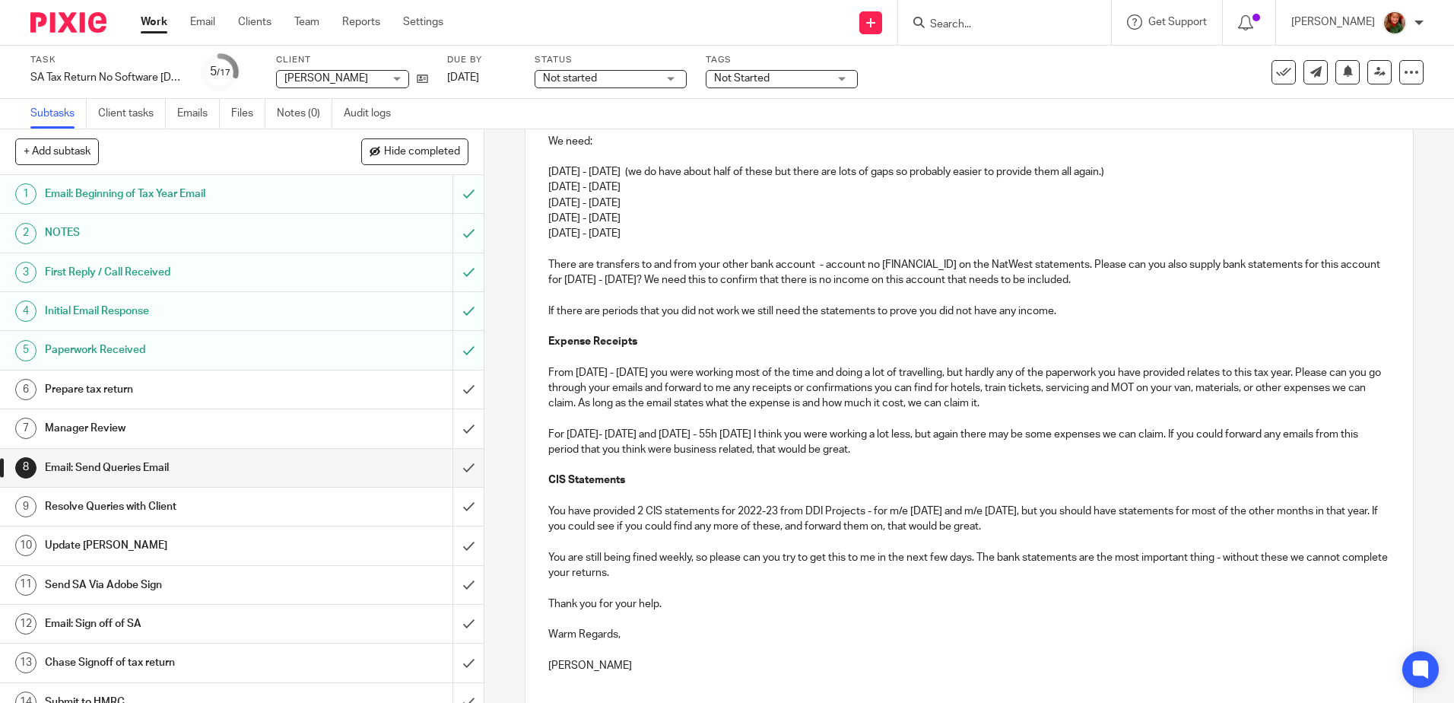
click at [700, 600] on p "Thank you for your help." at bounding box center [968, 603] width 841 height 15
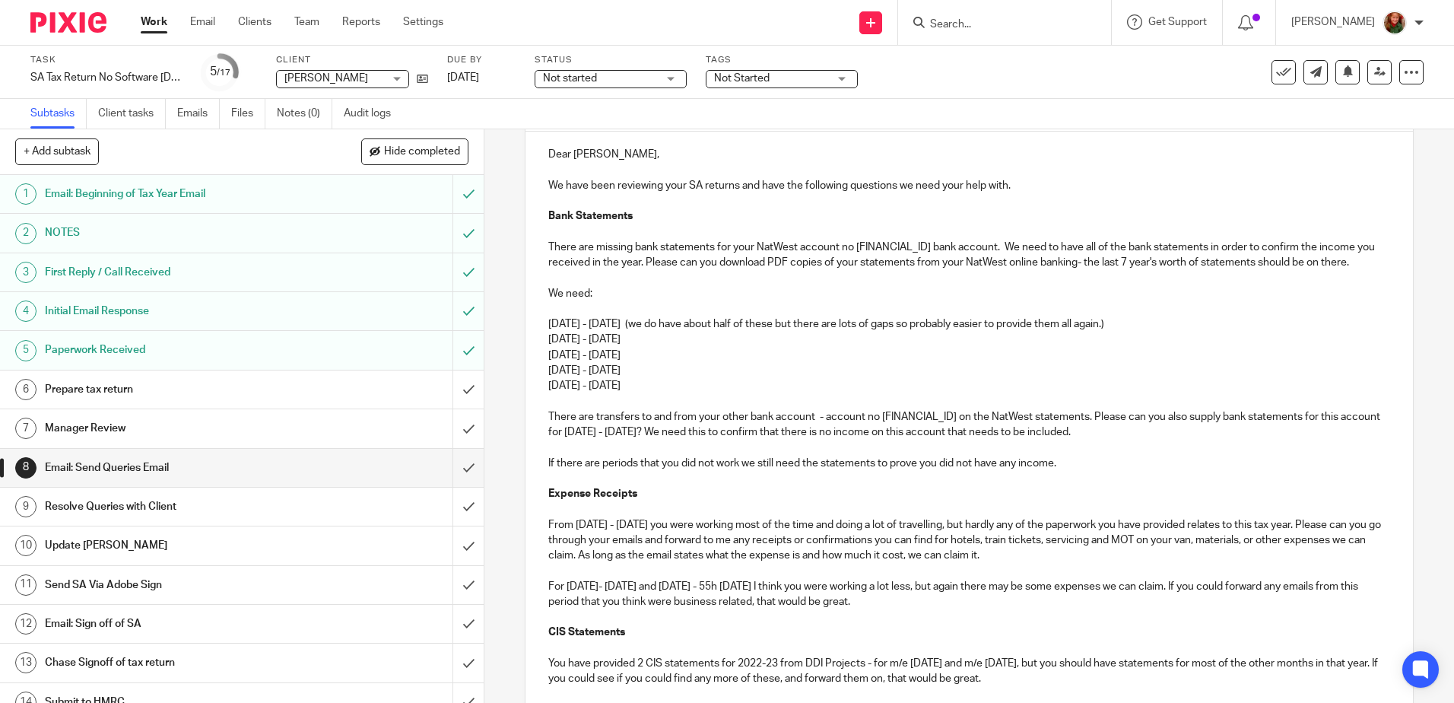
scroll to position [0, 0]
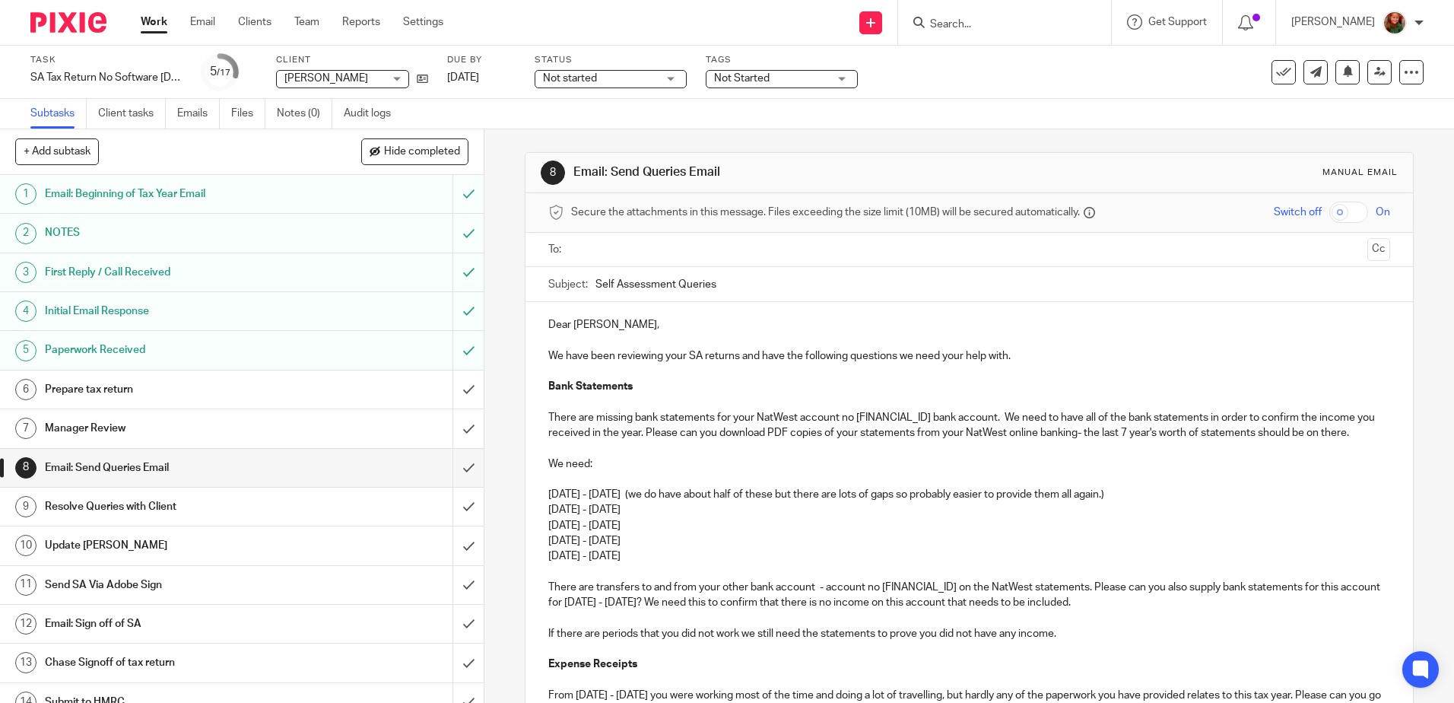
click at [654, 248] on input "text" at bounding box center [968, 249] width 784 height 17
drag, startPoint x: 837, startPoint y: 419, endPoint x: 797, endPoint y: 420, distance: 39.6
click at [797, 420] on p "There are missing bank statements for your NatWest account no [FINANCIAL_ID] ba…" at bounding box center [968, 428] width 841 height 31
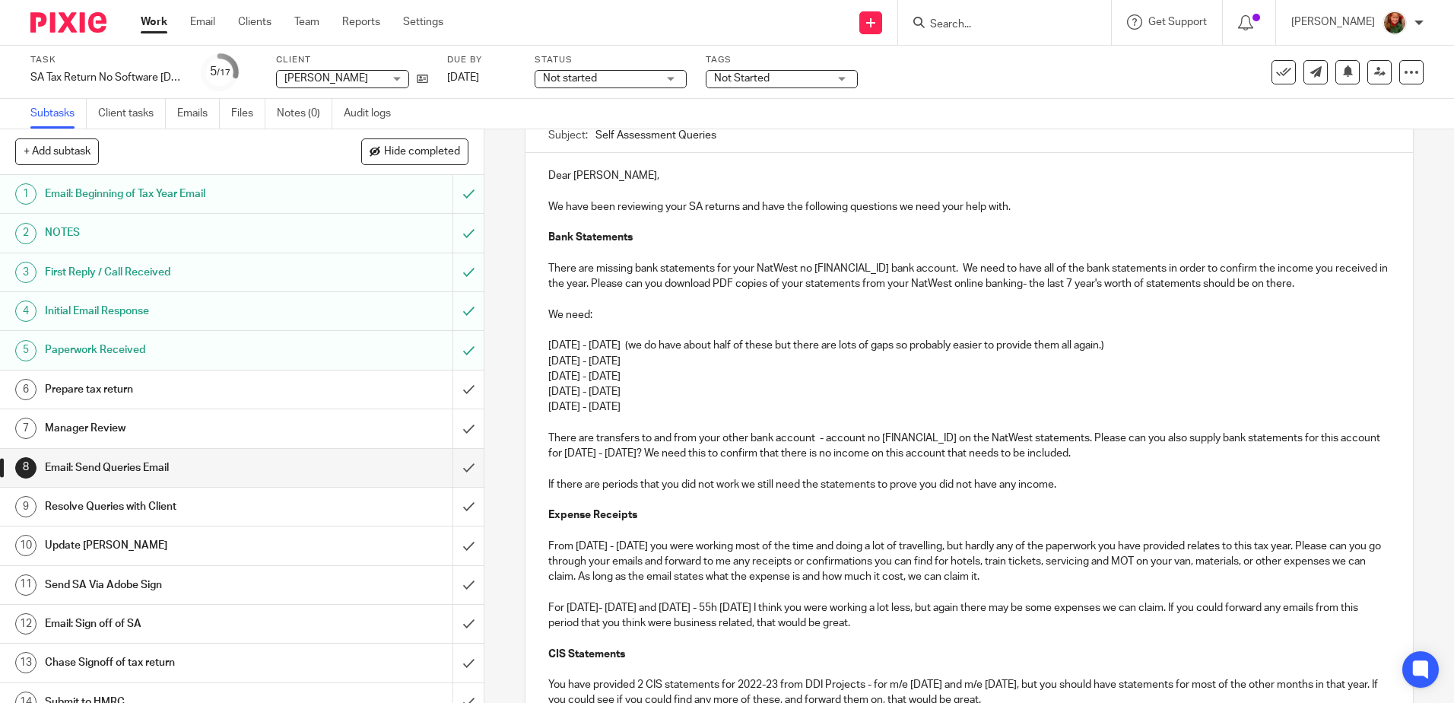
click at [1294, 285] on p "There are missing bank statements for your NatWest no [FINANCIAL_ID] bank accou…" at bounding box center [968, 276] width 841 height 31
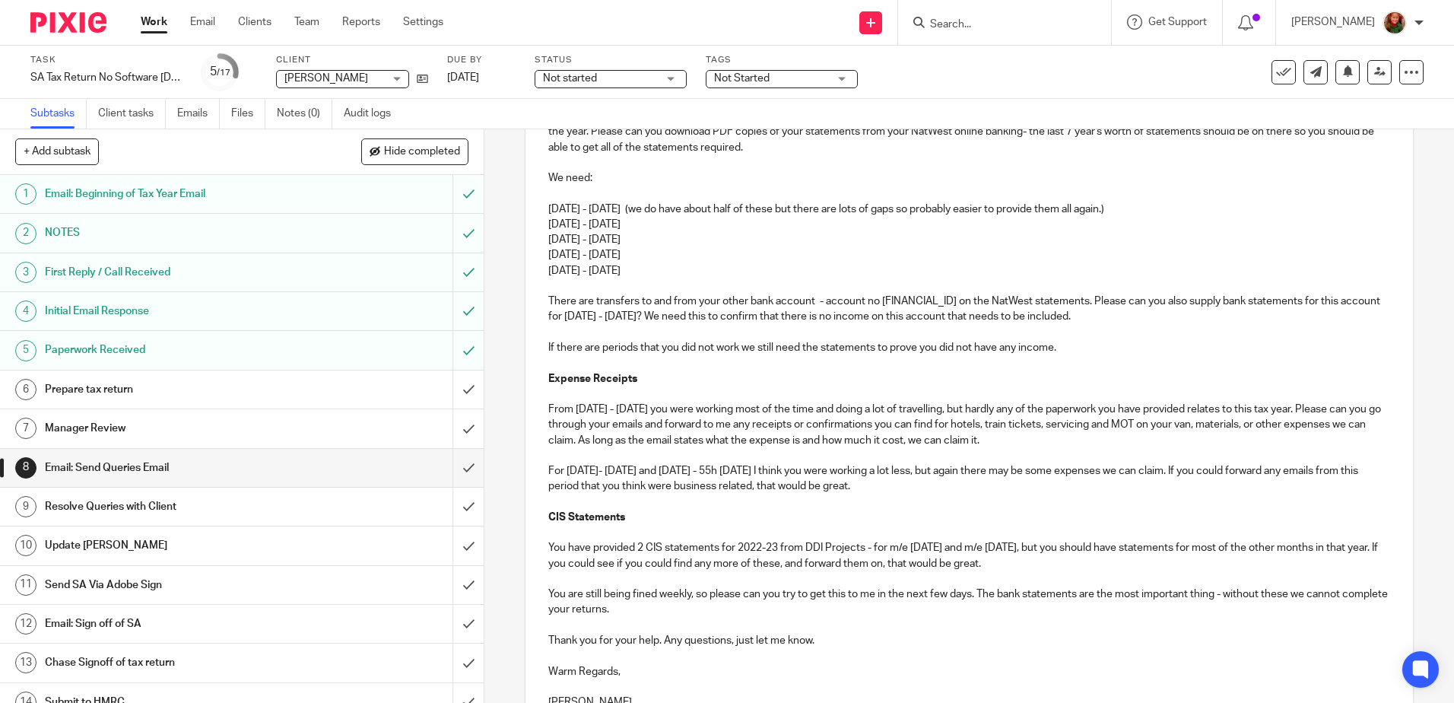
scroll to position [380, 0]
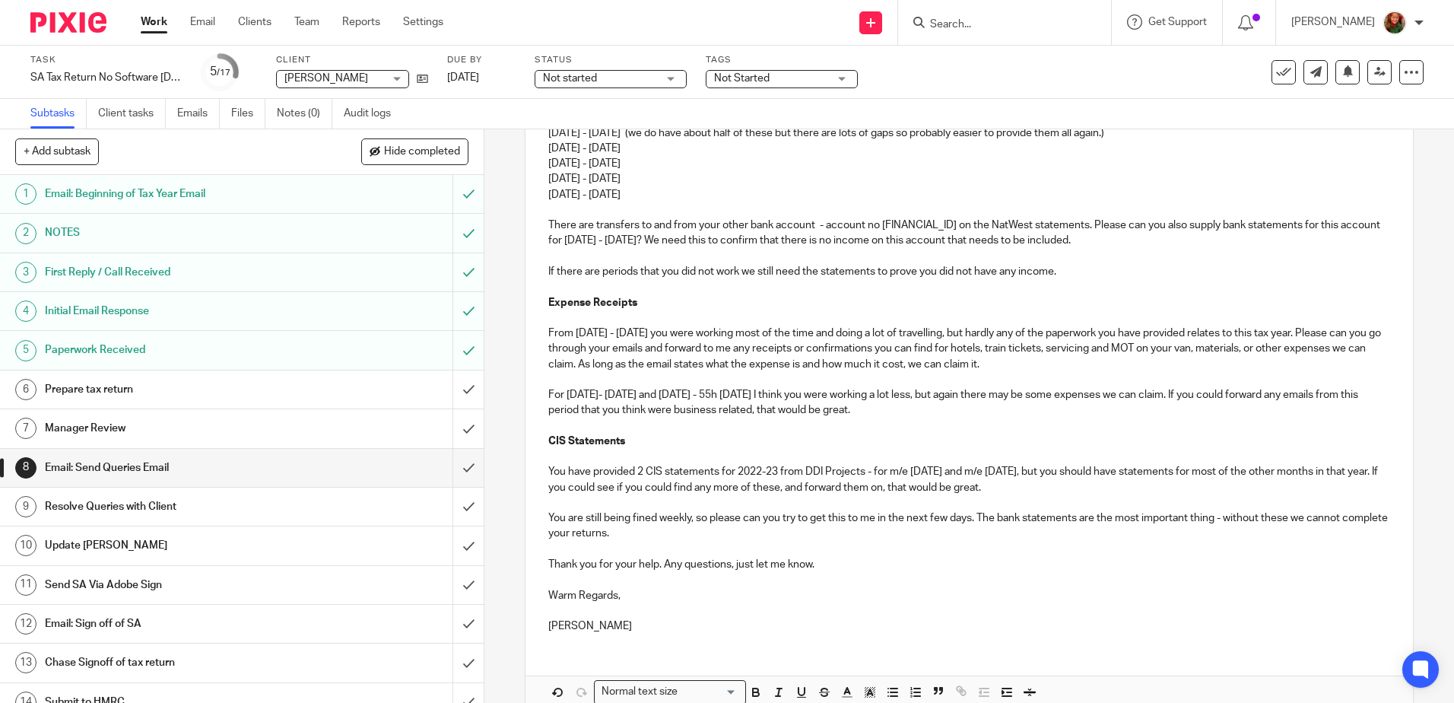
click at [818, 366] on p "From [DATE] - [DATE] you were working most of the time and doing a lot of trave…" at bounding box center [968, 349] width 841 height 46
click at [818, 392] on p "For [DATE]- [DATE] and [DATE] - 55h [DATE] I think you were working a lot less,…" at bounding box center [968, 402] width 841 height 31
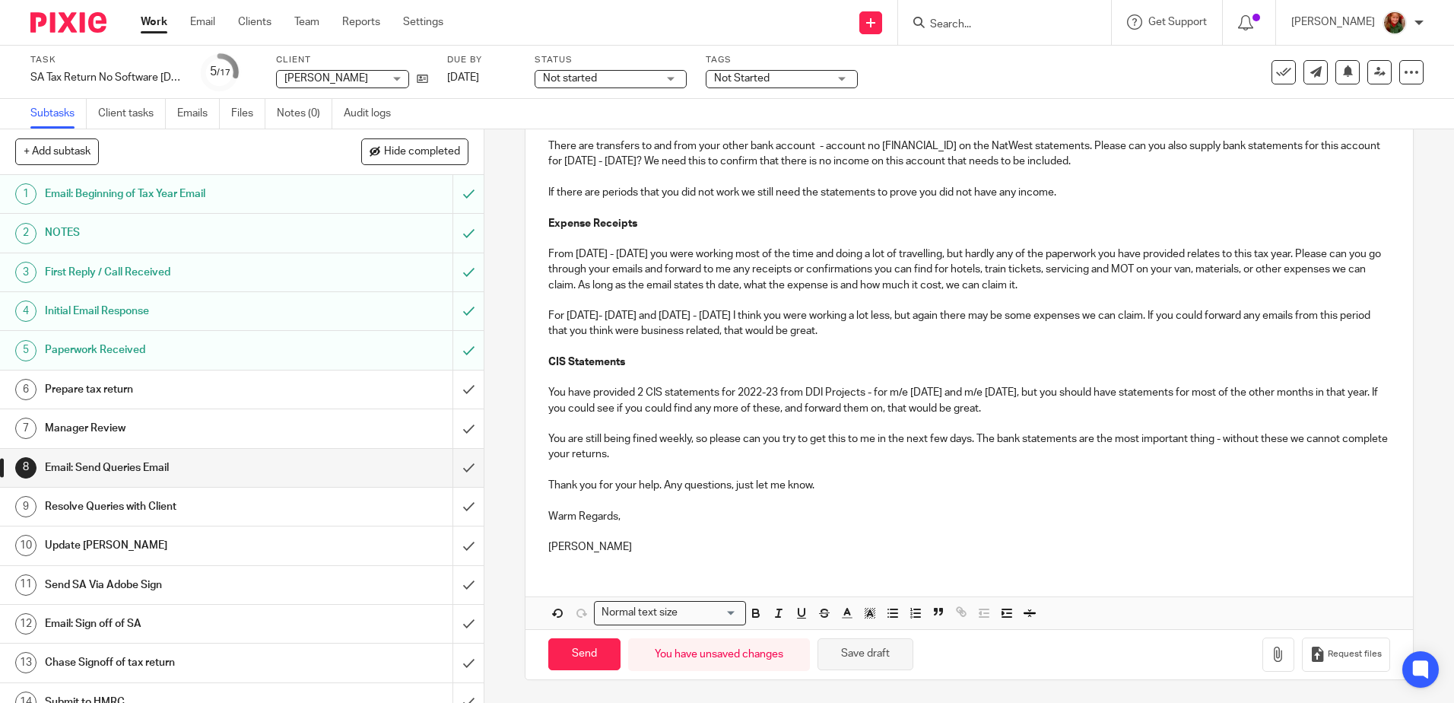
click at [878, 660] on button "Save draft" at bounding box center [866, 654] width 96 height 33
click at [575, 657] on input "Send" at bounding box center [584, 654] width 72 height 33
type input "Sent"
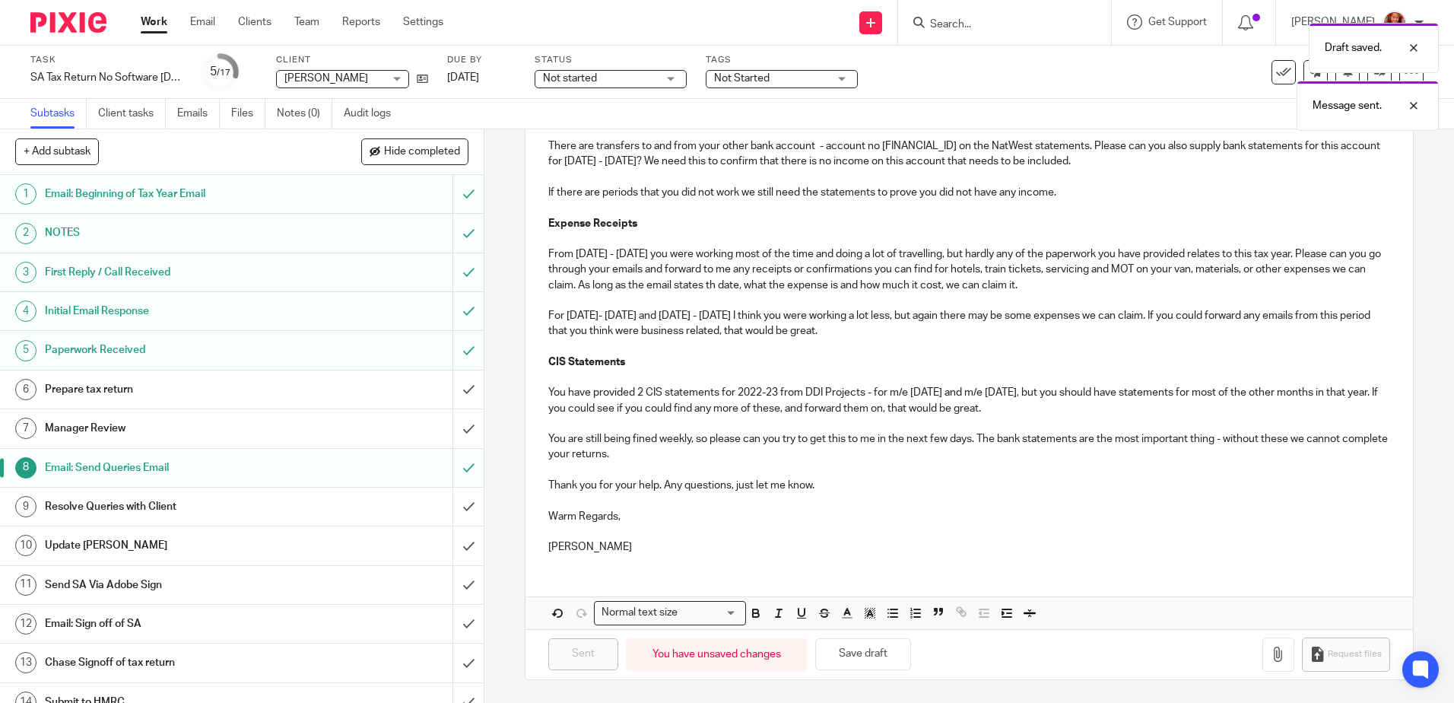
click at [621, 80] on span "Not started" at bounding box center [600, 79] width 114 height 16
click at [611, 132] on li "In progress" at bounding box center [610, 134] width 151 height 31
click at [773, 73] on div "Draft saved. Message sent." at bounding box center [1083, 73] width 712 height 116
click at [773, 80] on div "Draft saved. Message sent." at bounding box center [1083, 73] width 712 height 116
click at [839, 76] on div "Not Started" at bounding box center [782, 79] width 152 height 18
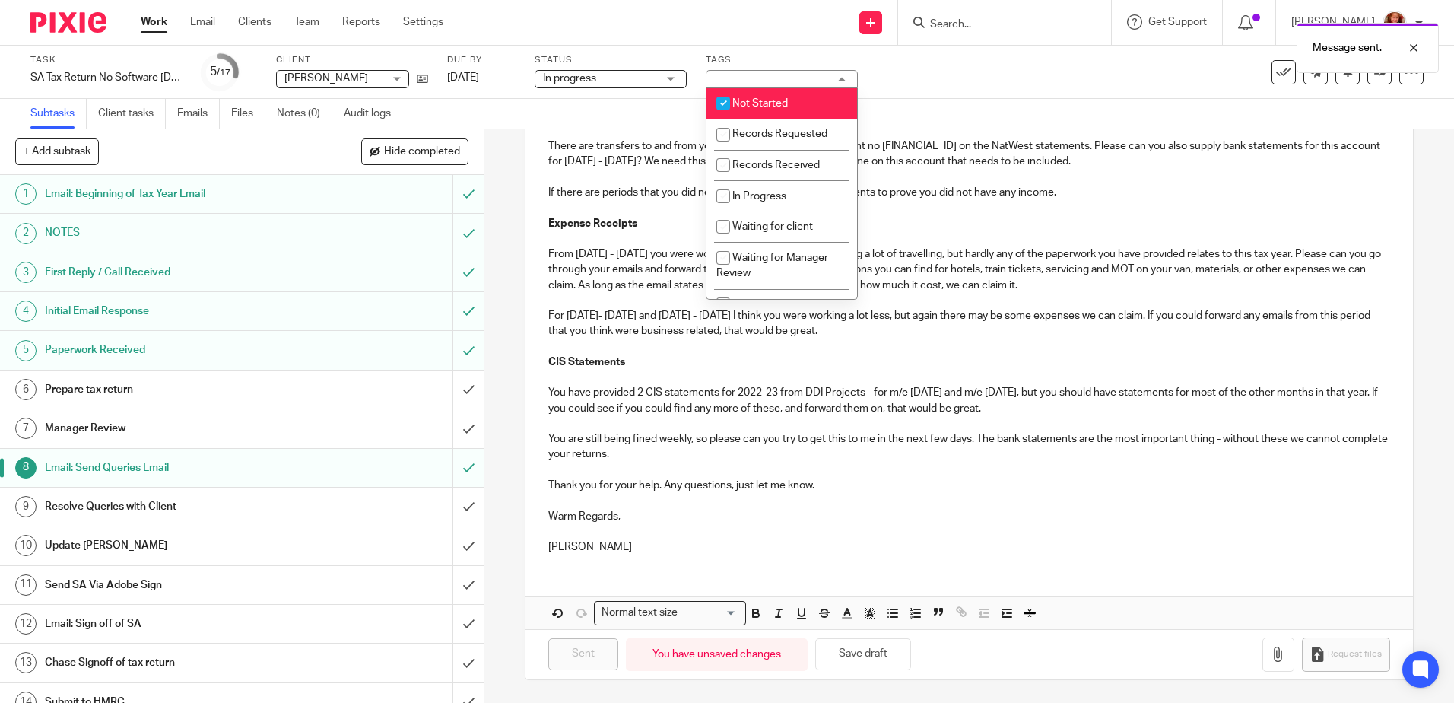
click at [772, 96] on li "Not Started" at bounding box center [782, 103] width 151 height 31
checkbox input "false"
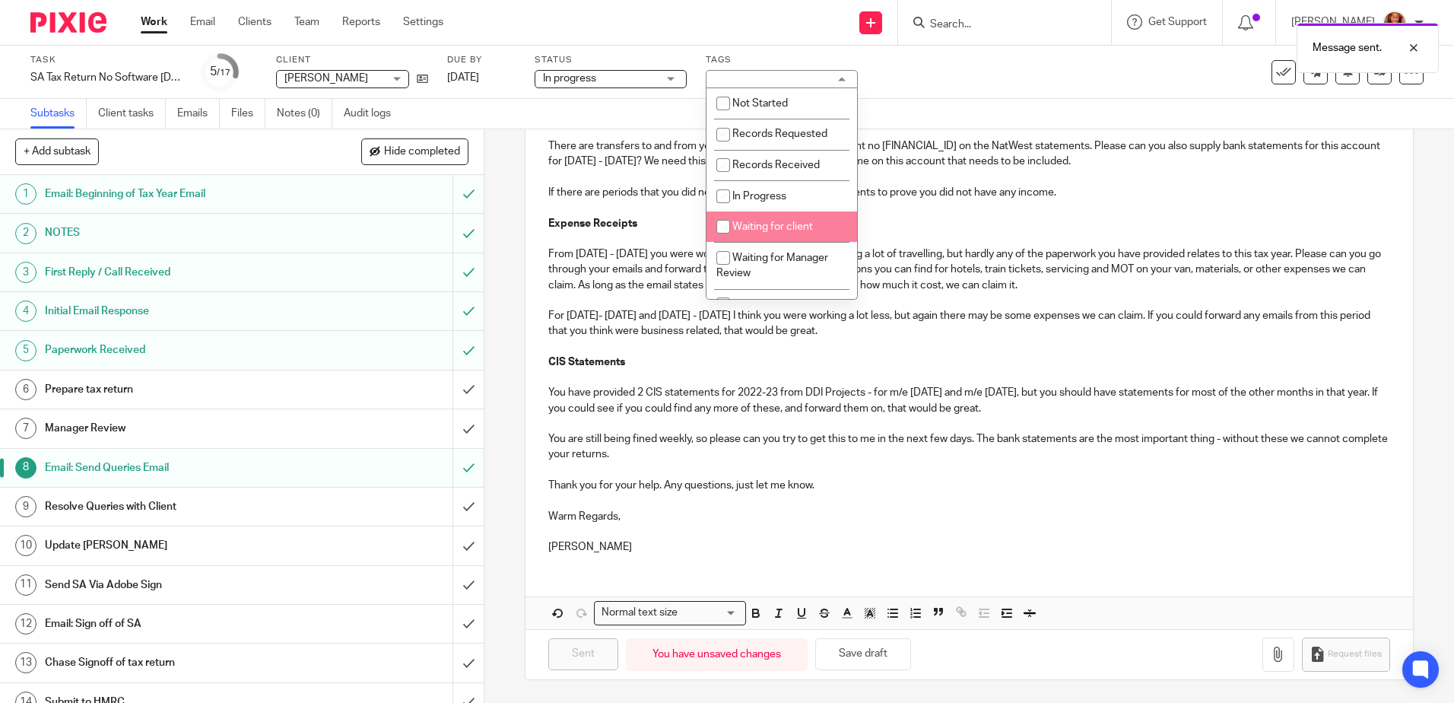
click at [762, 227] on span "Waiting for client" at bounding box center [772, 226] width 81 height 11
checkbox input "true"
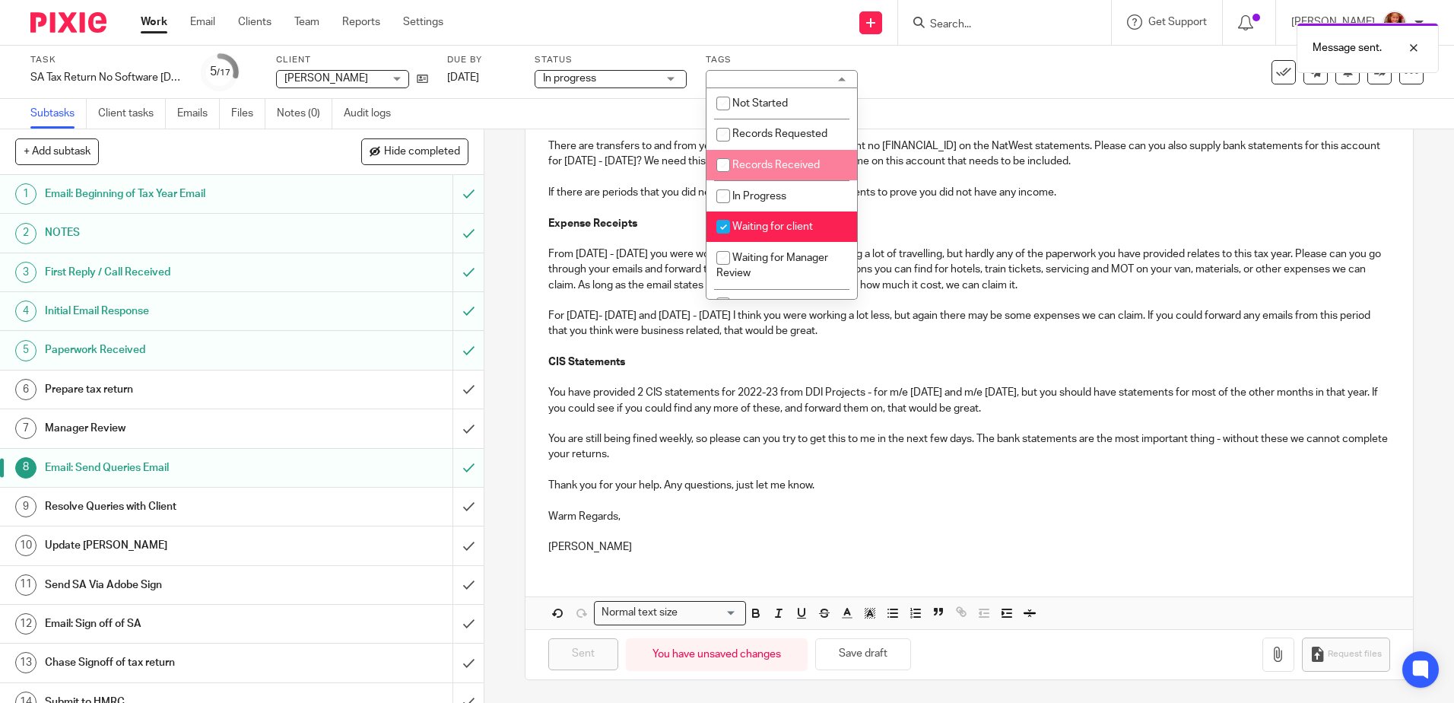
click at [960, 97] on div "Task SA Tax Return No Software [DATE]-[DATE] Save SA Tax Return No Software [DA…" at bounding box center [727, 72] width 1454 height 53
